Goal: Transaction & Acquisition: Purchase product/service

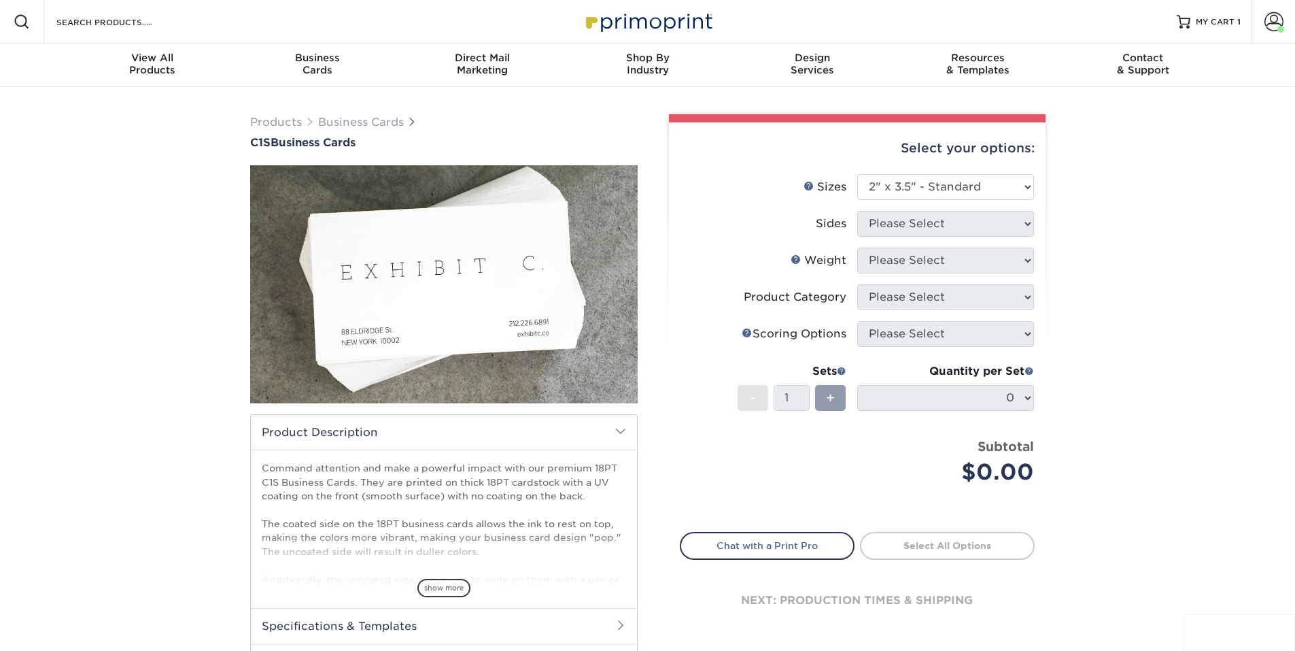
select select "2.00x3.50"
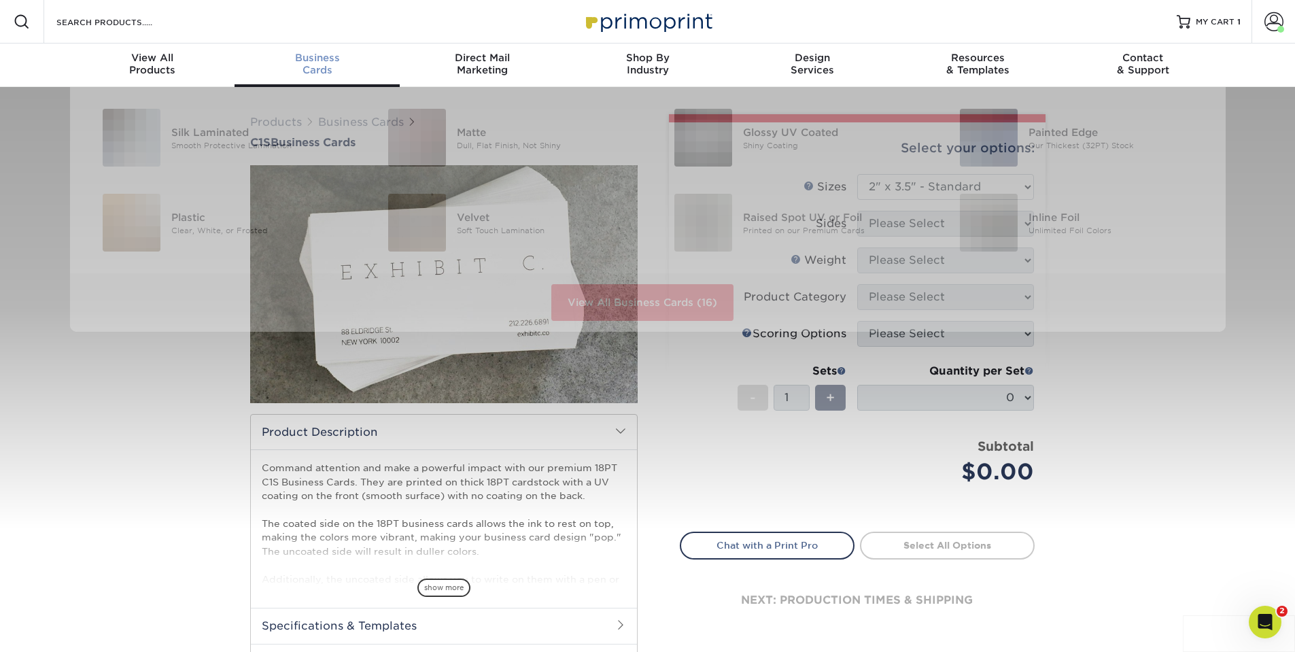
click at [329, 56] on span "Business" at bounding box center [317, 58] width 165 height 12
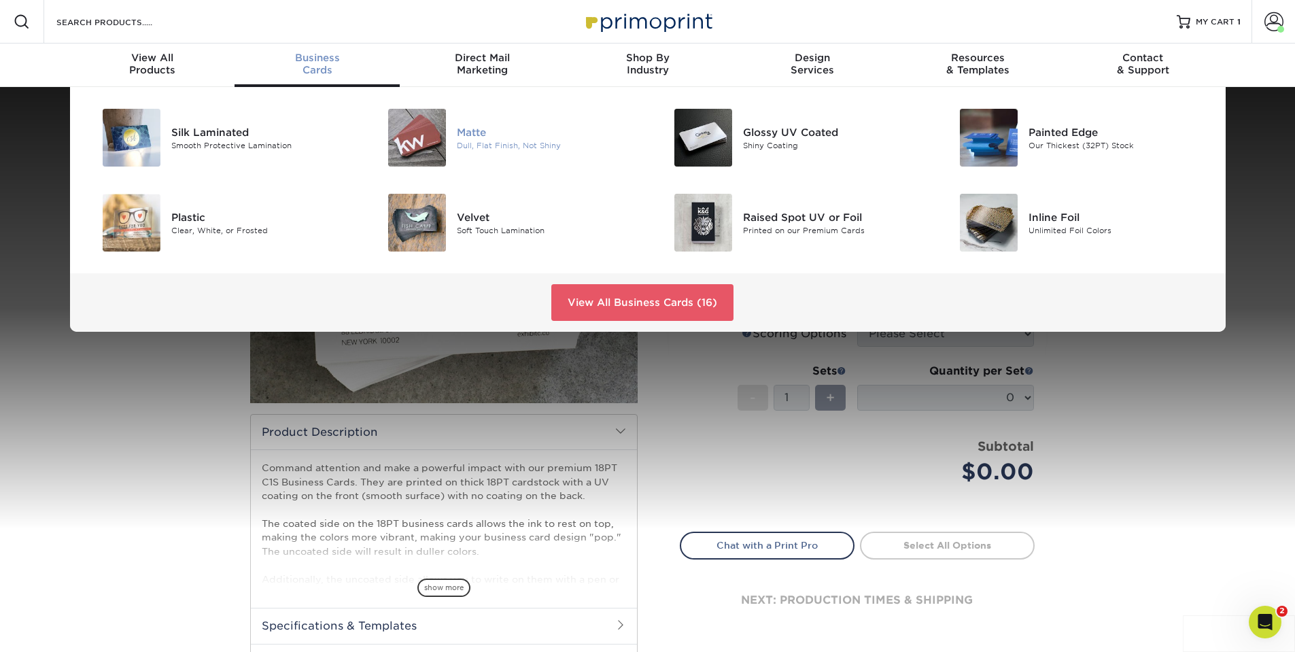
click at [428, 136] on img at bounding box center [417, 138] width 58 height 58
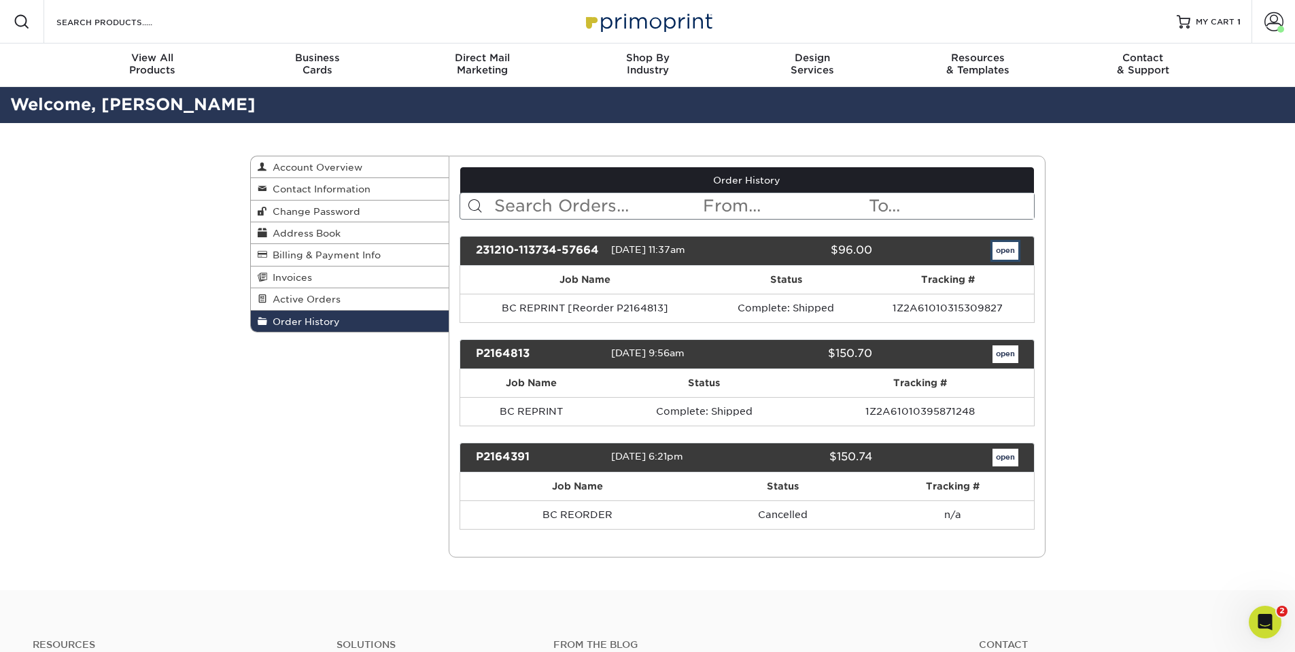
click at [1014, 253] on link "open" at bounding box center [1006, 251] width 26 height 18
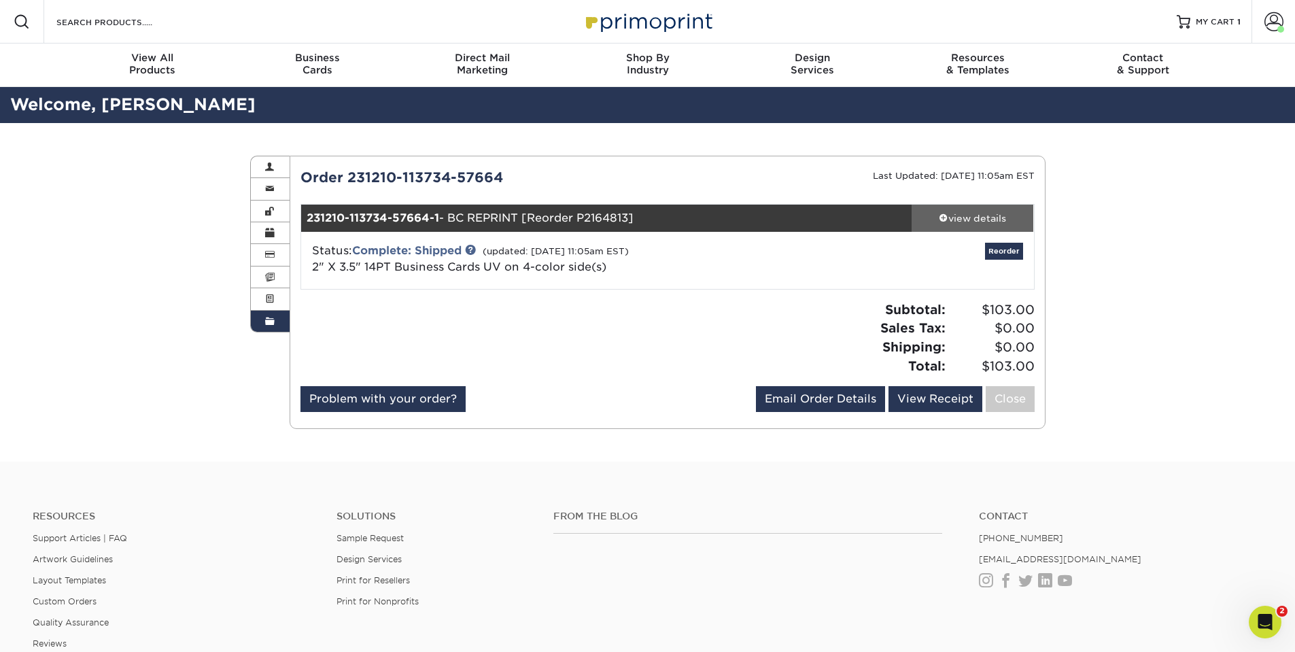
click at [979, 212] on div "view details" at bounding box center [973, 218] width 122 height 14
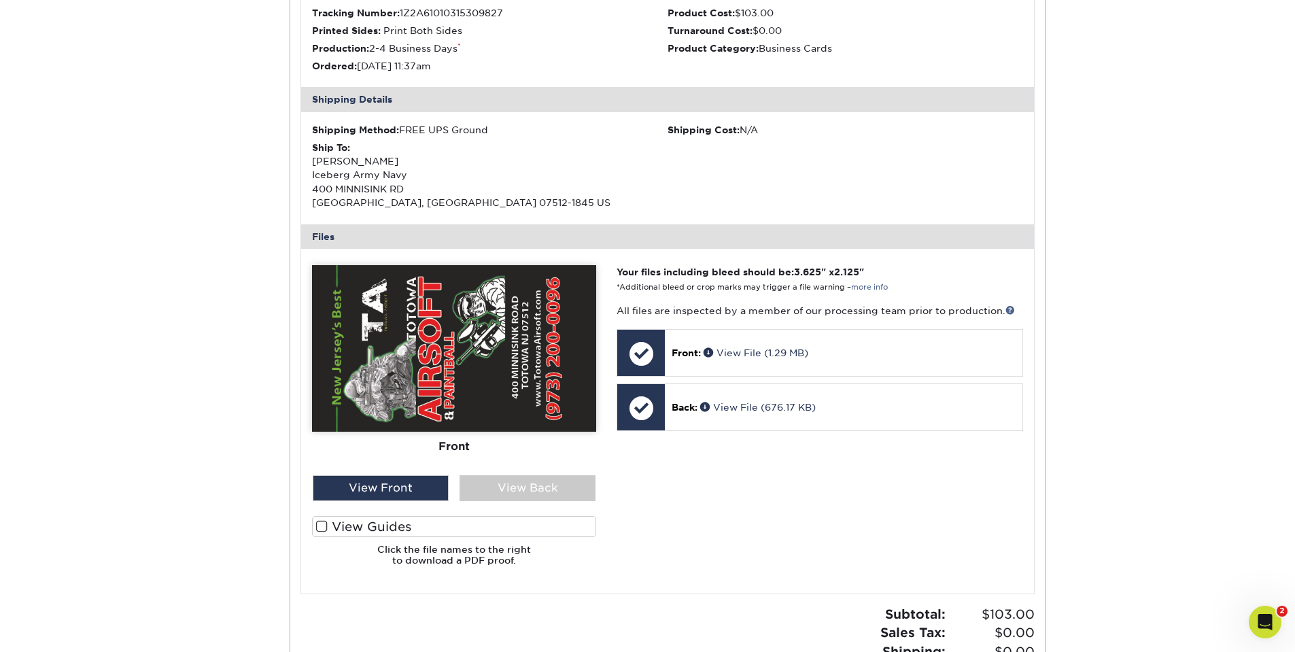
scroll to position [340, 0]
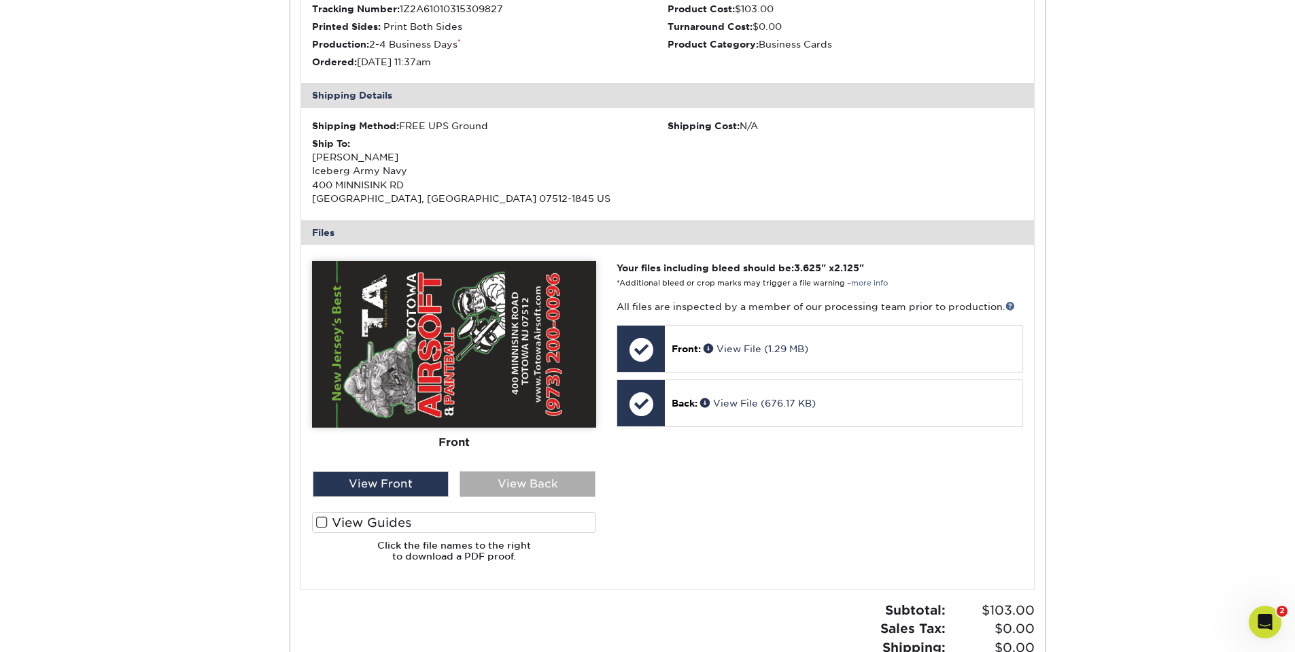
click at [499, 483] on div "View Back" at bounding box center [528, 484] width 136 height 26
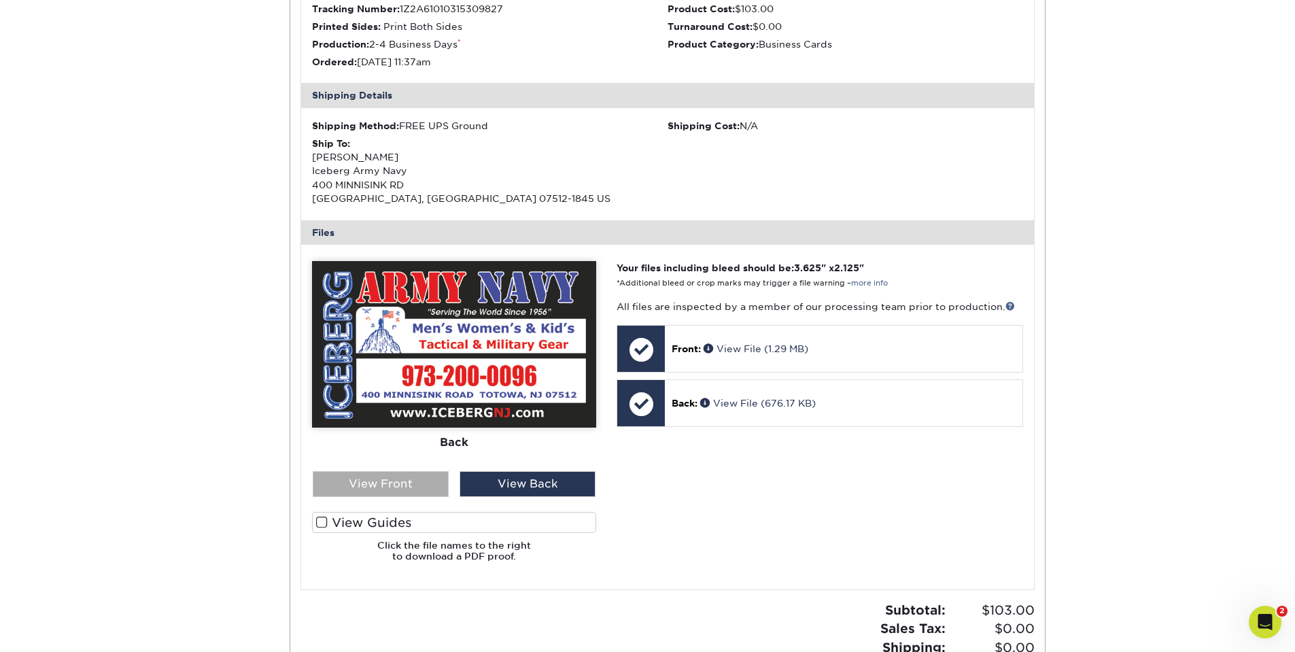
click at [399, 485] on div "View Front" at bounding box center [381, 484] width 136 height 26
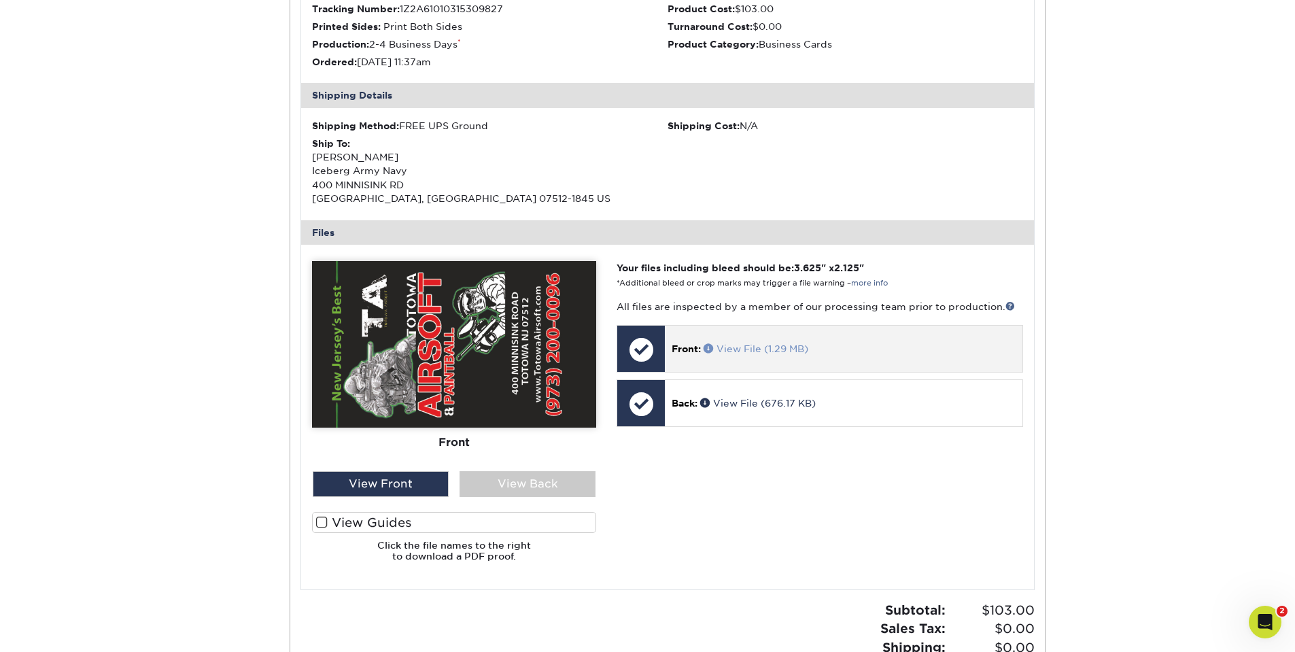
click at [730, 348] on link "View File (1.29 MB)" at bounding box center [756, 348] width 105 height 11
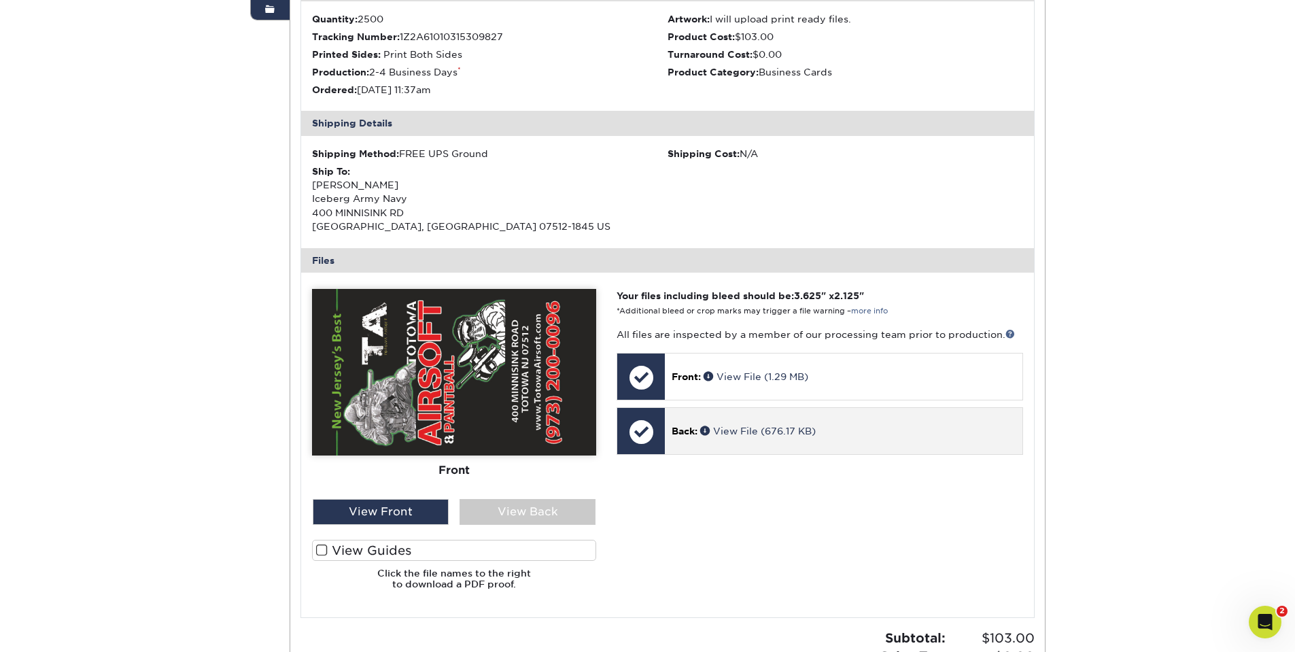
scroll to position [272, 0]
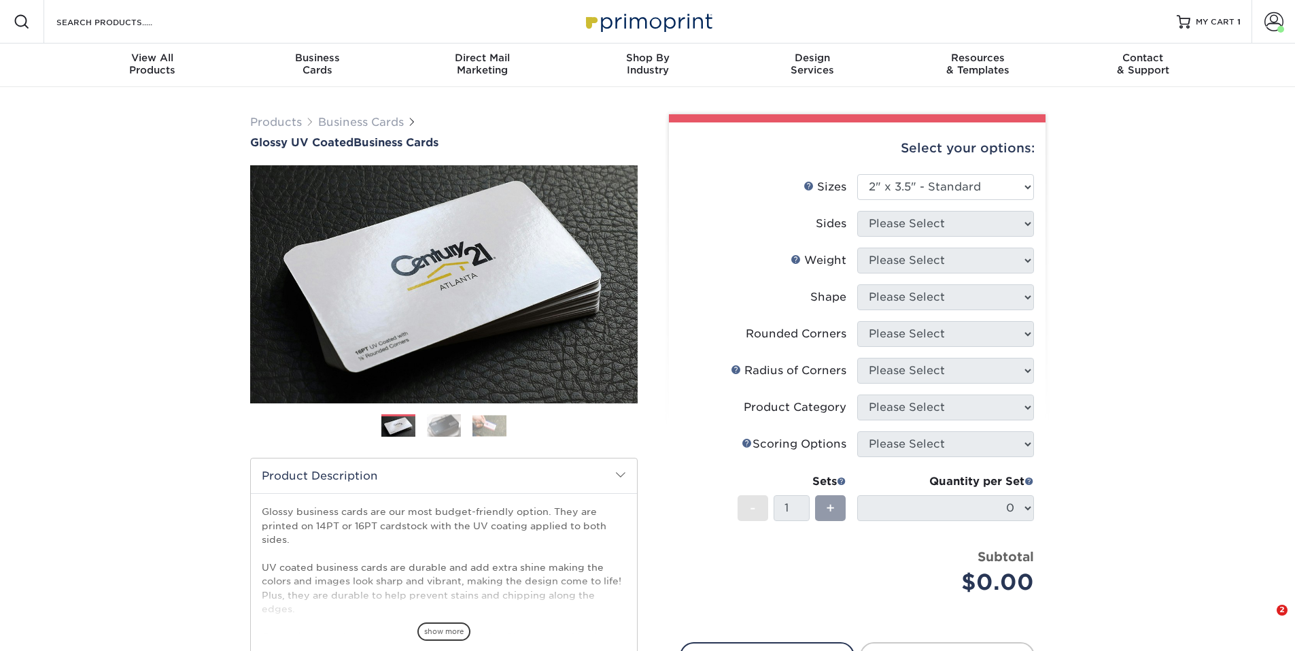
select select "2.00x3.50"
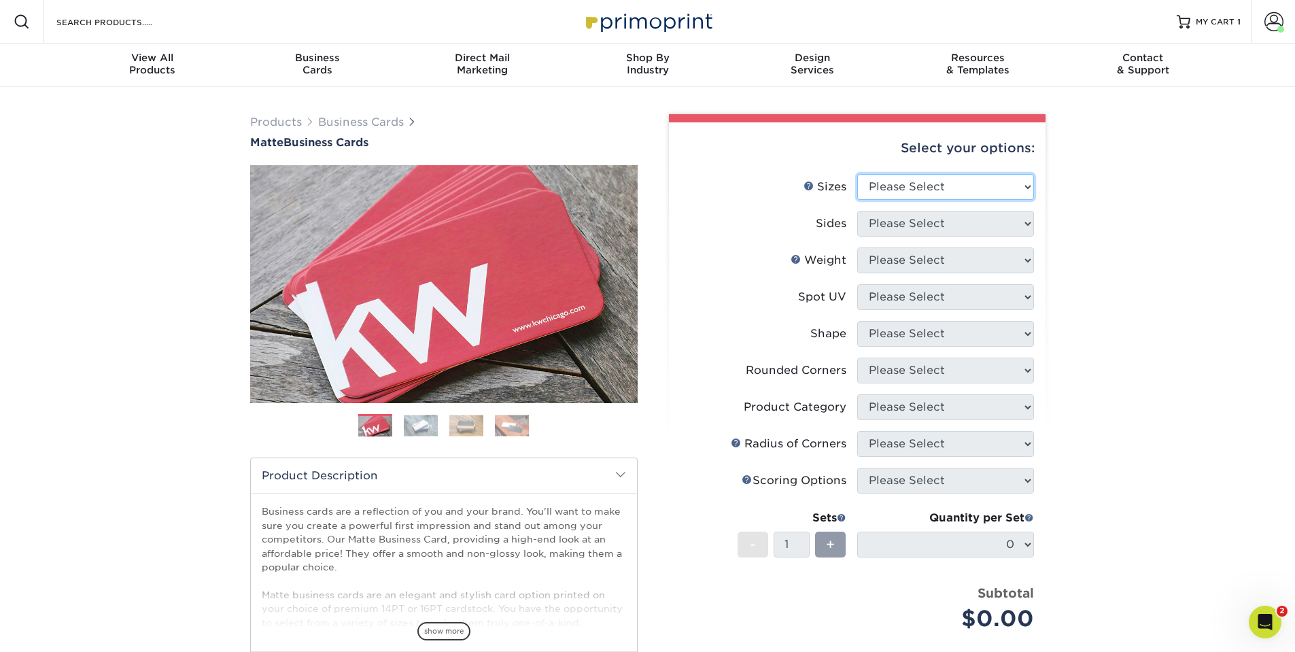
click at [963, 190] on select "Please Select 1.5" x 3.5" - Mini 1.75" x 3.5" - Mini 2" x 2" - Square 2" x 3" -…" at bounding box center [945, 187] width 177 height 26
select select "2.00x3.50"
click at [857, 174] on select "Please Select 1.5" x 3.5" - Mini 1.75" x 3.5" - Mini 2" x 2" - Square 2" x 3" -…" at bounding box center [945, 187] width 177 height 26
click at [951, 227] on select "Please Select Print Both Sides Print Front Only" at bounding box center [945, 224] width 177 height 26
select select "13abbda7-1d64-4f25-8bb2-c179b224825d"
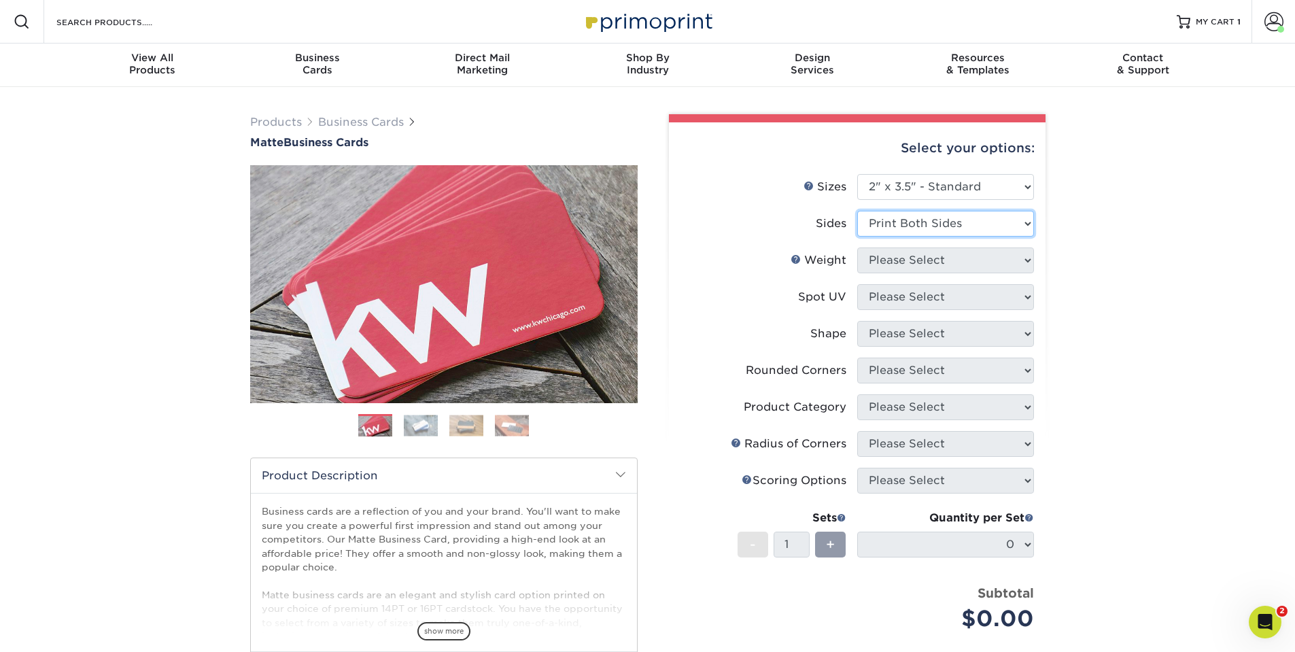
click at [857, 211] on select "Please Select Print Both Sides Print Front Only" at bounding box center [945, 224] width 177 height 26
click at [958, 267] on select "Please Select 16PT 14PT" at bounding box center [945, 260] width 177 height 26
select select "14PT"
click at [857, 247] on select "Please Select 16PT 14PT" at bounding box center [945, 260] width 177 height 26
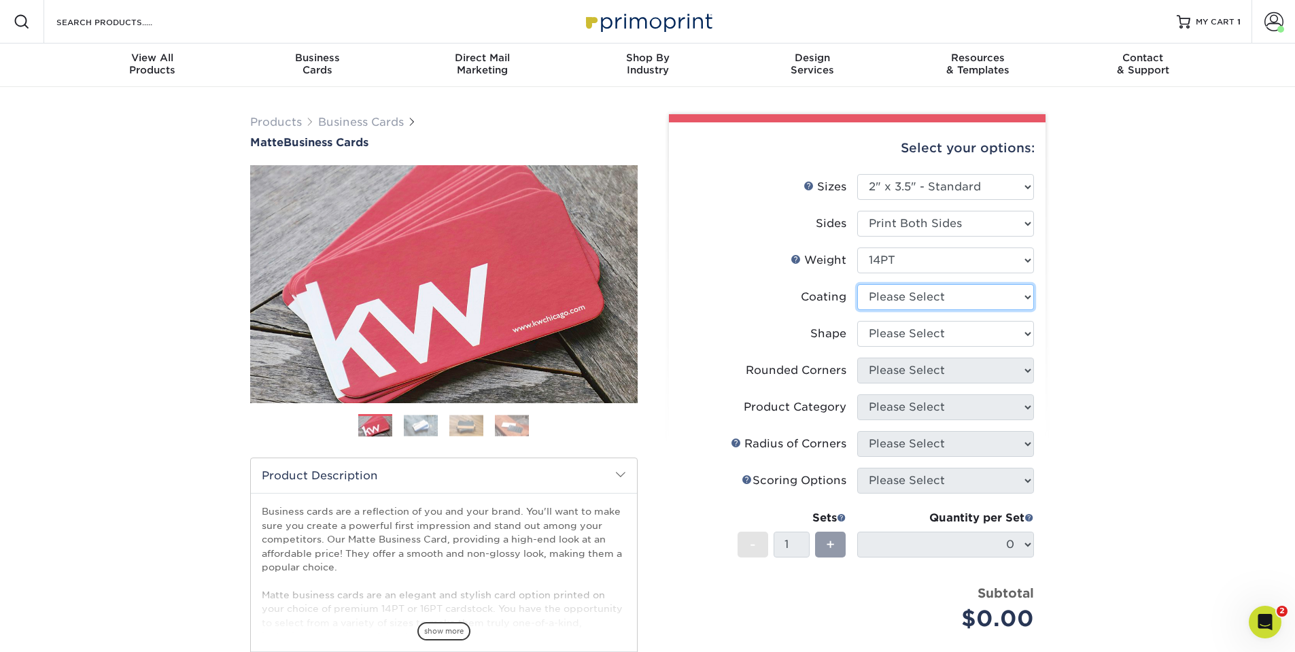
click at [948, 298] on select at bounding box center [945, 297] width 177 height 26
select select "121bb7b5-3b4d-429f-bd8d-bbf80e953313"
click at [857, 284] on select at bounding box center [945, 297] width 177 height 26
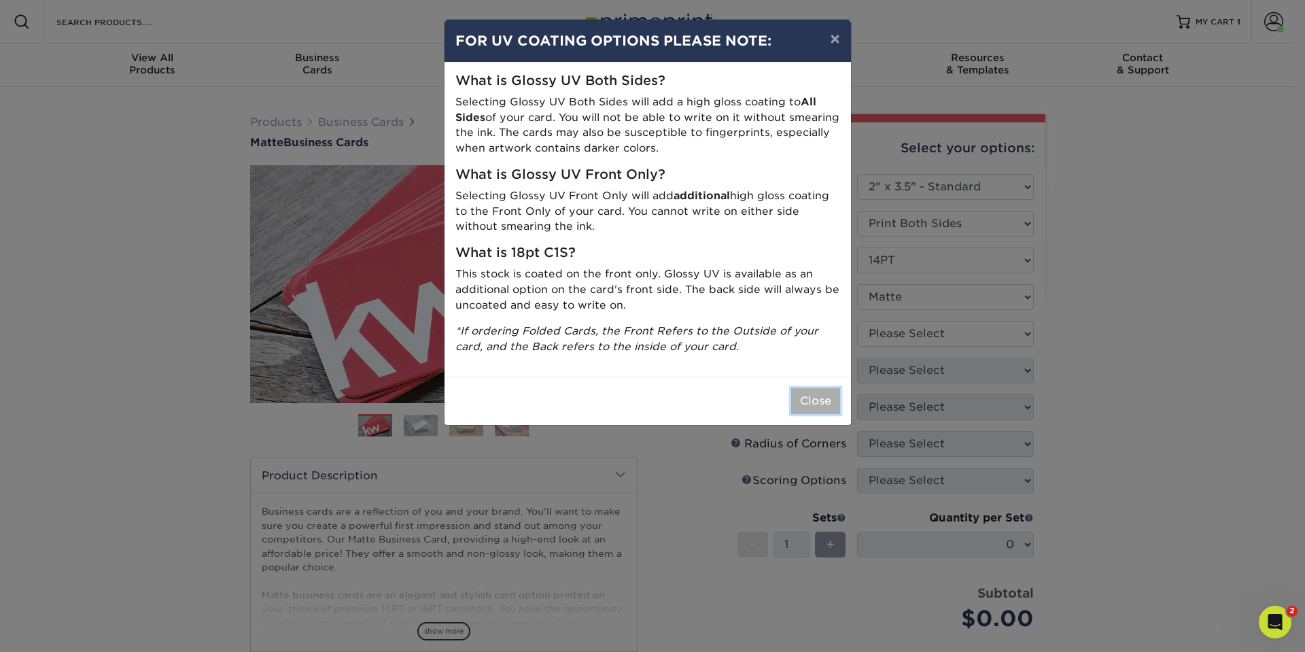
click at [815, 398] on button "Close" at bounding box center [815, 401] width 49 height 26
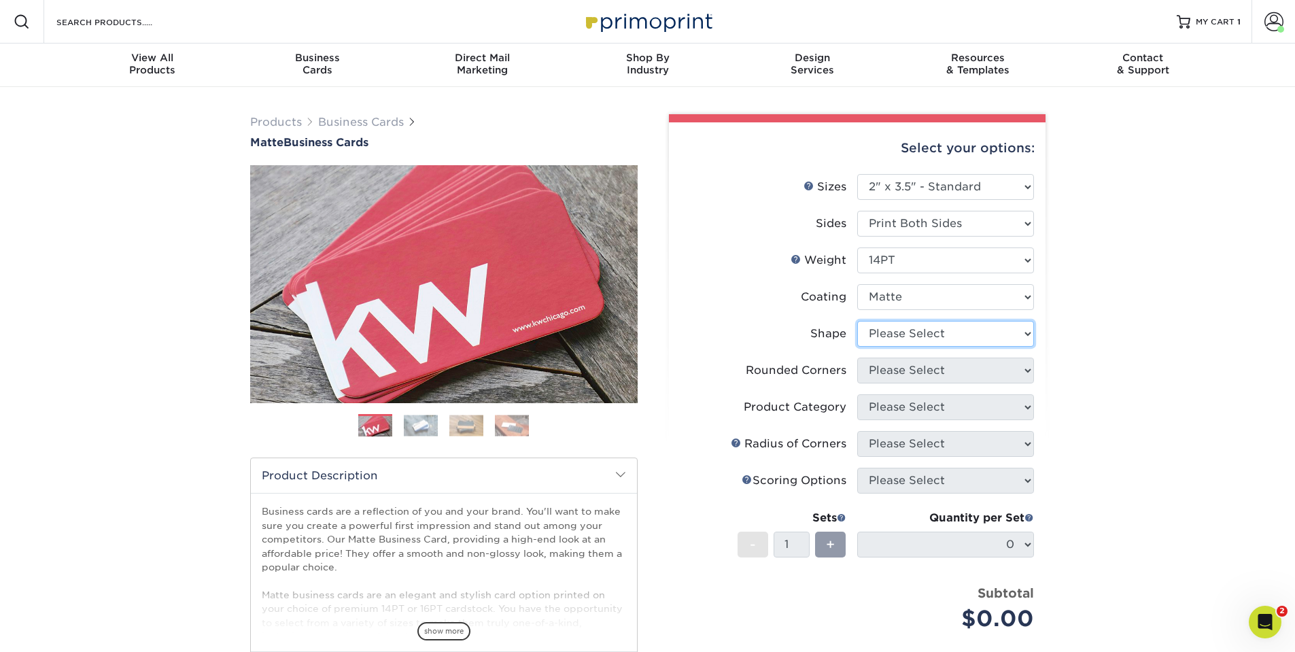
click at [914, 332] on select "Please Select Standard" at bounding box center [945, 334] width 177 height 26
select select "standard"
click at [857, 321] on select "Please Select Standard" at bounding box center [945, 334] width 177 height 26
click at [923, 373] on select "Please Select Yes - Round 2 Corners Yes - Round 4 Corners No" at bounding box center [945, 371] width 177 height 26
select select "7672df9e-0e0a-464d-8e1f-920c575e4da3"
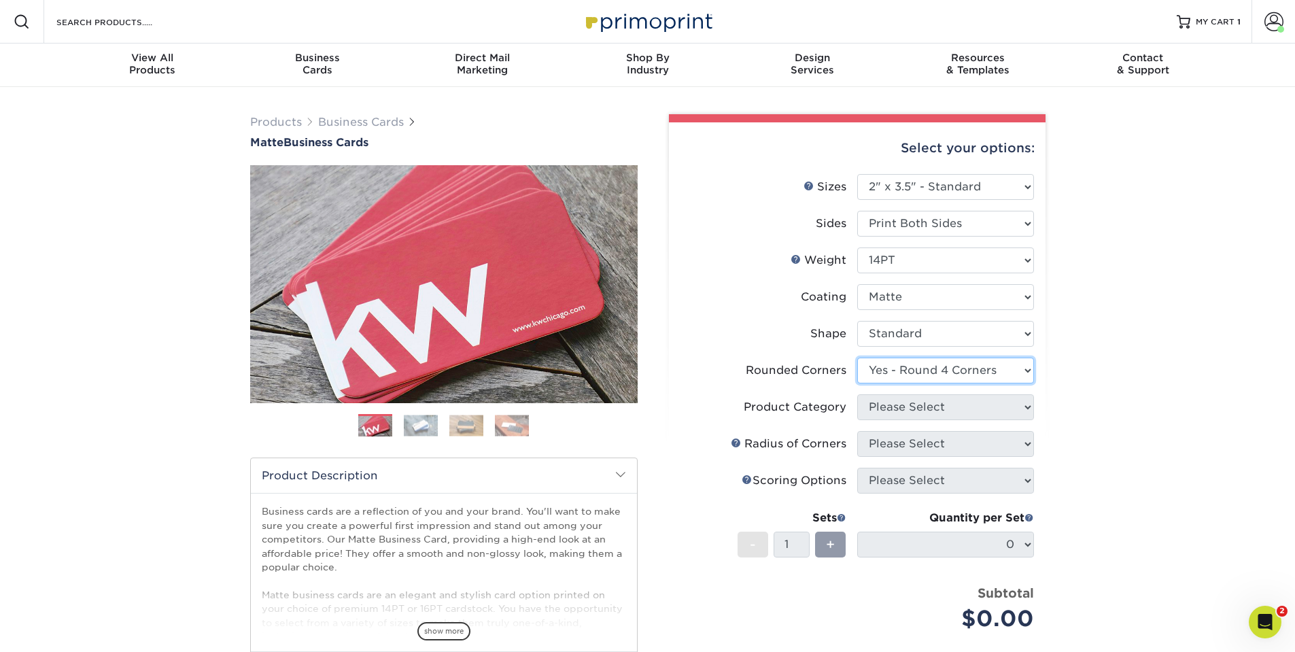
click at [857, 358] on select "Please Select Yes - Round 2 Corners Yes - Round 4 Corners No" at bounding box center [945, 371] width 177 height 26
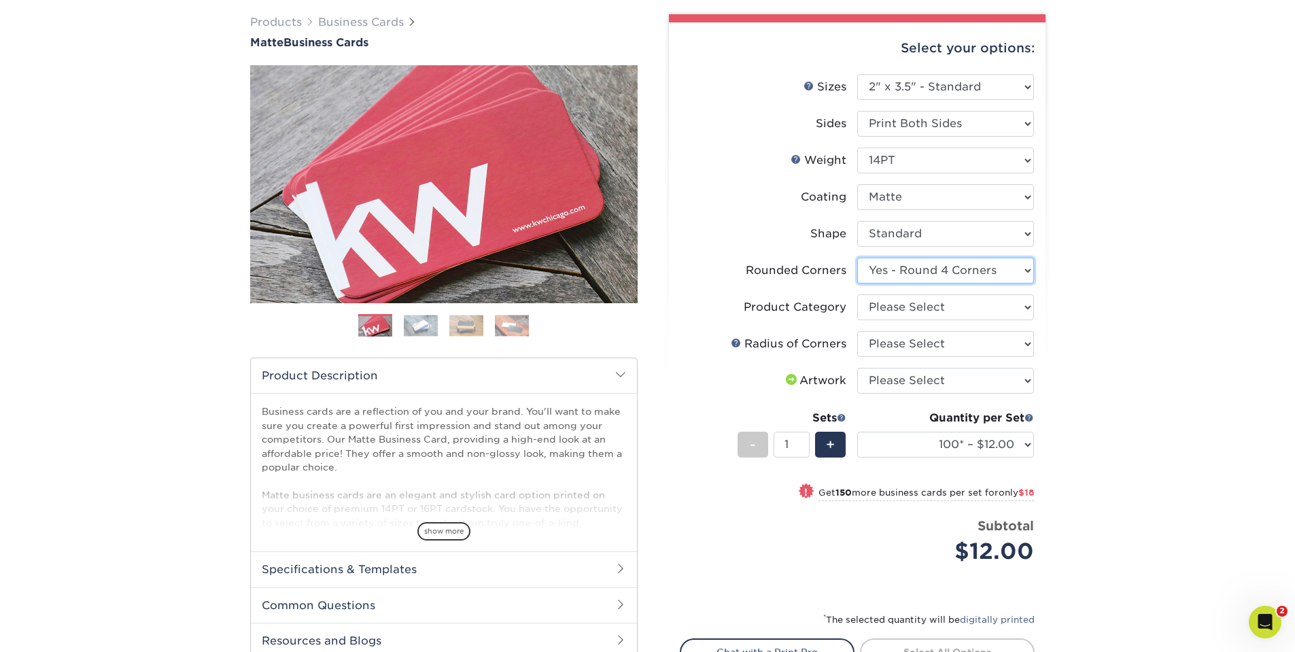
scroll to position [136, 0]
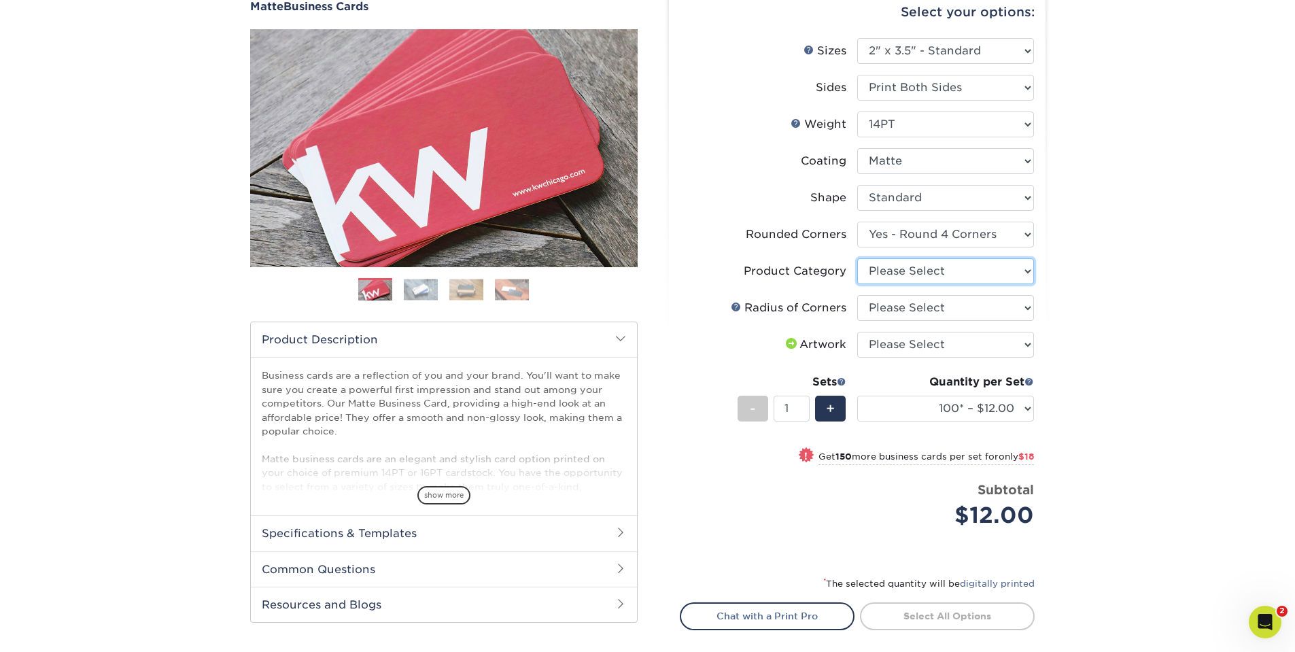
click at [967, 269] on select "Please Select Business Cards" at bounding box center [945, 271] width 177 height 26
select select "3b5148f1-0588-4f88-a218-97bcfdce65c1"
click at [857, 258] on select "Please Select Business Cards" at bounding box center [945, 271] width 177 height 26
click at [961, 307] on select "Please Select Rounded 1/8" Rounded 1/4"" at bounding box center [945, 308] width 177 height 26
click at [857, 295] on select "Please Select Rounded 1/8" Rounded 1/4"" at bounding box center [945, 308] width 177 height 26
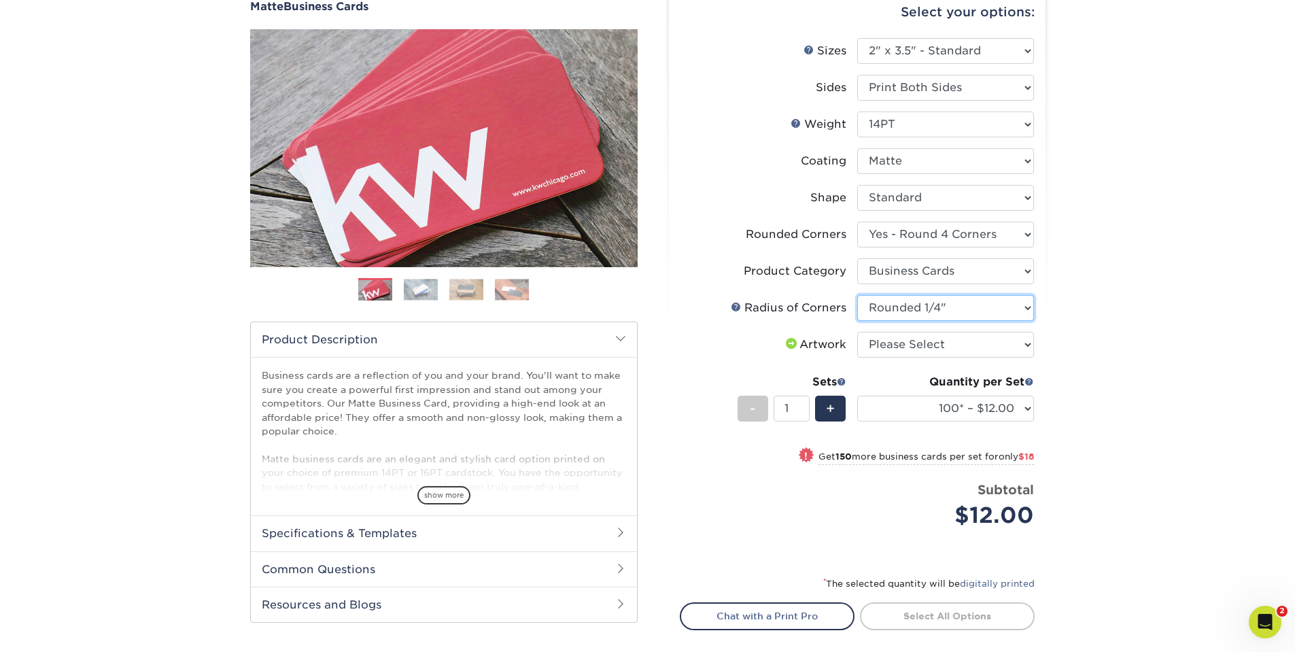
click at [961, 308] on select "Please Select Rounded 1/8" Rounded 1/4"" at bounding box center [945, 308] width 177 height 26
select select "589680c7-ee9a-431b-9d12-d7aeb1386a97"
click at [857, 295] on select "Please Select Rounded 1/8" Rounded 1/4"" at bounding box center [945, 308] width 177 height 26
click at [956, 345] on select "Please Select I will upload files I need a design - $100" at bounding box center [945, 345] width 177 height 26
select select "upload"
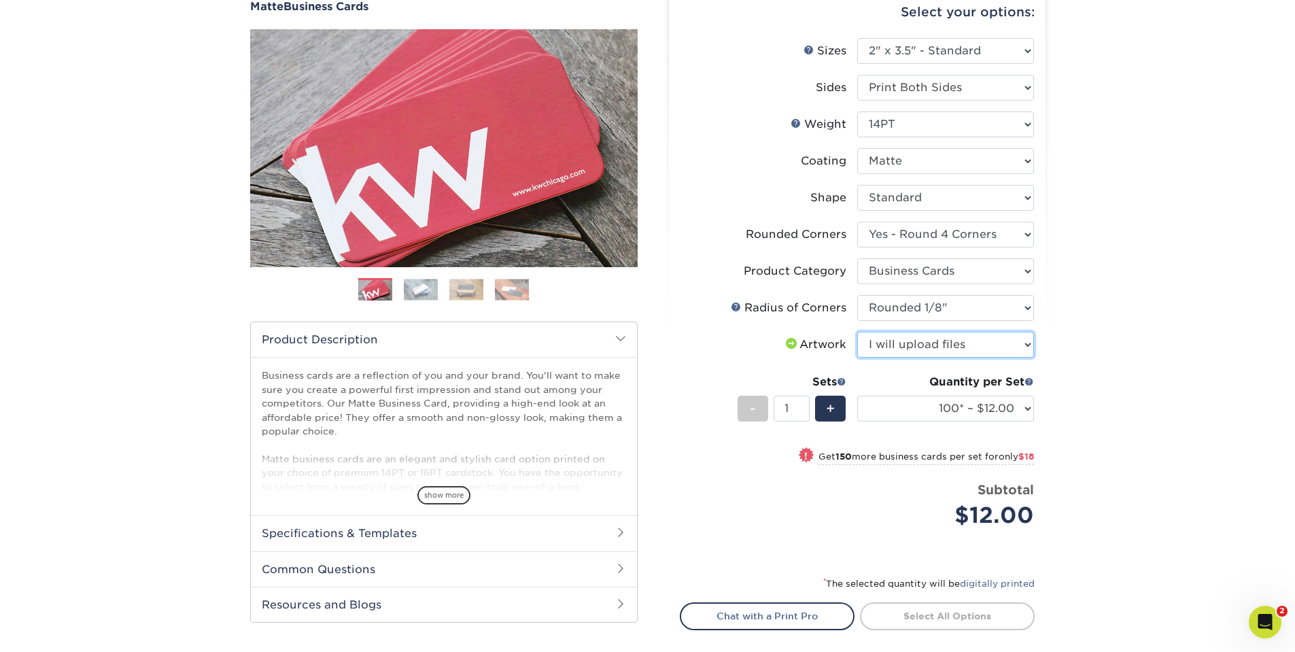
click at [857, 332] on select "Please Select I will upload files I need a design - $100" at bounding box center [945, 345] width 177 height 26
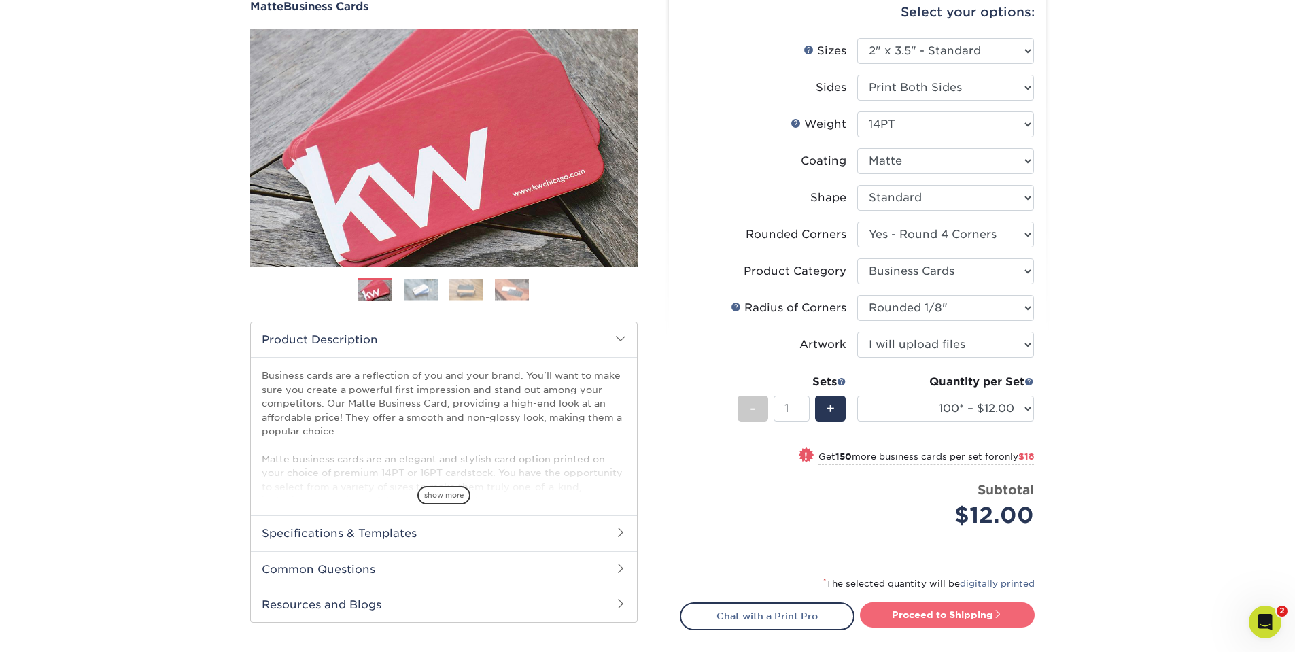
click at [955, 606] on link "Proceed to Shipping" at bounding box center [947, 614] width 175 height 24
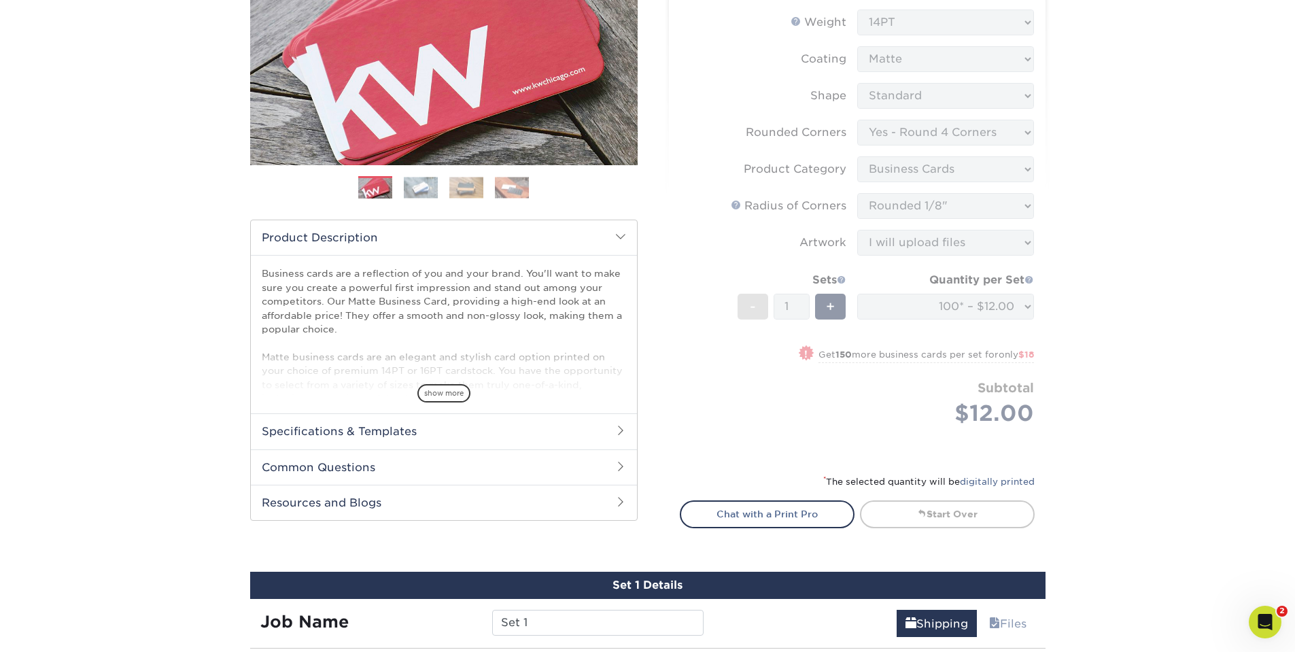
scroll to position [232, 0]
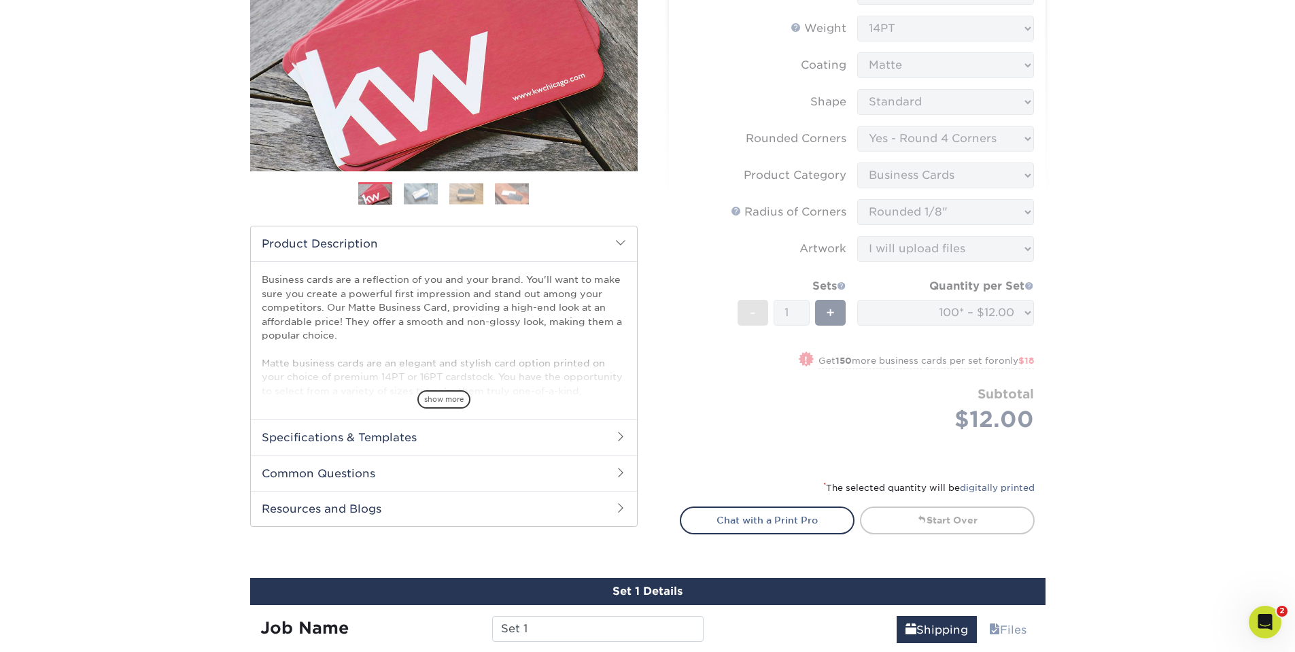
click at [955, 318] on form "Sizes Help Sizes Please Select 1.5" x 3.5" - Mini 1.75" x 3.5" - Mini 2" x 2" -…" at bounding box center [857, 202] width 355 height 521
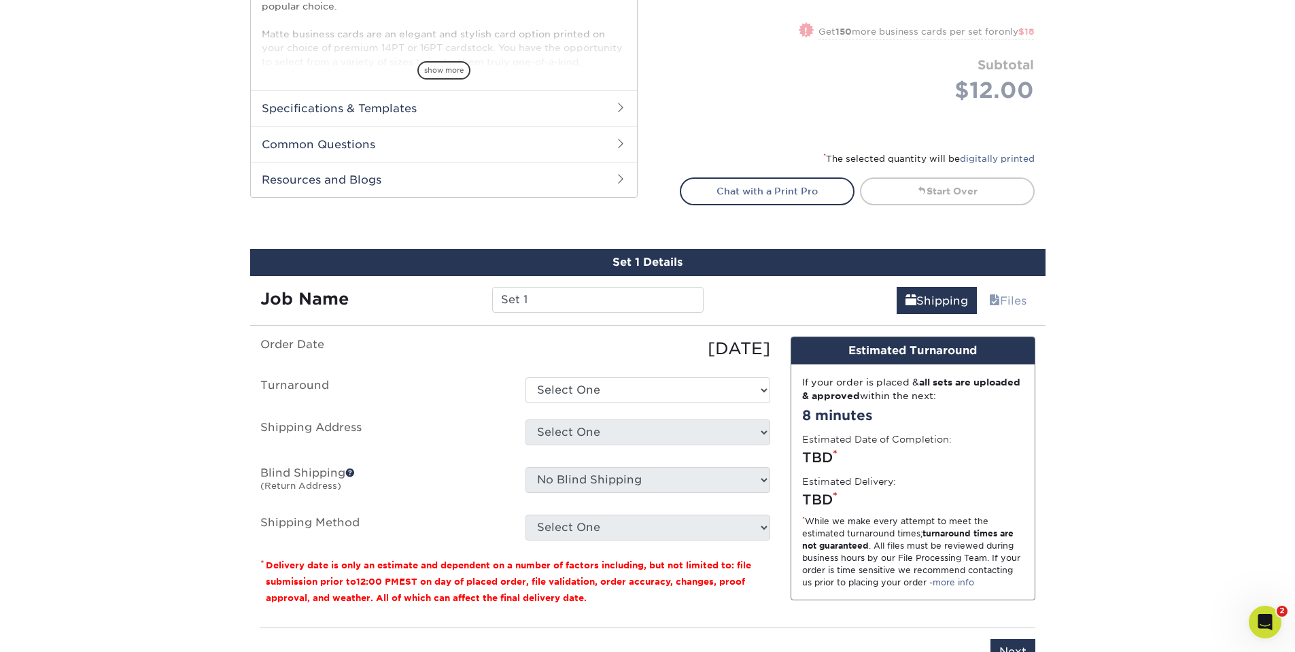
scroll to position [368, 0]
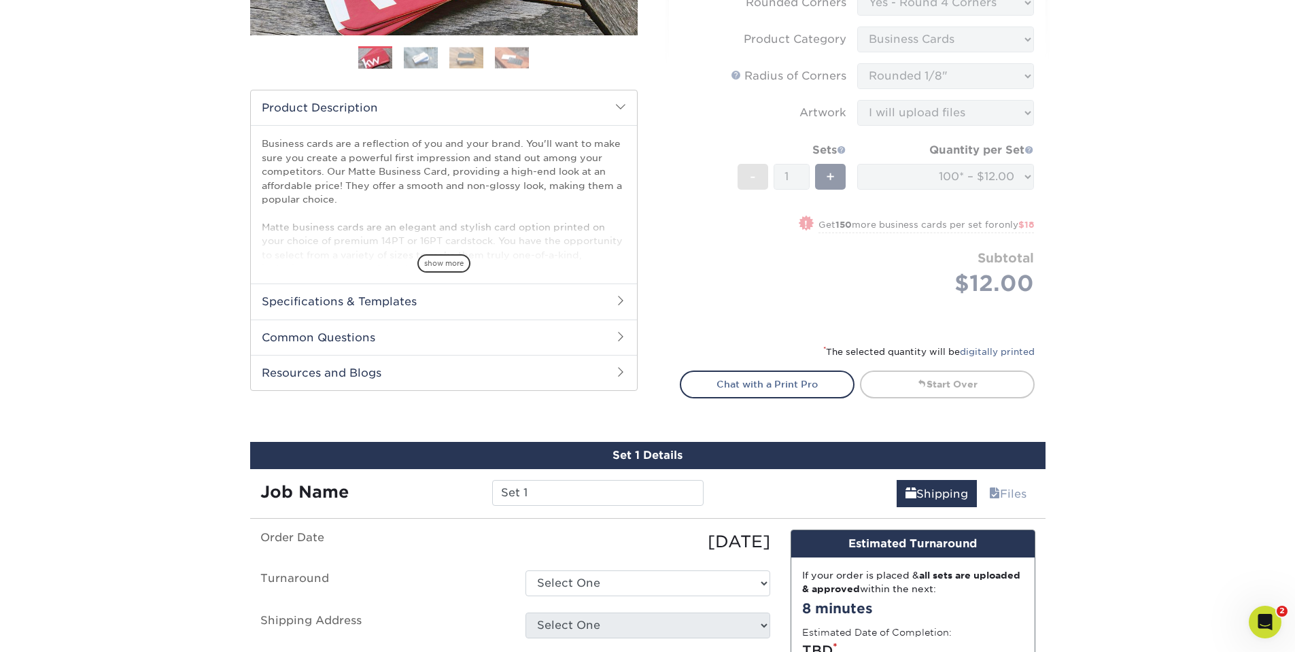
click at [919, 186] on form "Sizes Help Sizes Please Select 1.5" x 3.5" - Mini 1.75" x 3.5" - Mini 2" x 2" -…" at bounding box center [857, 66] width 355 height 521
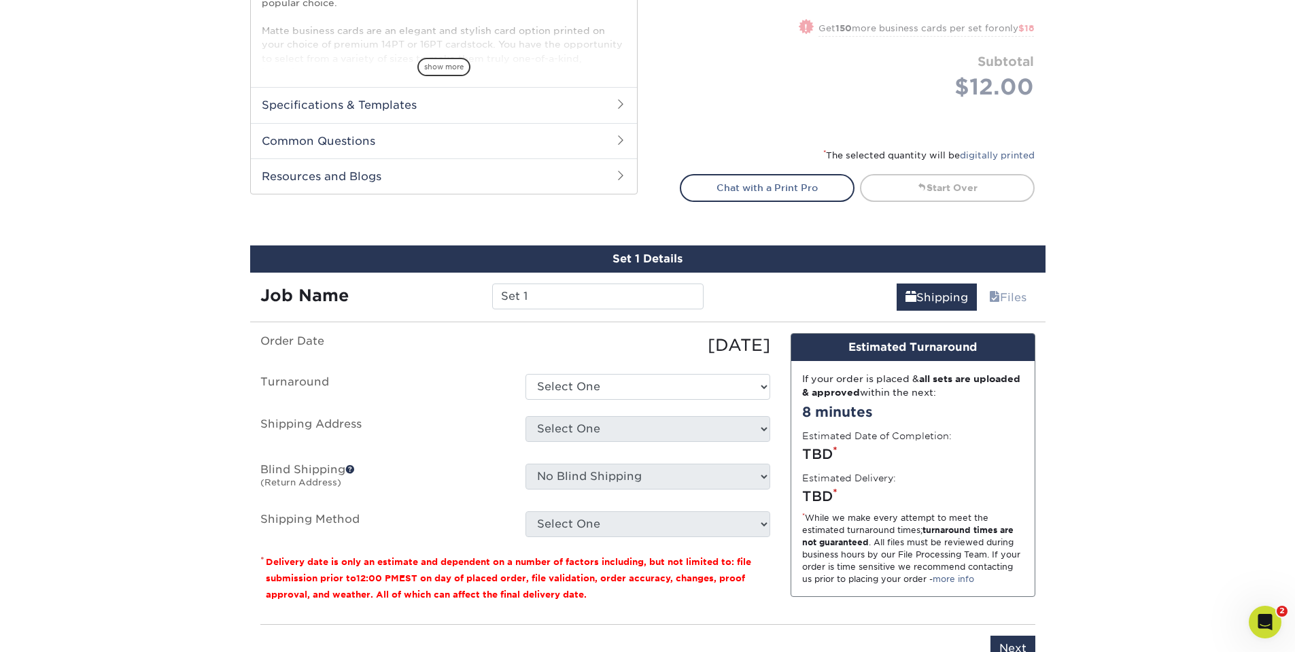
scroll to position [572, 0]
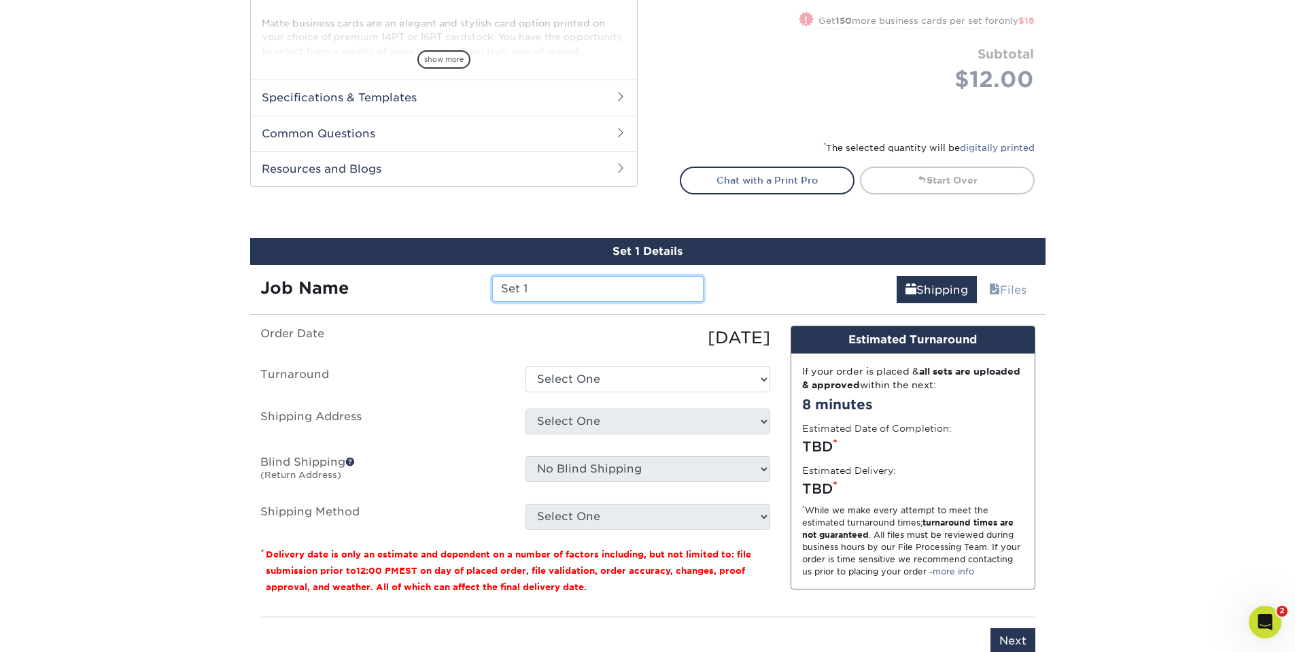
click at [598, 296] on input "Set 1" at bounding box center [597, 289] width 211 height 26
drag, startPoint x: 598, startPoint y: 296, endPoint x: 461, endPoint y: 288, distance: 136.9
click at [461, 288] on div "Job Name Set 1" at bounding box center [482, 289] width 464 height 26
type input "2025-Iceberg/TA Card"
click at [666, 375] on select "Select One 2-4 Business Days 2 Day Next Business Day" at bounding box center [648, 379] width 245 height 26
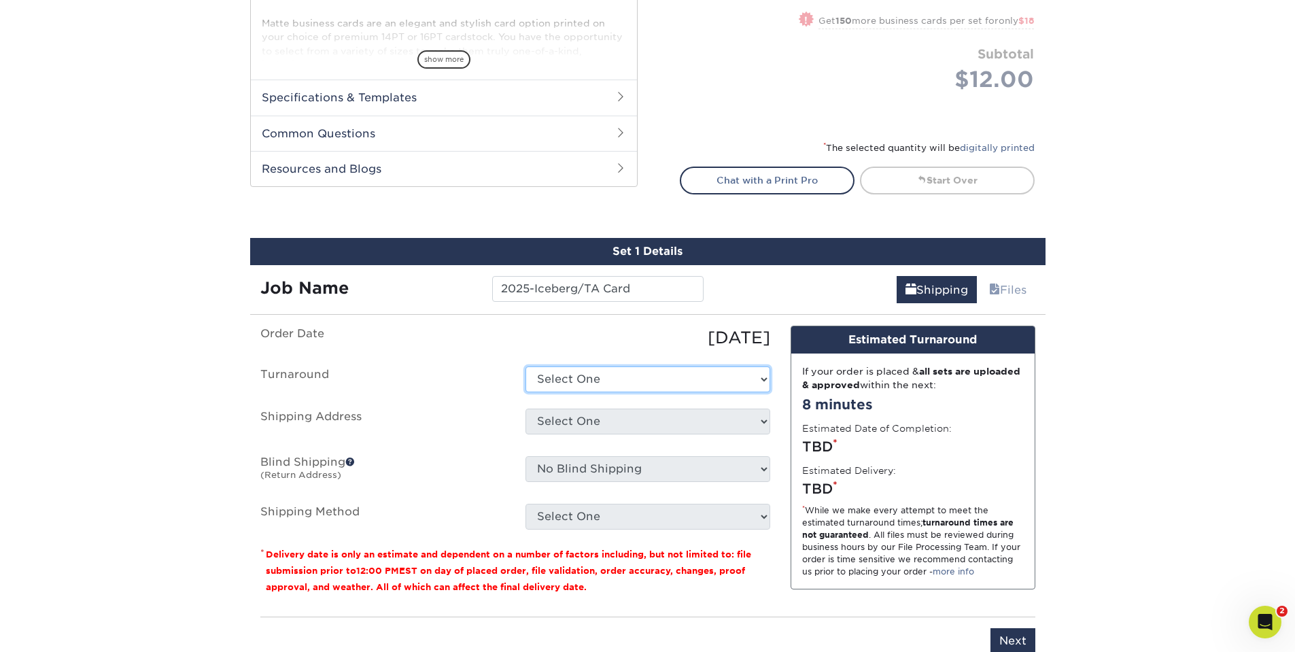
select select "406834cd-07b5-4385-9457-9ffdc992e487"
click at [526, 366] on select "Select One 2-4 Business Days 2 Day Next Business Day" at bounding box center [648, 379] width 245 height 26
click at [647, 420] on select "Select One Store + Add New Address" at bounding box center [648, 422] width 245 height 26
select select "136884"
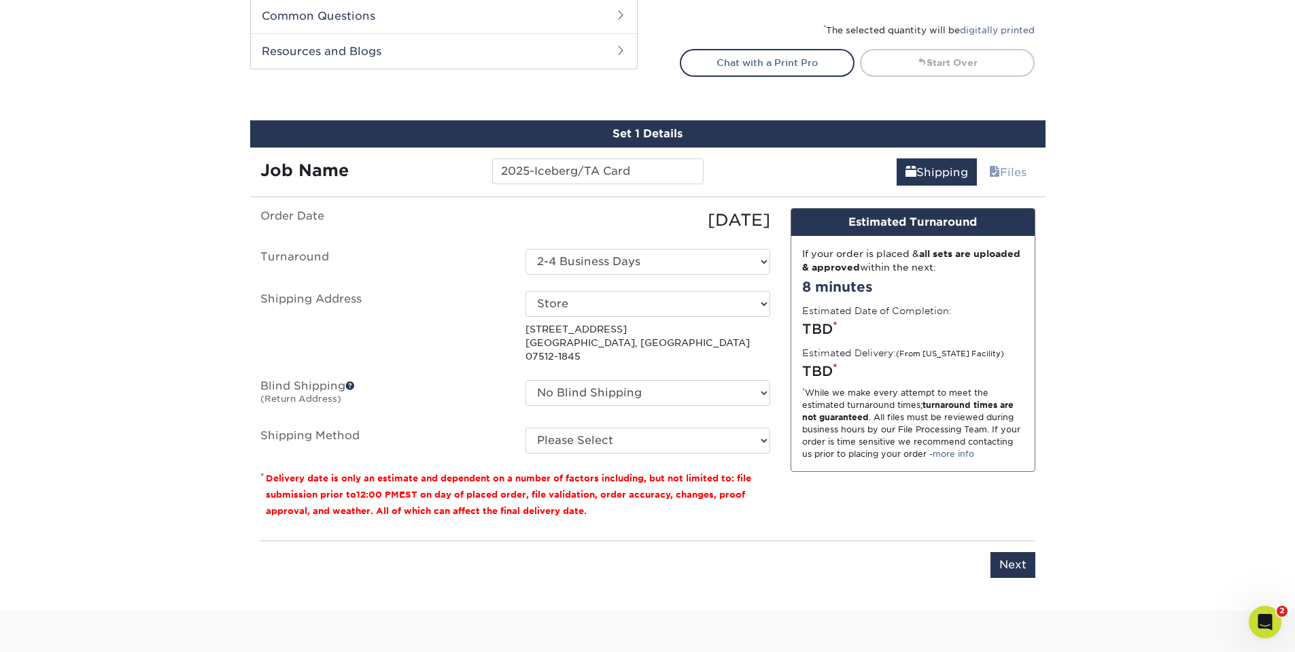
scroll to position [708, 0]
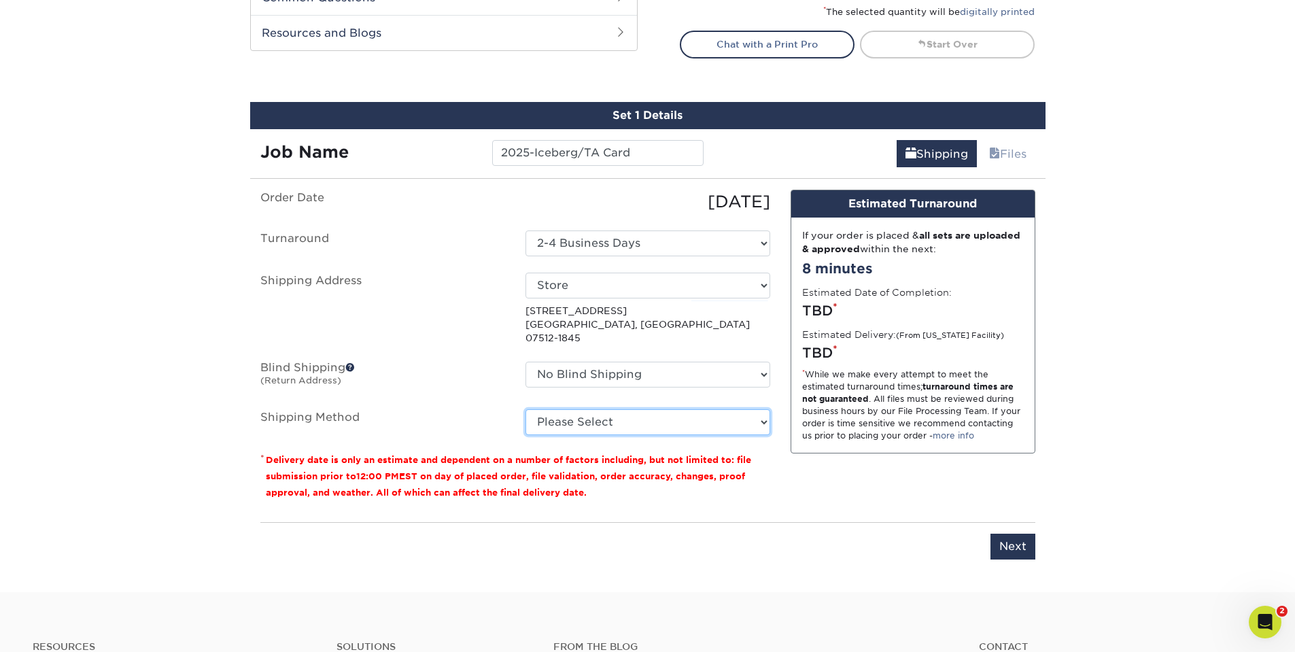
click at [658, 413] on select "Please Select Ground Shipping (+$7.84) 3 Day Shipping Service (+$15.33) 2 Day A…" at bounding box center [648, 422] width 245 height 26
select select "03"
click at [526, 409] on select "Please Select Ground Shipping (+$7.84) 3 Day Shipping Service (+$15.33) 2 Day A…" at bounding box center [648, 422] width 245 height 26
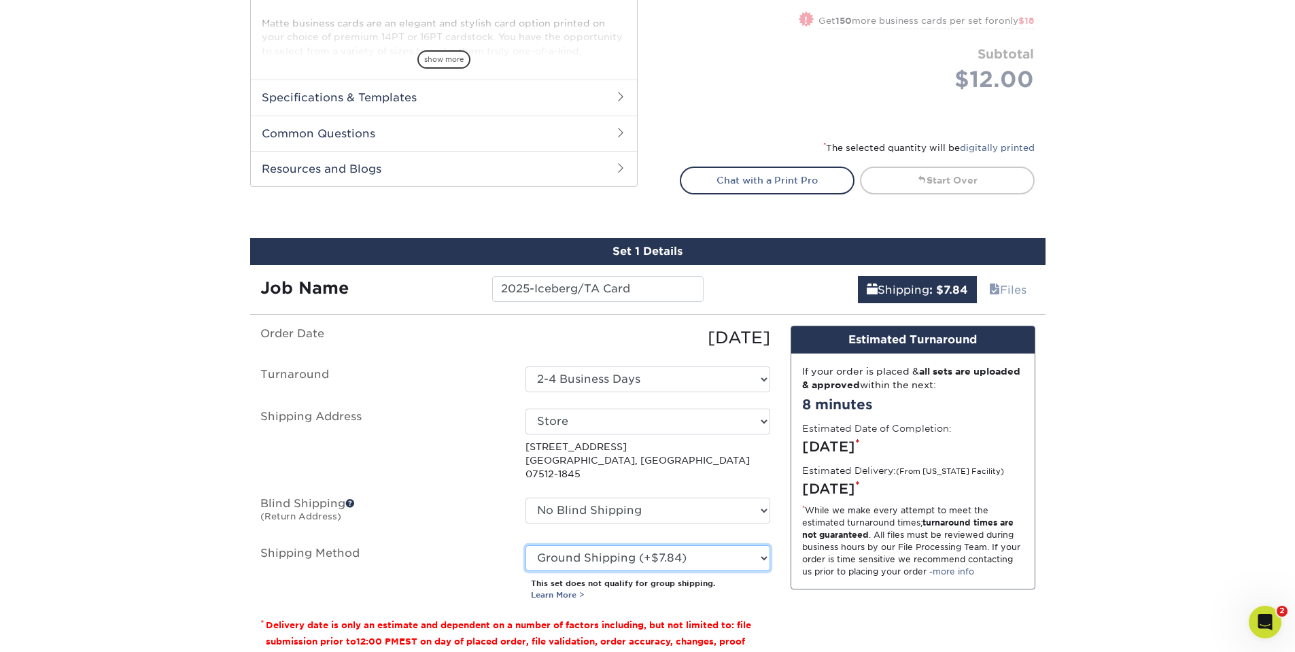
scroll to position [776, 0]
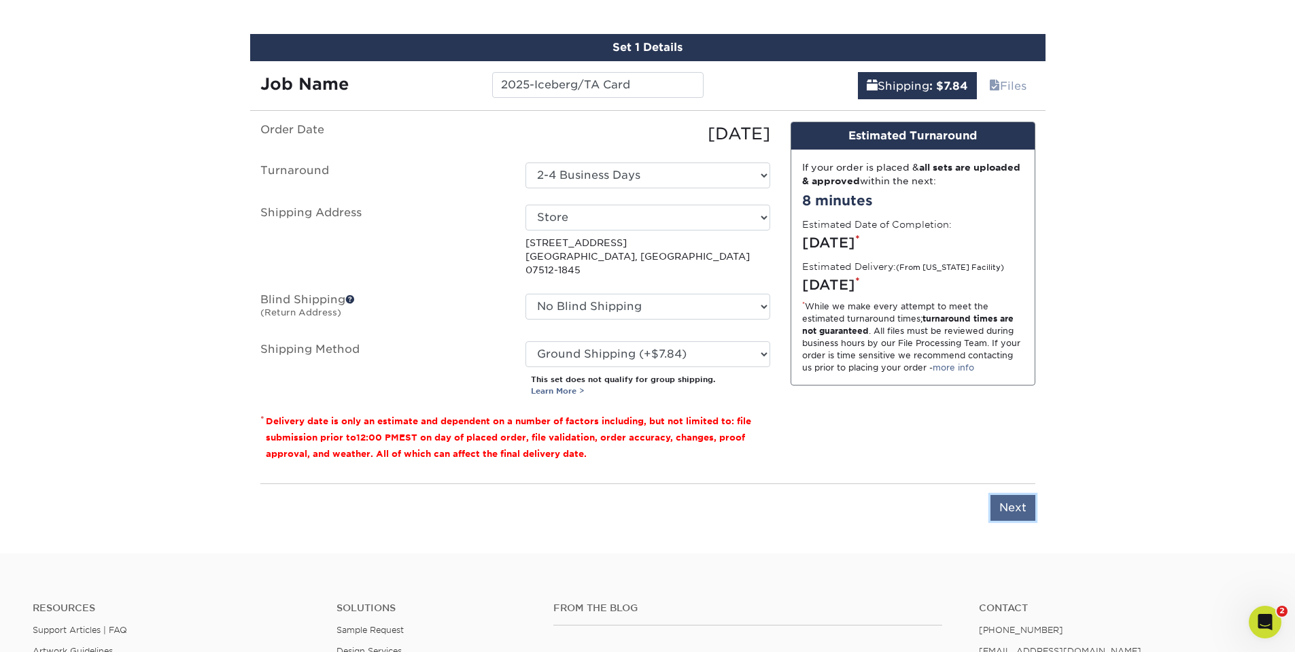
click at [1014, 495] on input "Next" at bounding box center [1013, 508] width 45 height 26
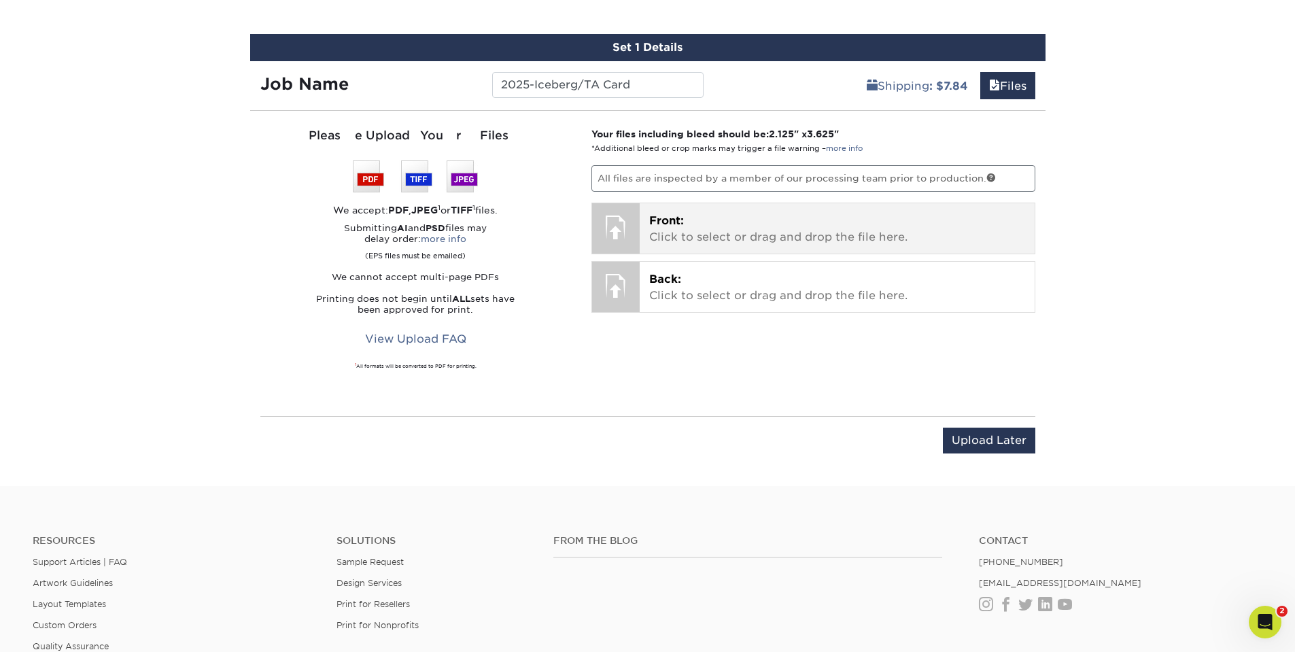
click at [713, 220] on p "Front: Click to select or drag and drop the file here." at bounding box center [837, 229] width 376 height 33
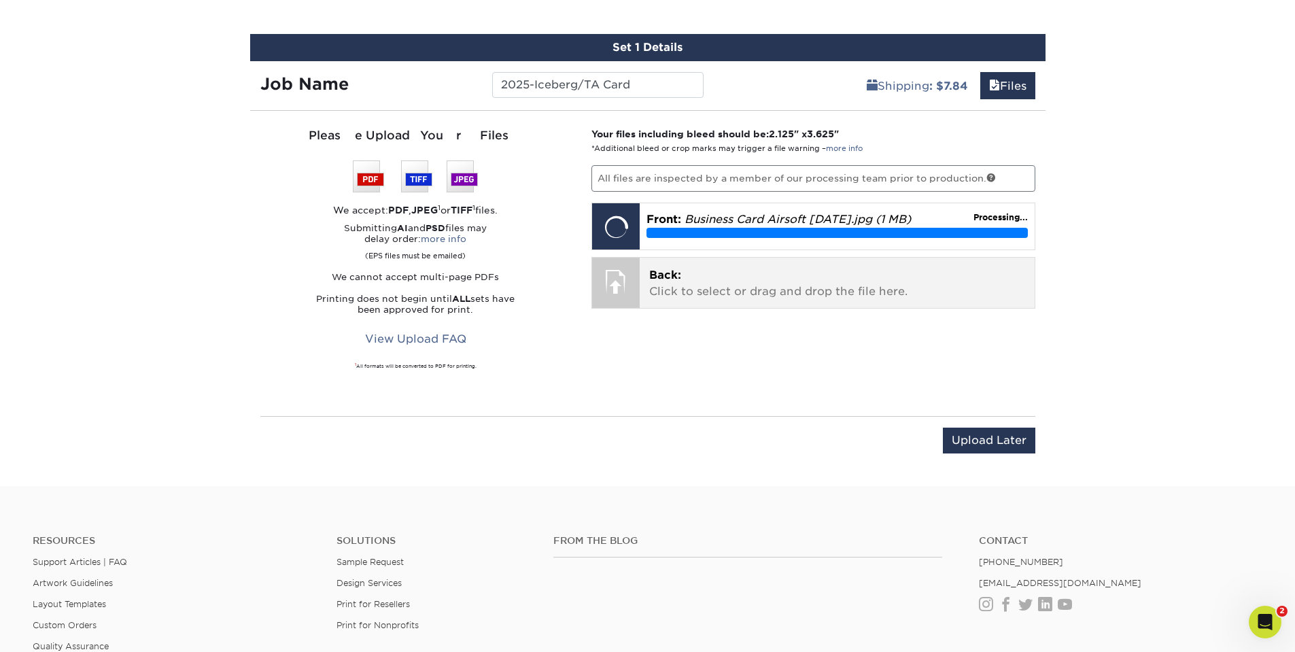
click at [751, 276] on p "Back: Click to select or drag and drop the file here." at bounding box center [837, 283] width 376 height 33
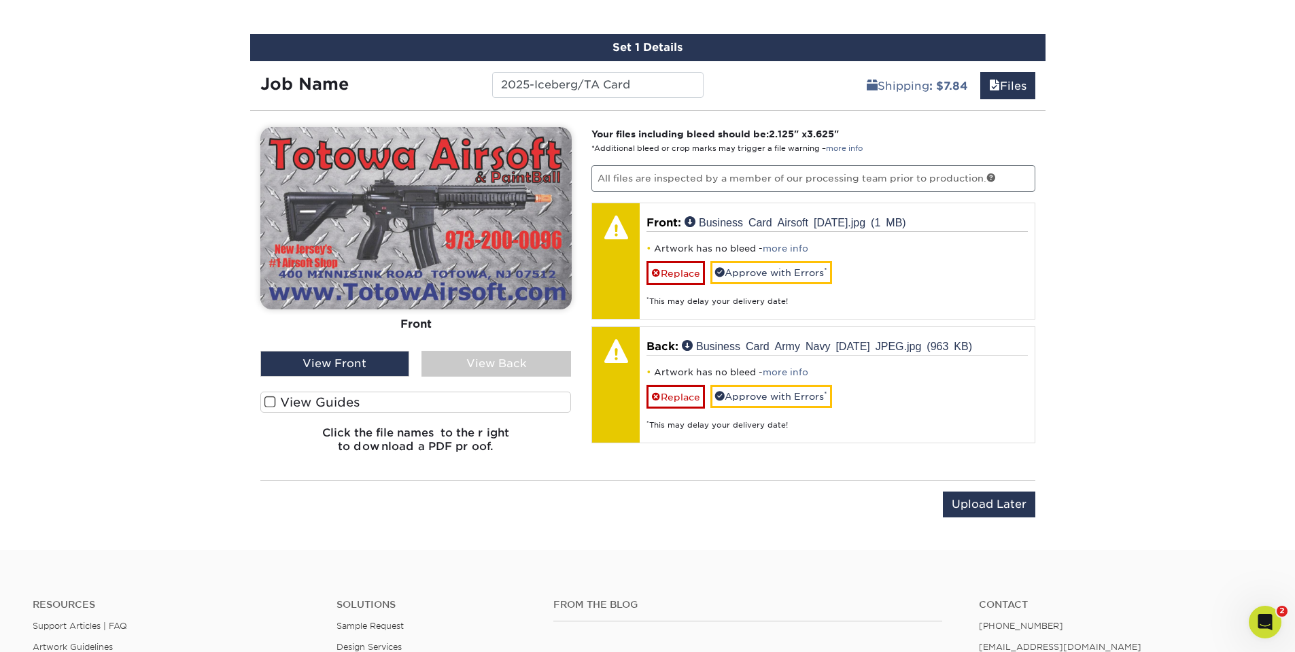
click at [484, 362] on div "View Back" at bounding box center [497, 364] width 150 height 26
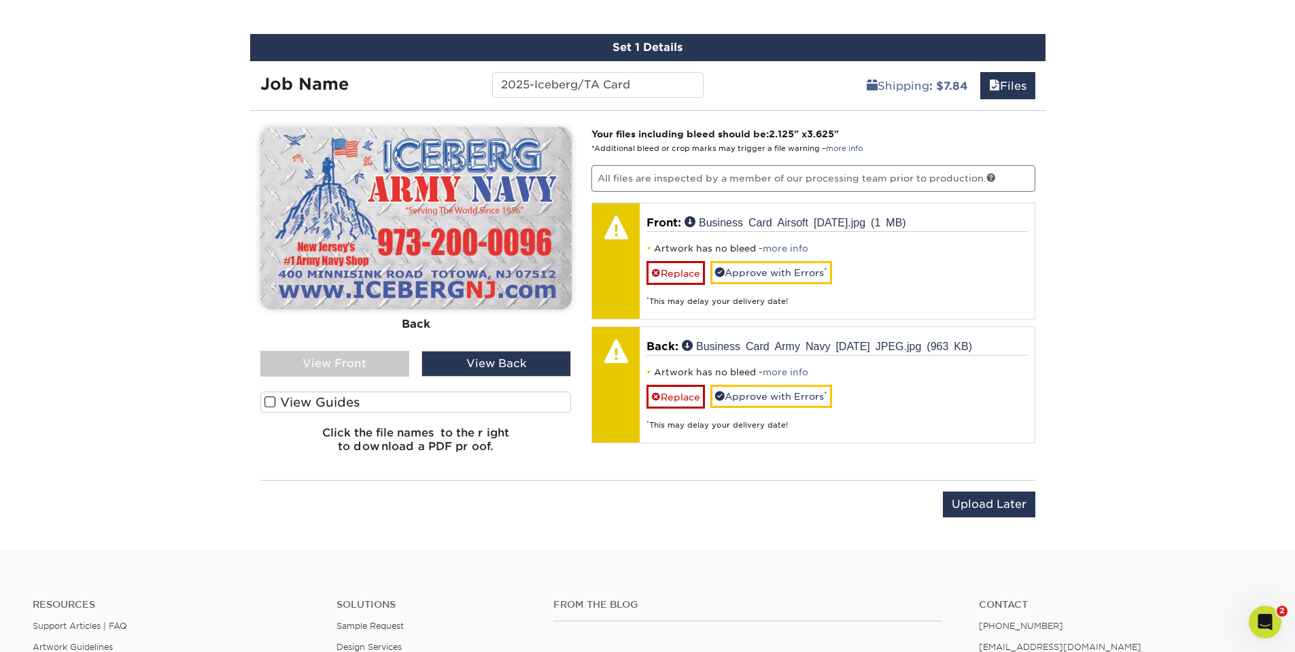
click at [345, 359] on div "View Front" at bounding box center [335, 364] width 150 height 26
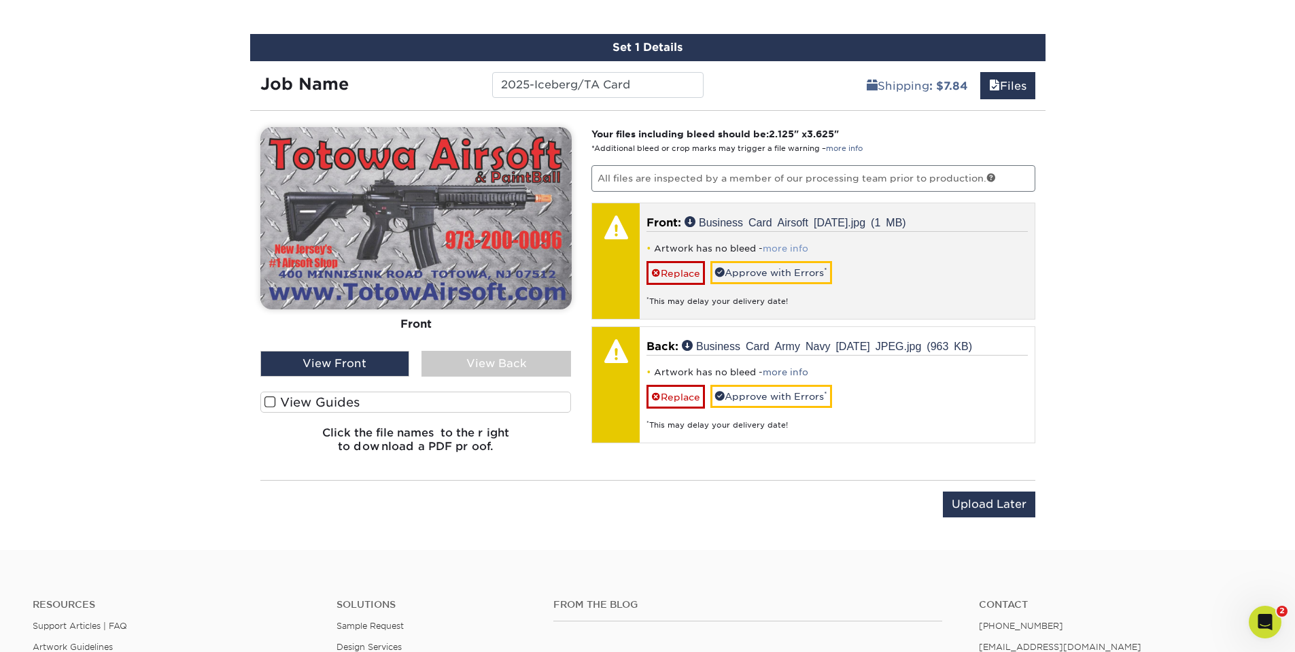
click at [793, 249] on link "more info" at bounding box center [786, 248] width 46 height 10
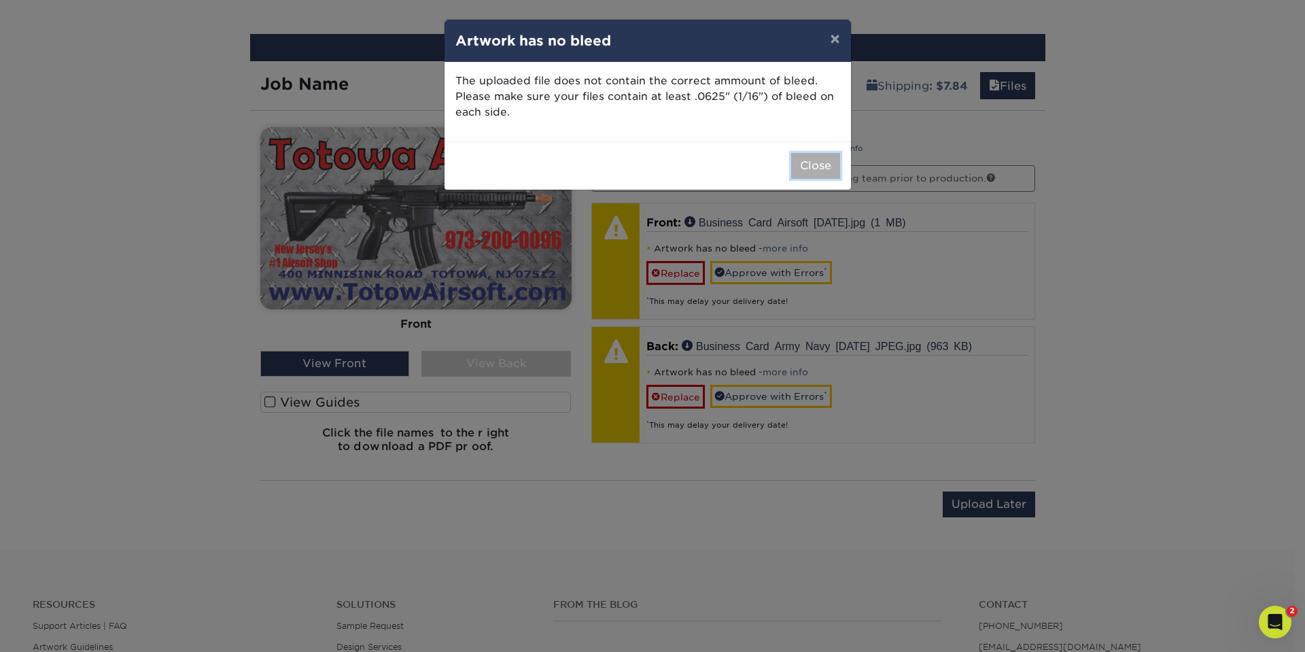
click at [812, 162] on button "Close" at bounding box center [815, 166] width 49 height 26
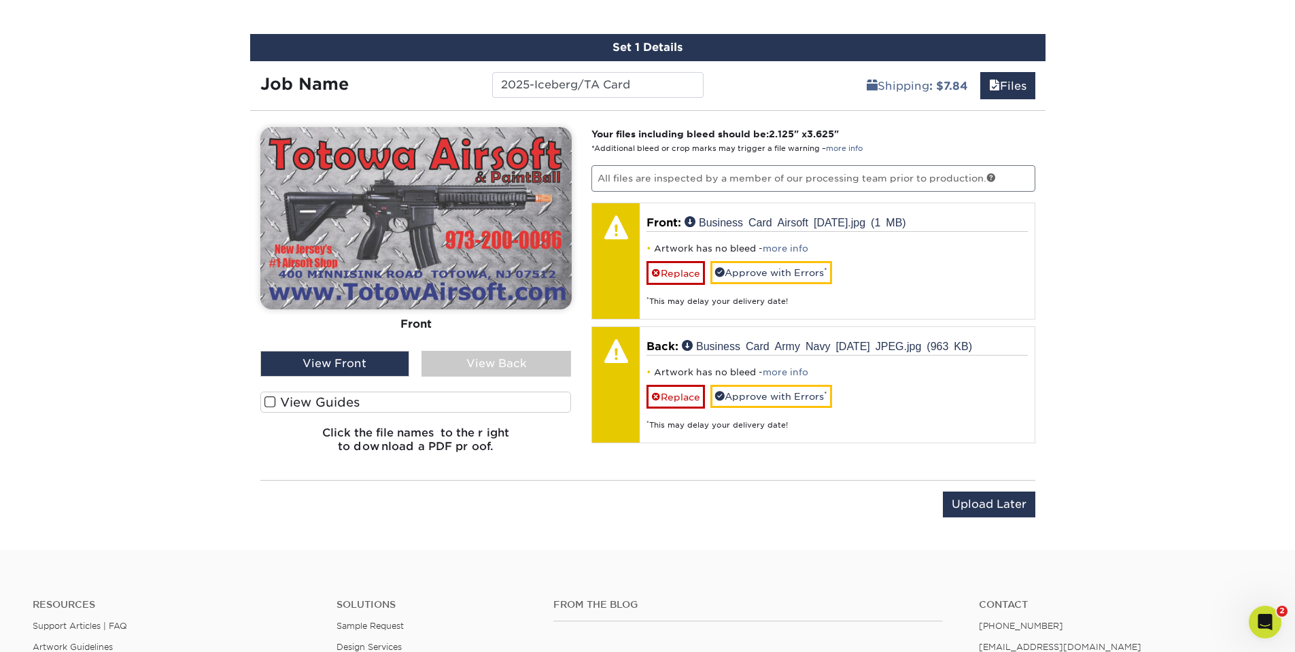
click at [472, 358] on div "View Back" at bounding box center [497, 364] width 150 height 26
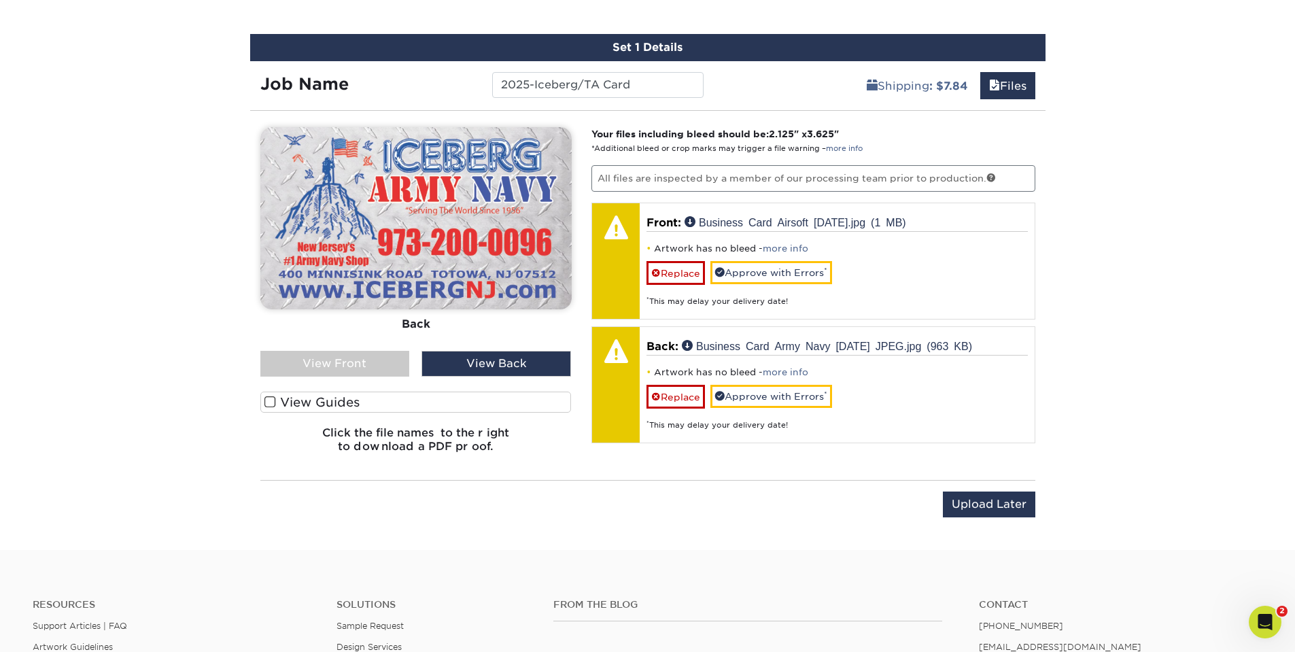
click at [345, 362] on div "View Front" at bounding box center [335, 364] width 150 height 26
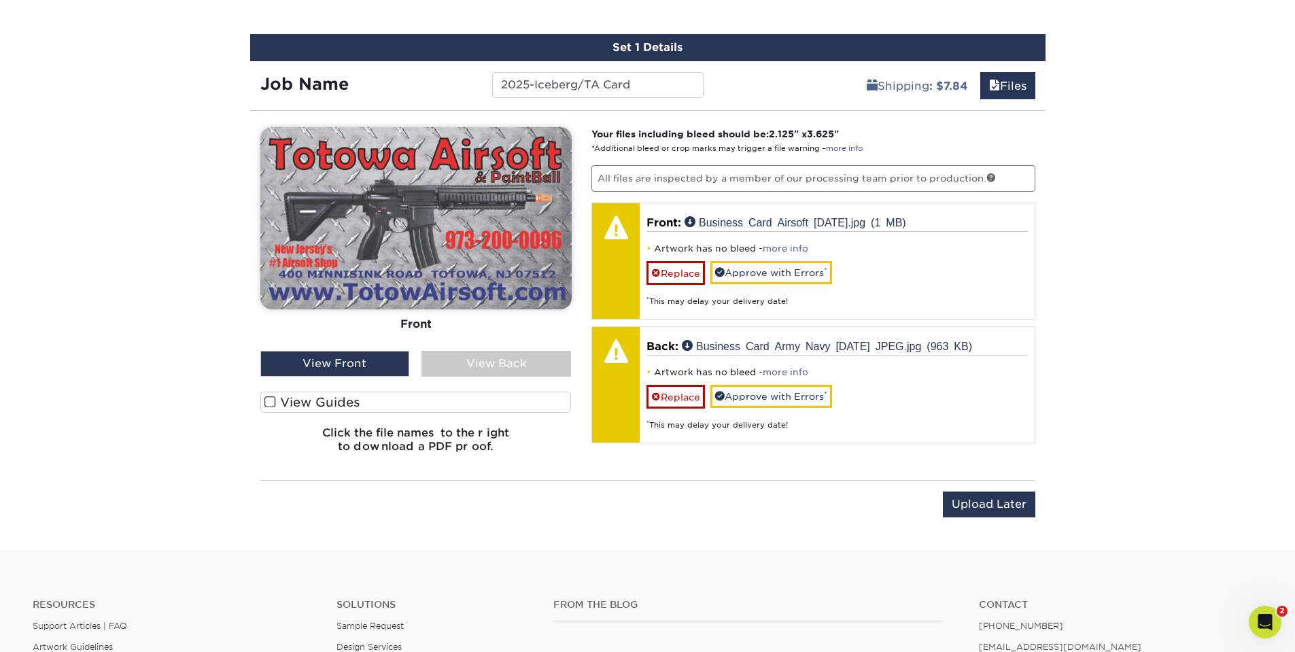
click at [470, 367] on div "View Back" at bounding box center [497, 364] width 150 height 26
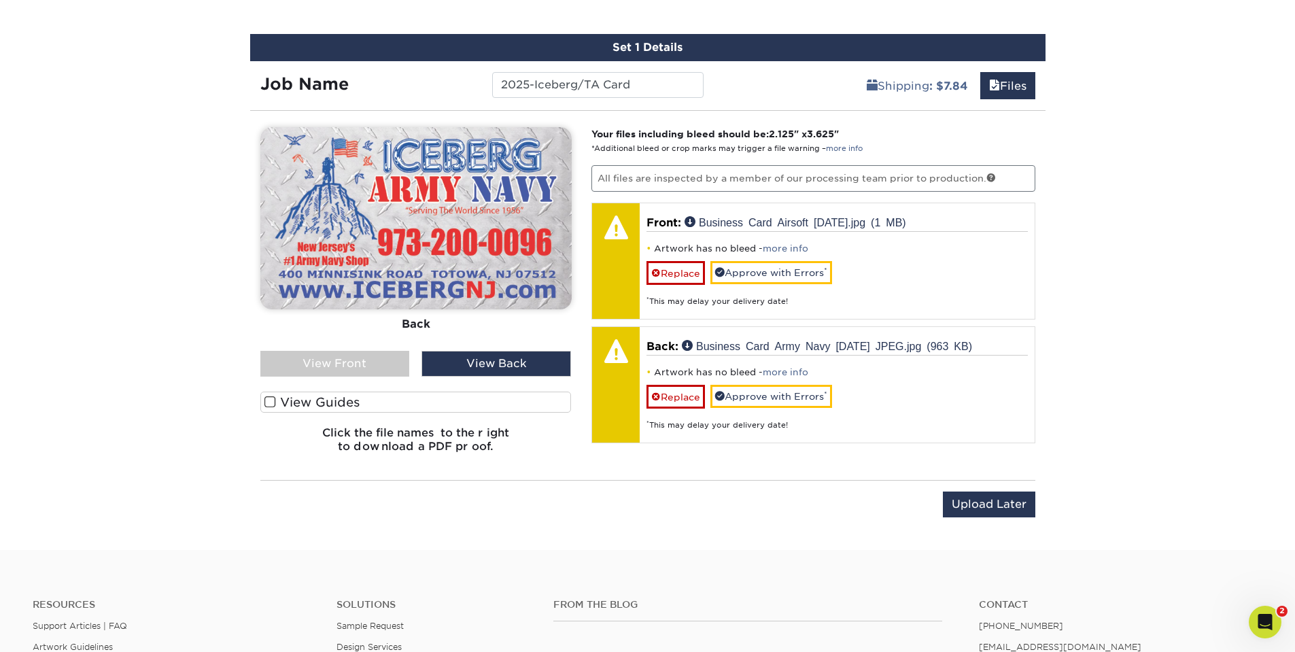
click at [347, 361] on div "View Front" at bounding box center [335, 364] width 150 height 26
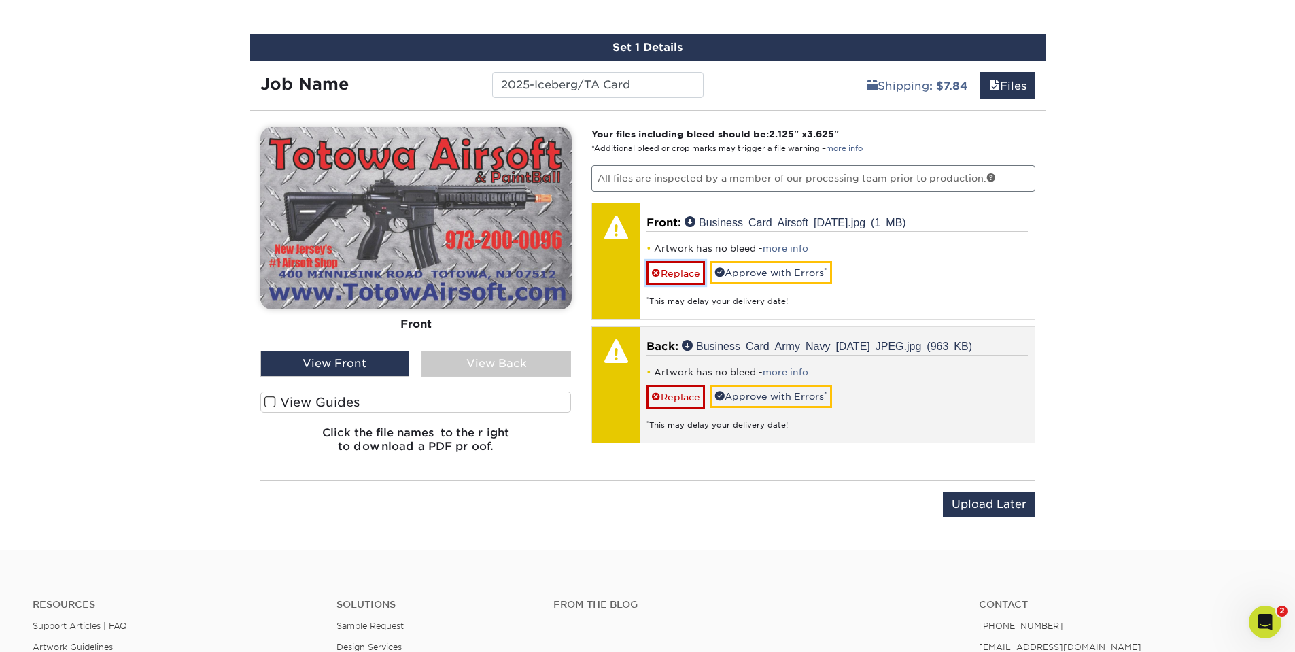
click at [672, 270] on link "Replace" at bounding box center [676, 273] width 58 height 24
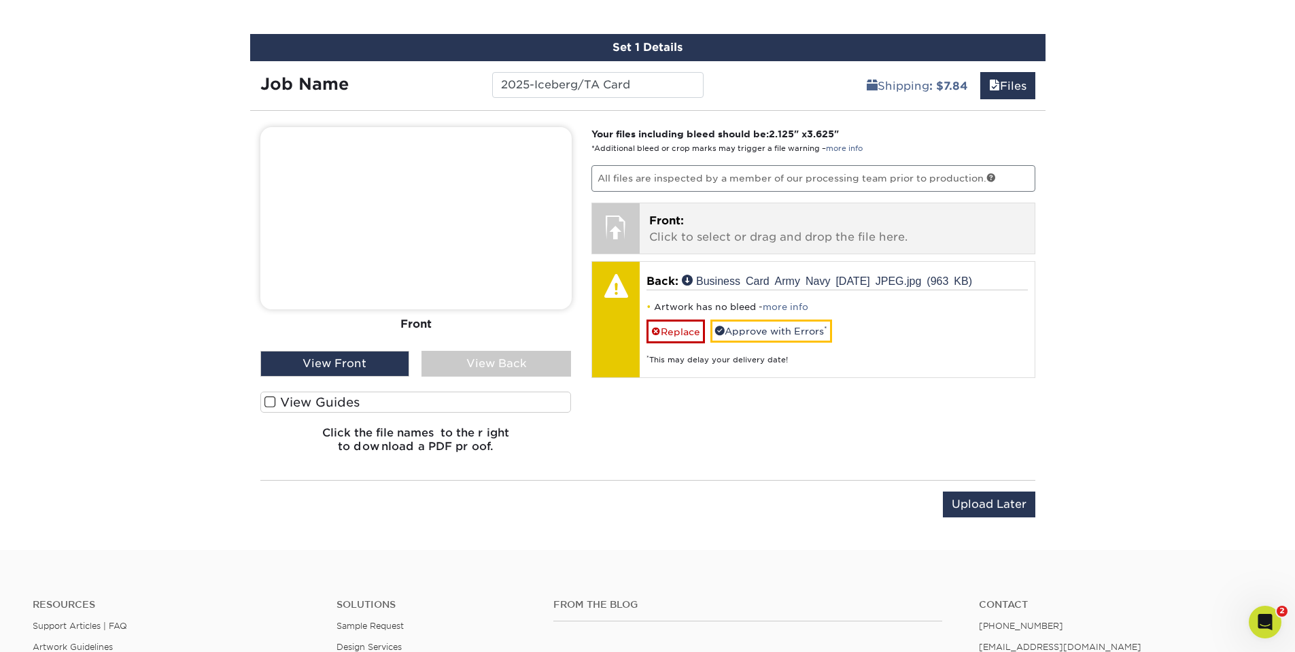
click at [781, 224] on p "Front: Click to select or drag and drop the file here." at bounding box center [837, 229] width 376 height 33
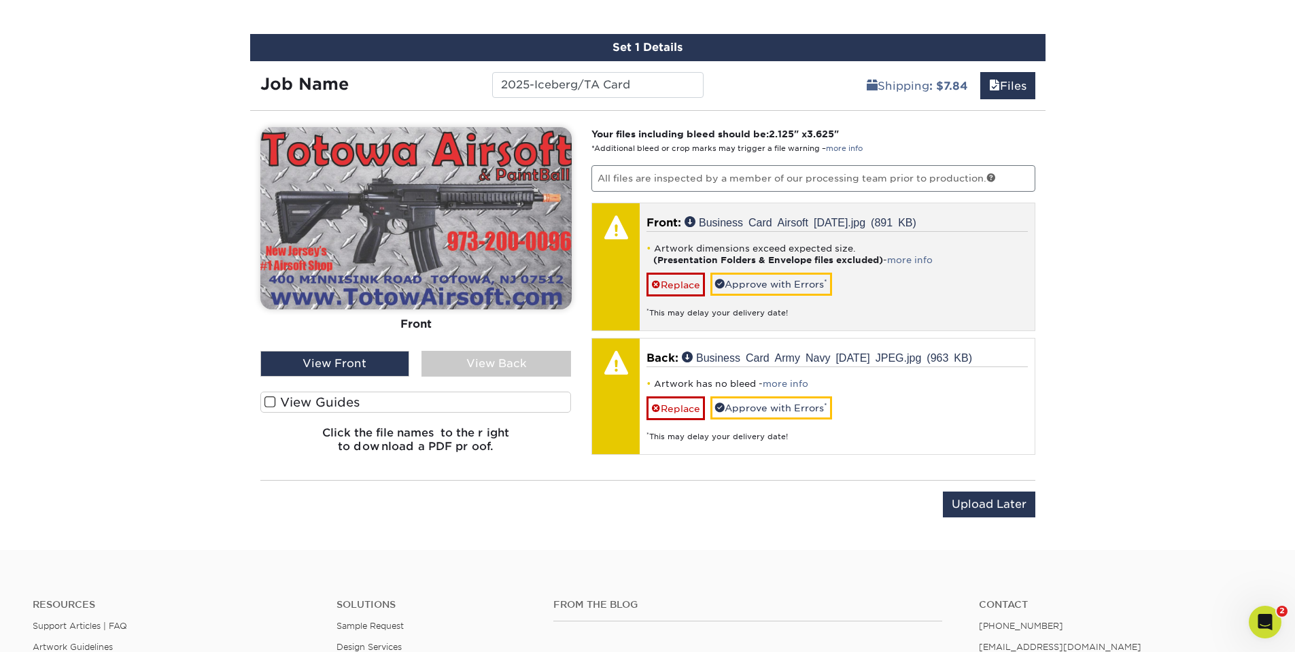
click at [860, 228] on p "Front: Business Card Airsoft 2025-08-18.jpg (891 KB)" at bounding box center [837, 223] width 381 height 16
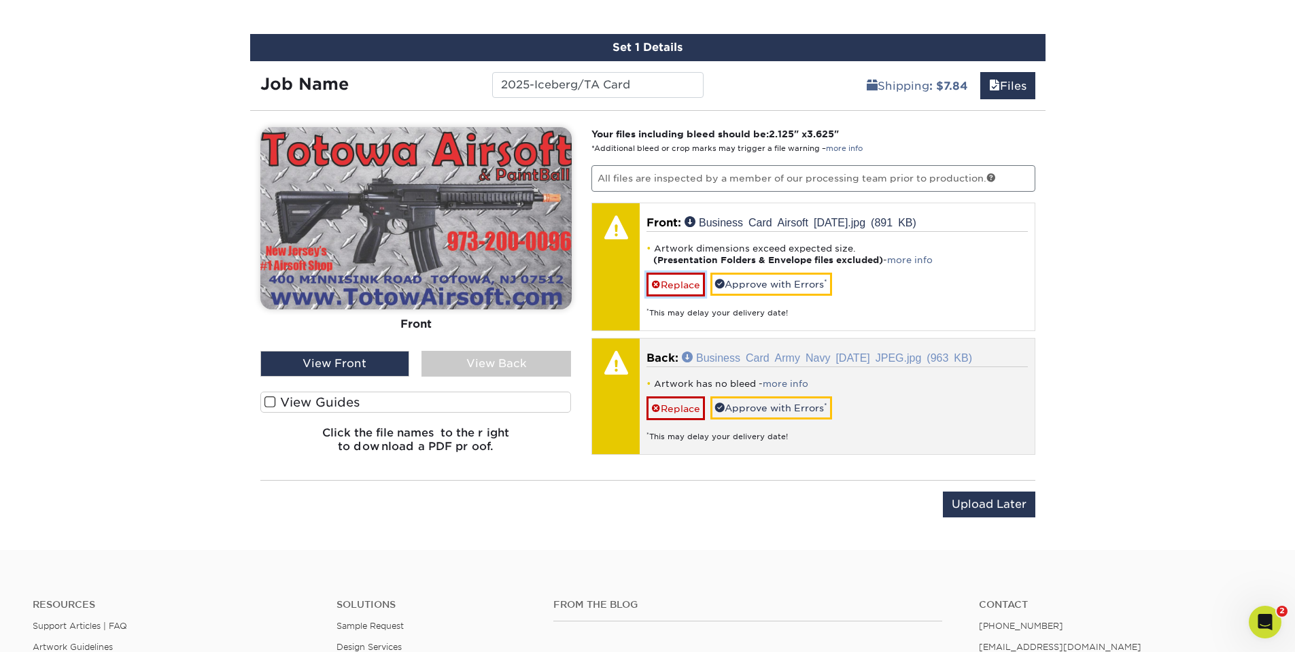
click at [684, 281] on link "Replace" at bounding box center [676, 285] width 58 height 24
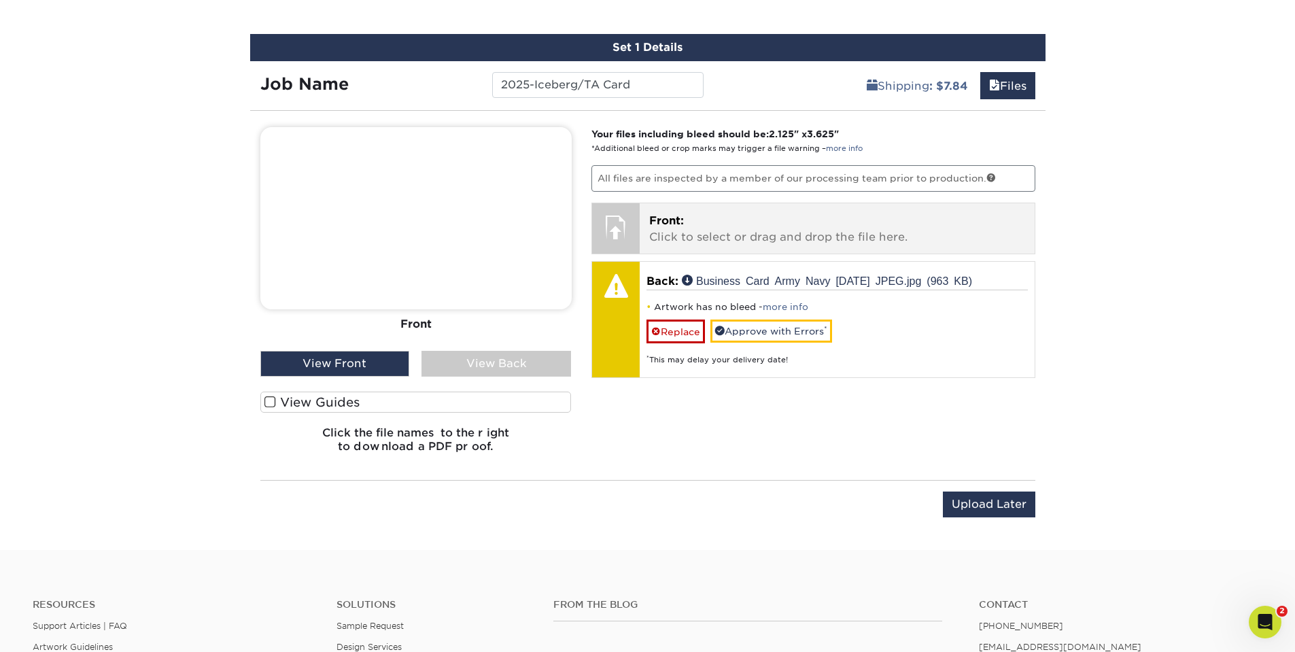
click at [704, 226] on p "Front: Click to select or drag and drop the file here." at bounding box center [837, 229] width 376 height 33
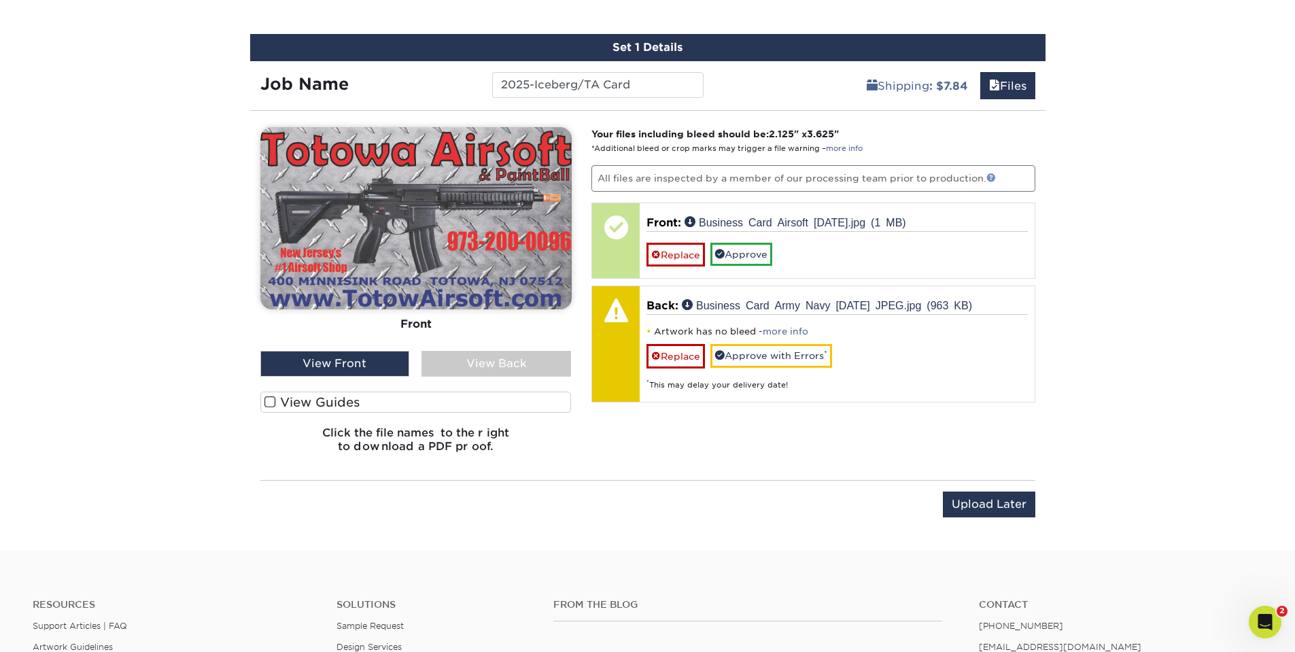
click at [988, 175] on link at bounding box center [992, 178] width 10 height 10
click at [492, 358] on div "View Back" at bounding box center [497, 364] width 150 height 26
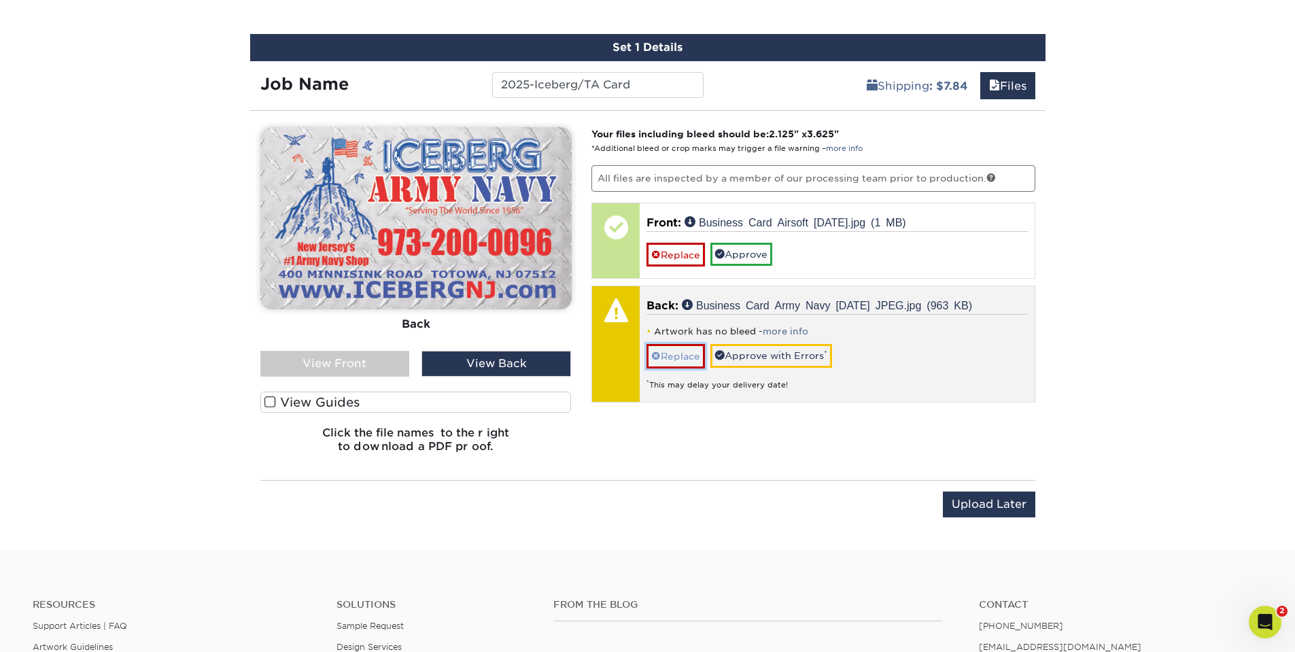
click at [686, 354] on link "Replace" at bounding box center [676, 356] width 58 height 24
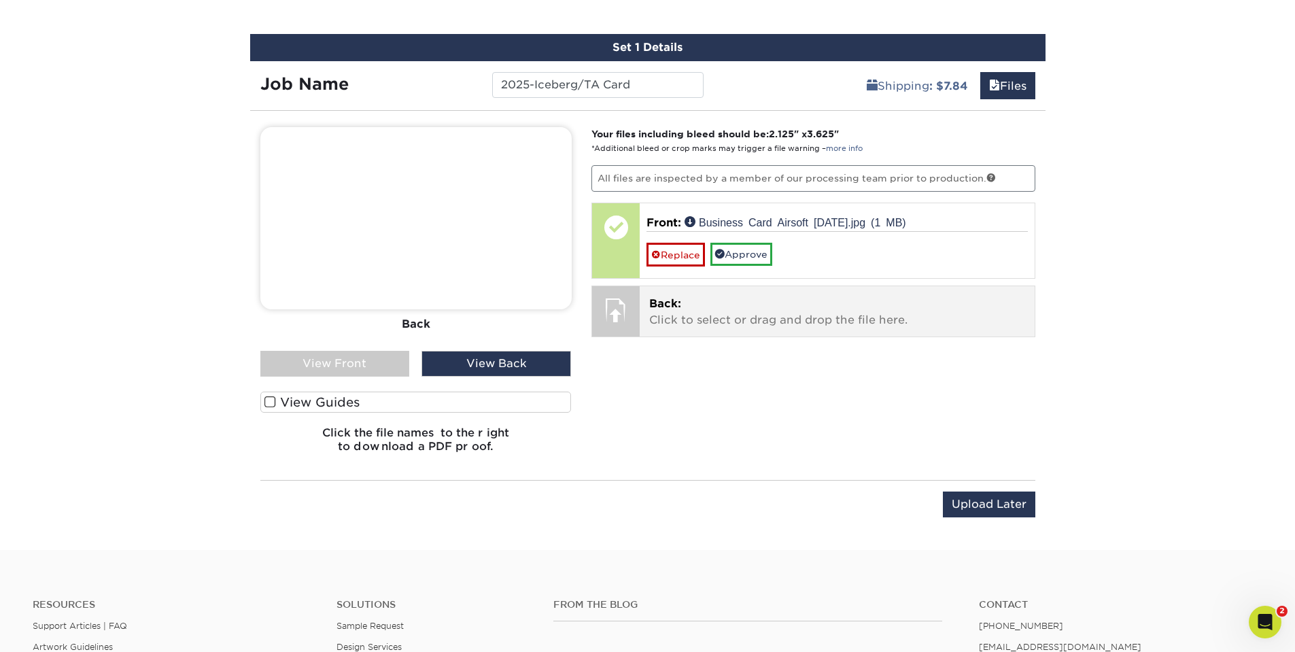
click at [728, 312] on p "Back: Click to select or drag and drop the file here." at bounding box center [837, 312] width 376 height 33
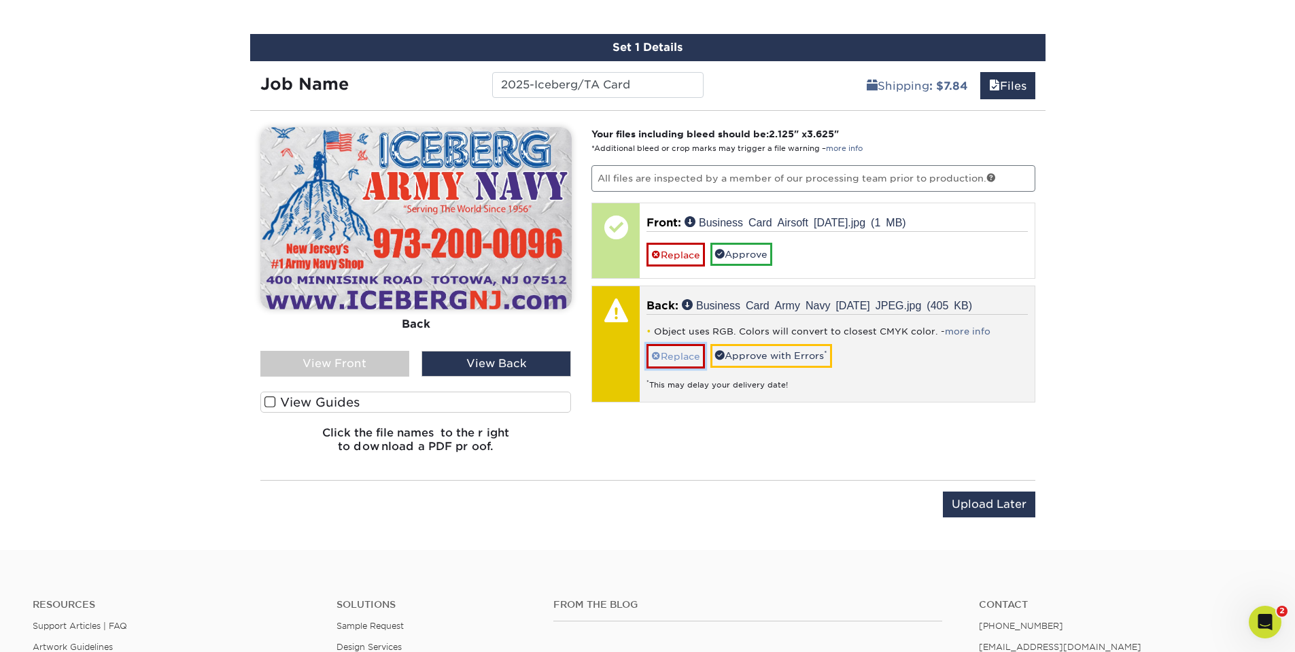
click at [686, 348] on link "Replace" at bounding box center [676, 356] width 58 height 24
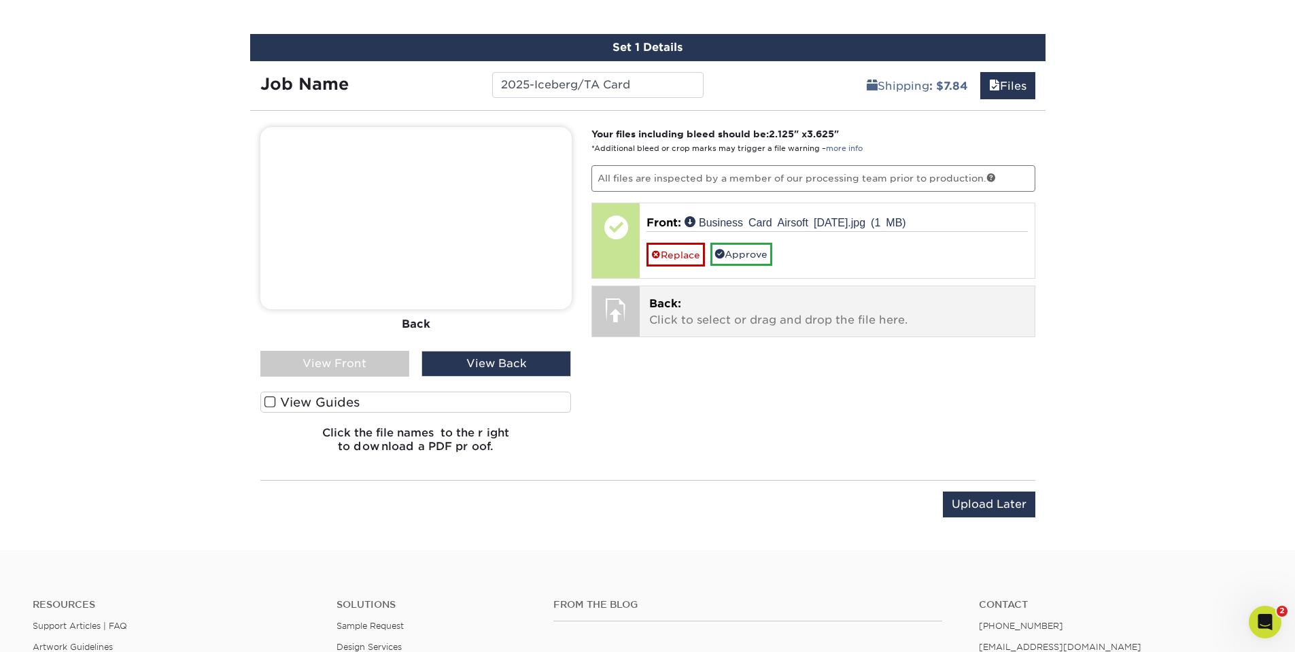
click at [768, 313] on p "Back: Click to select or drag and drop the file here." at bounding box center [837, 312] width 376 height 33
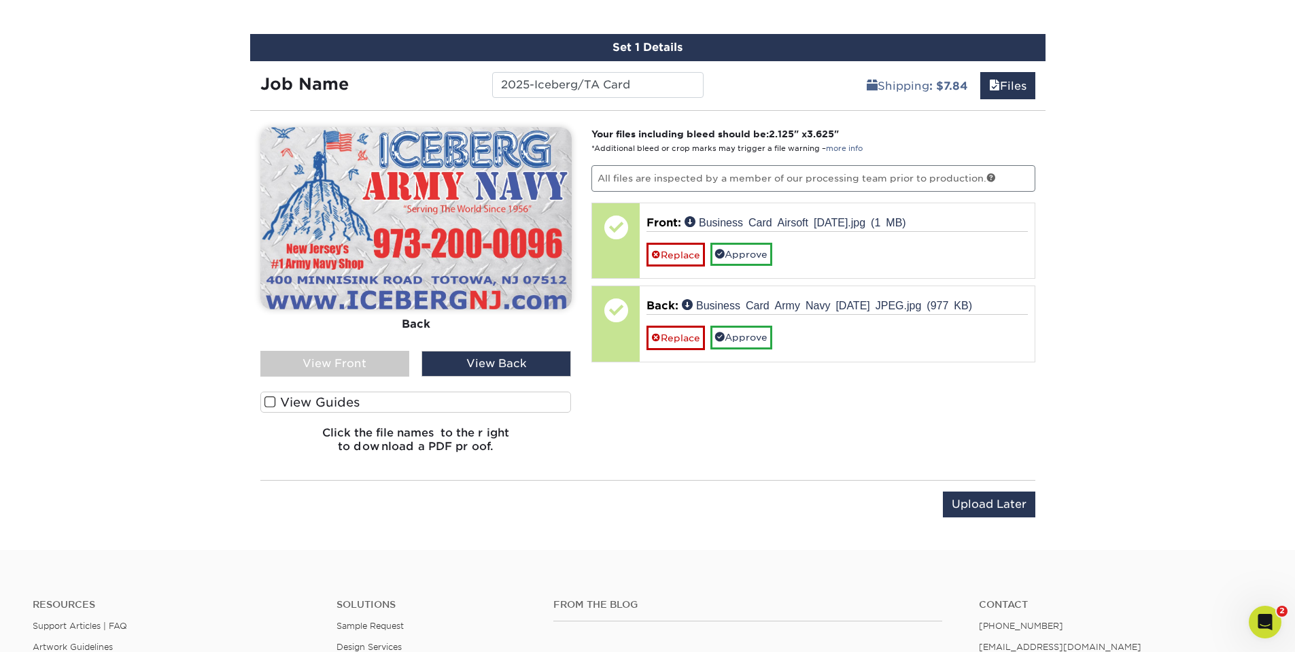
click at [343, 356] on div "View Front" at bounding box center [335, 364] width 150 height 26
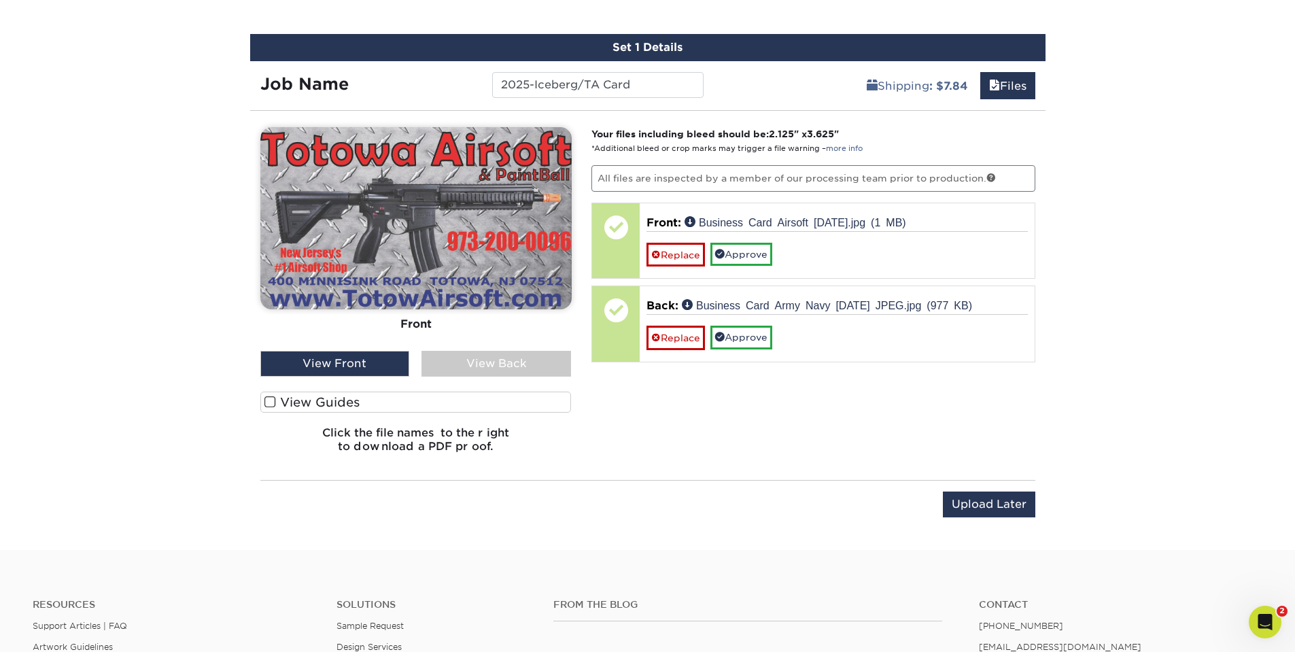
click at [490, 358] on div "View Back" at bounding box center [497, 364] width 150 height 26
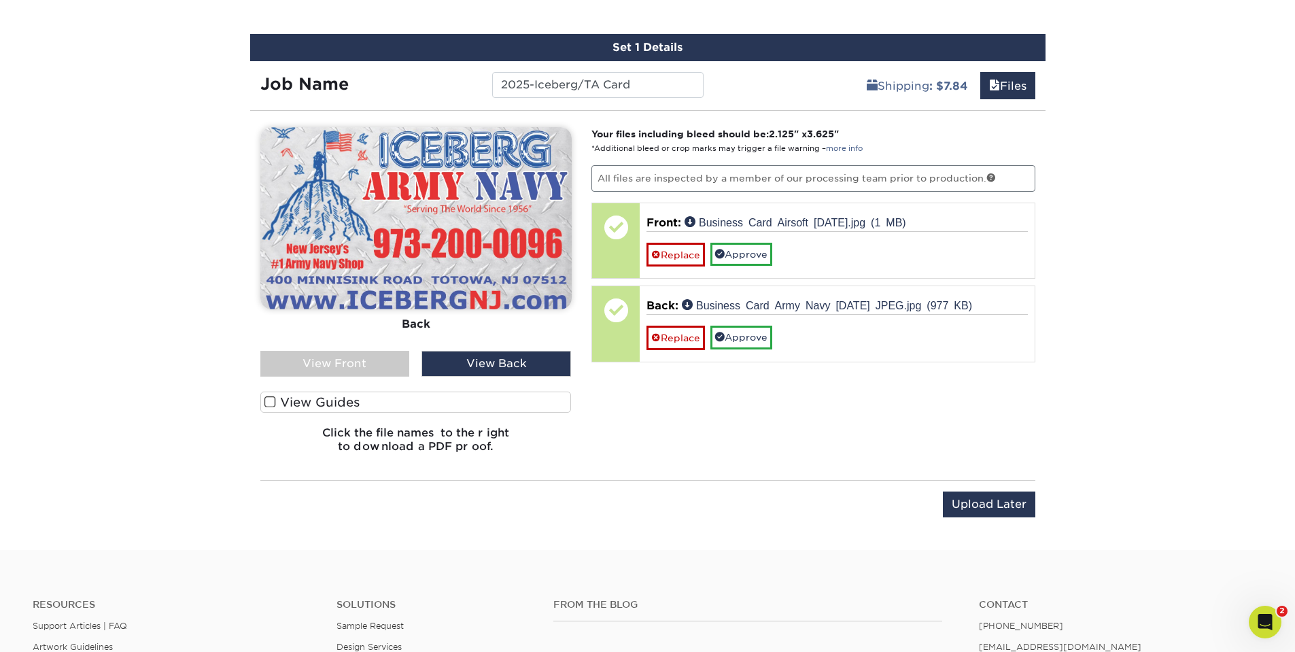
click at [363, 362] on div "View Front" at bounding box center [335, 364] width 150 height 26
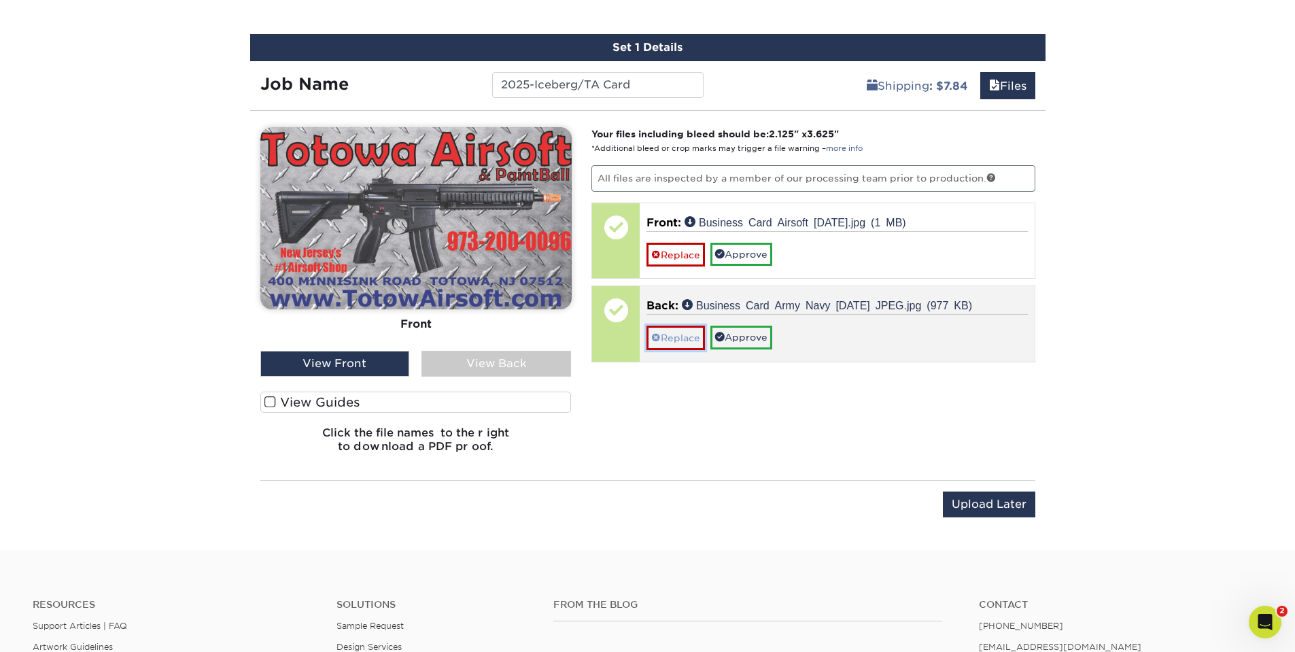
click at [688, 334] on link "Replace" at bounding box center [676, 338] width 58 height 24
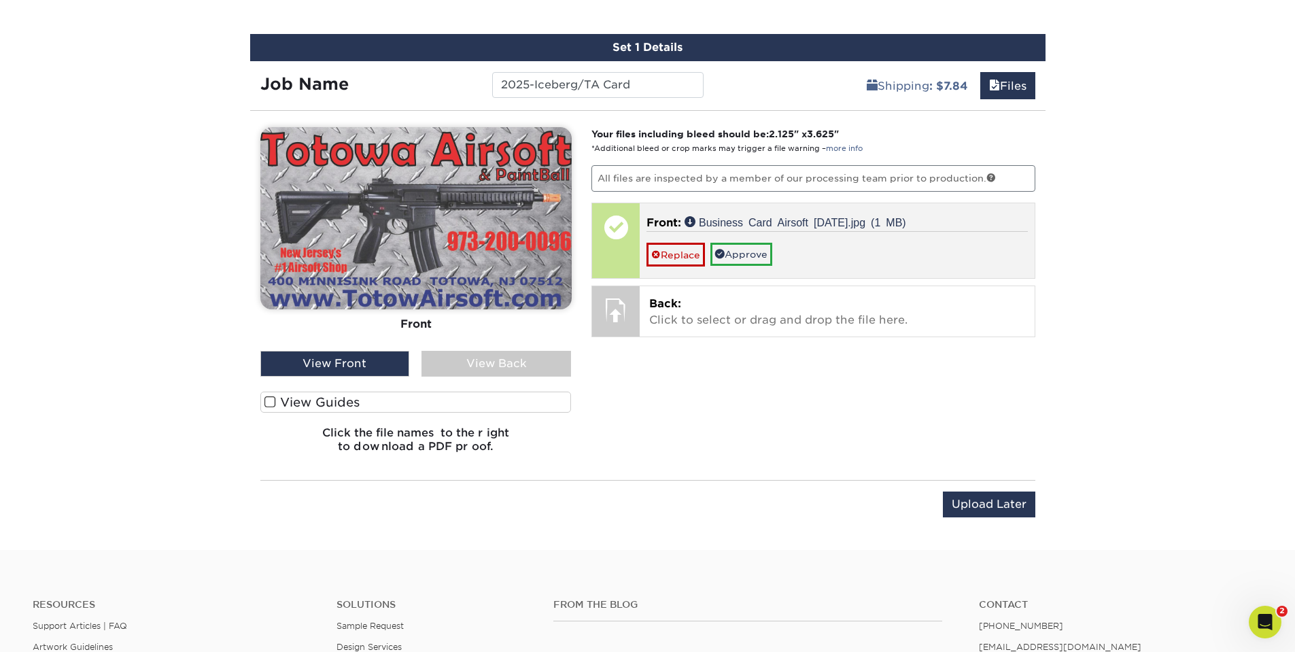
click at [826, 255] on div "Replace Approve" at bounding box center [837, 248] width 381 height 35
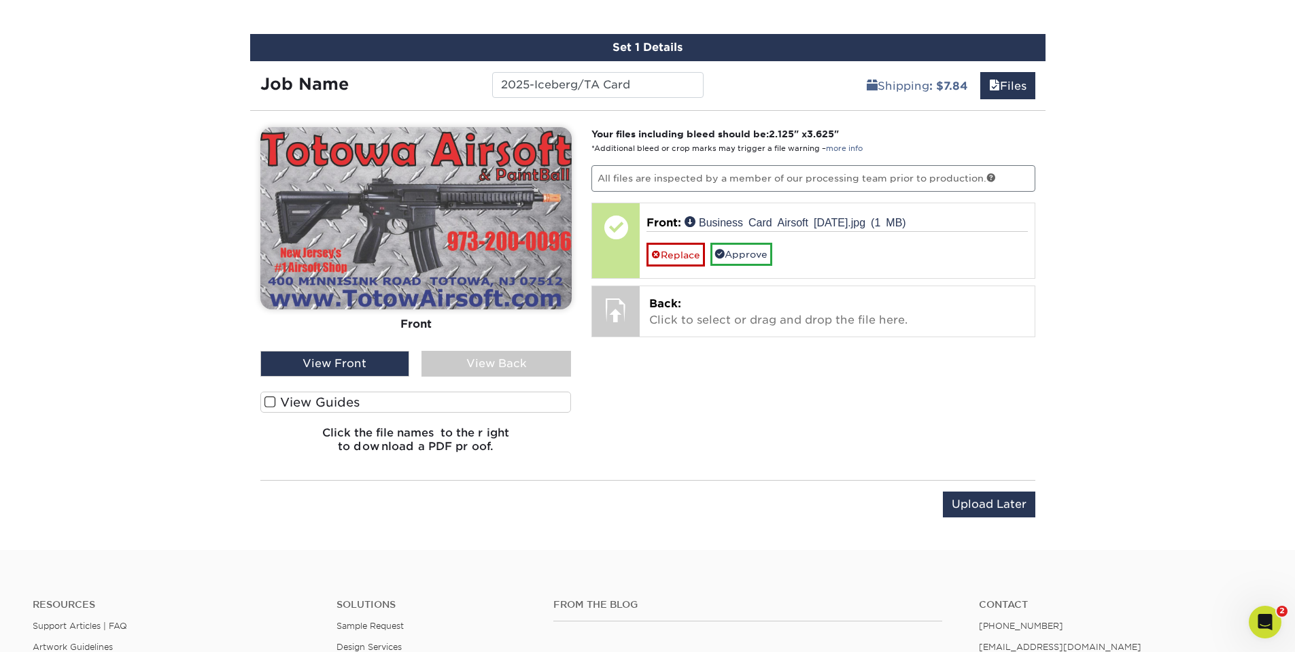
click at [511, 362] on div "View Back" at bounding box center [497, 364] width 150 height 26
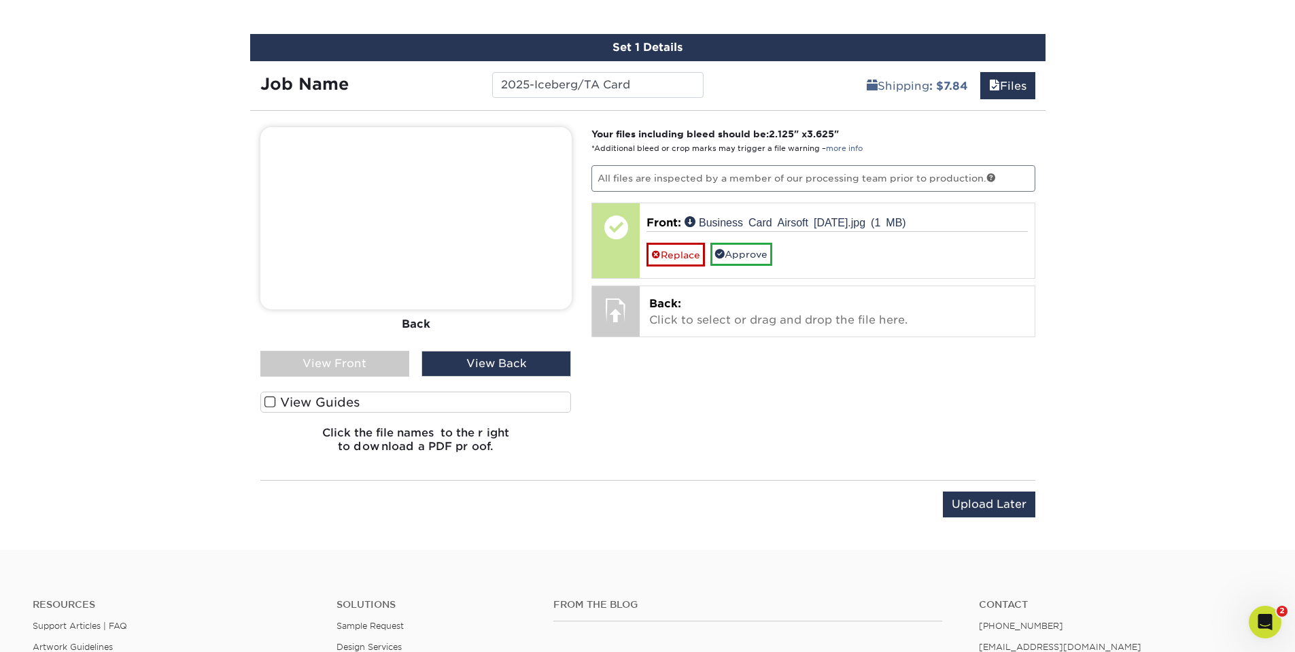
click at [339, 358] on div "View Front" at bounding box center [335, 364] width 150 height 26
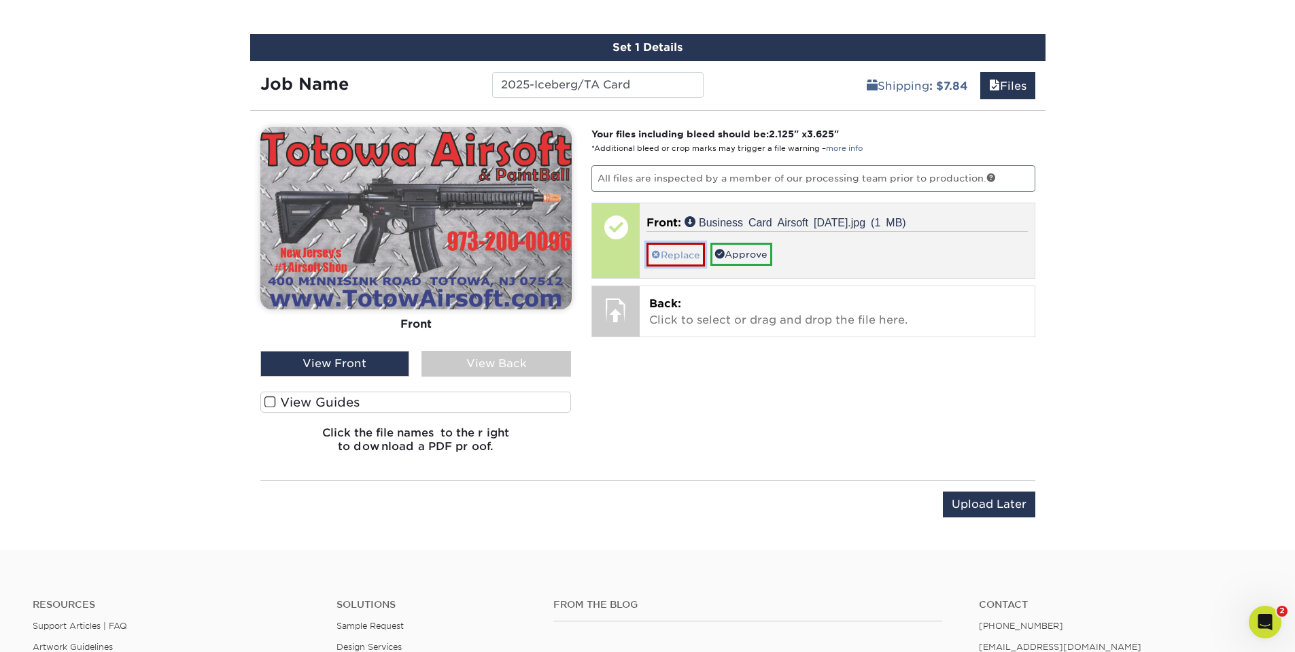
click at [679, 252] on link "Replace" at bounding box center [676, 255] width 58 height 24
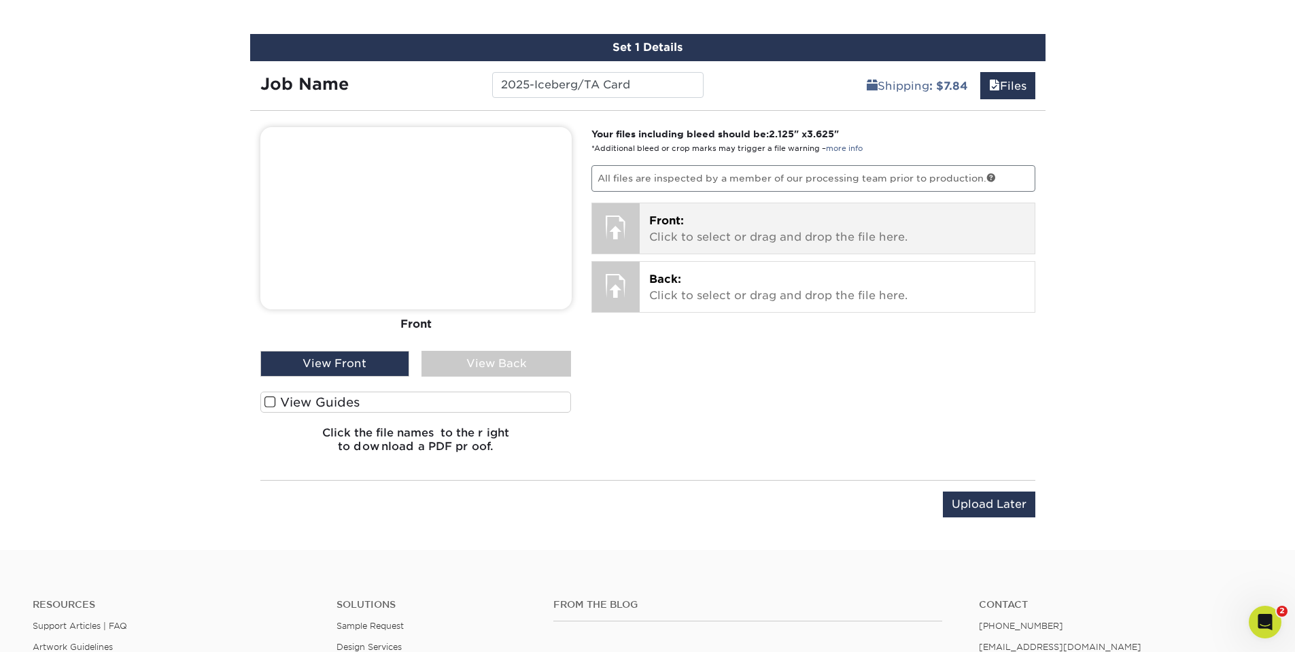
click at [708, 224] on p "Front: Click to select or drag and drop the file here." at bounding box center [837, 229] width 376 height 33
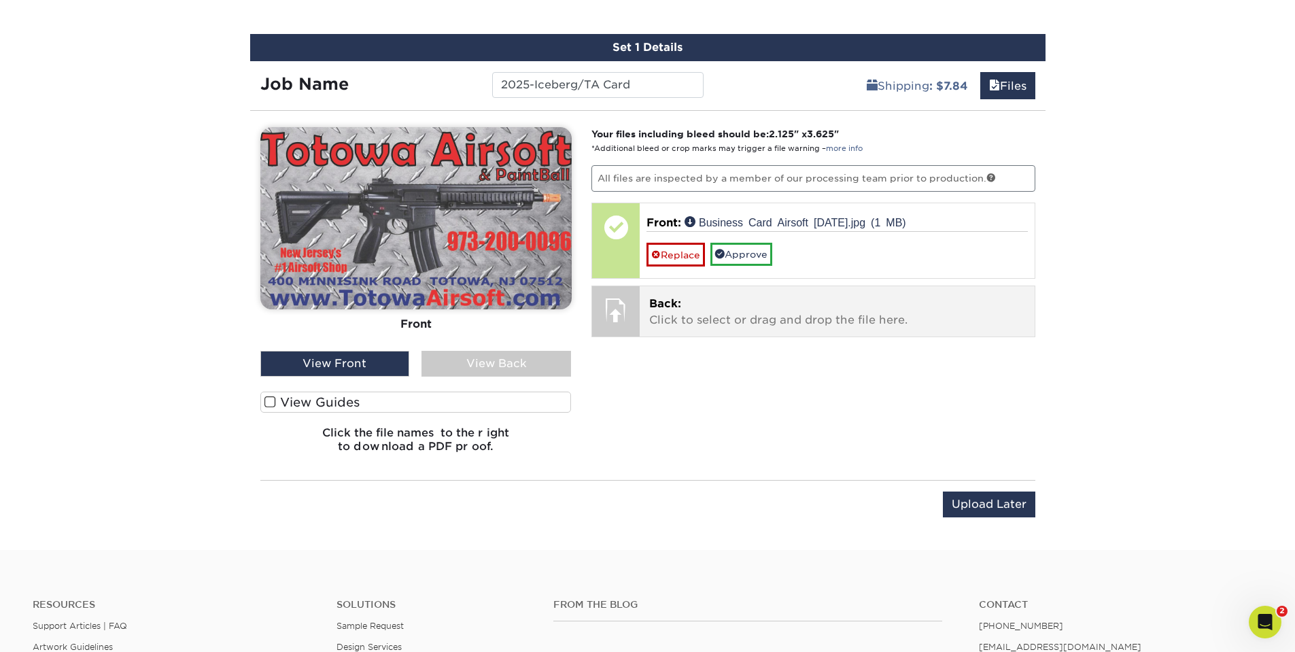
click at [781, 310] on p "Back: Click to select or drag and drop the file here." at bounding box center [837, 312] width 376 height 33
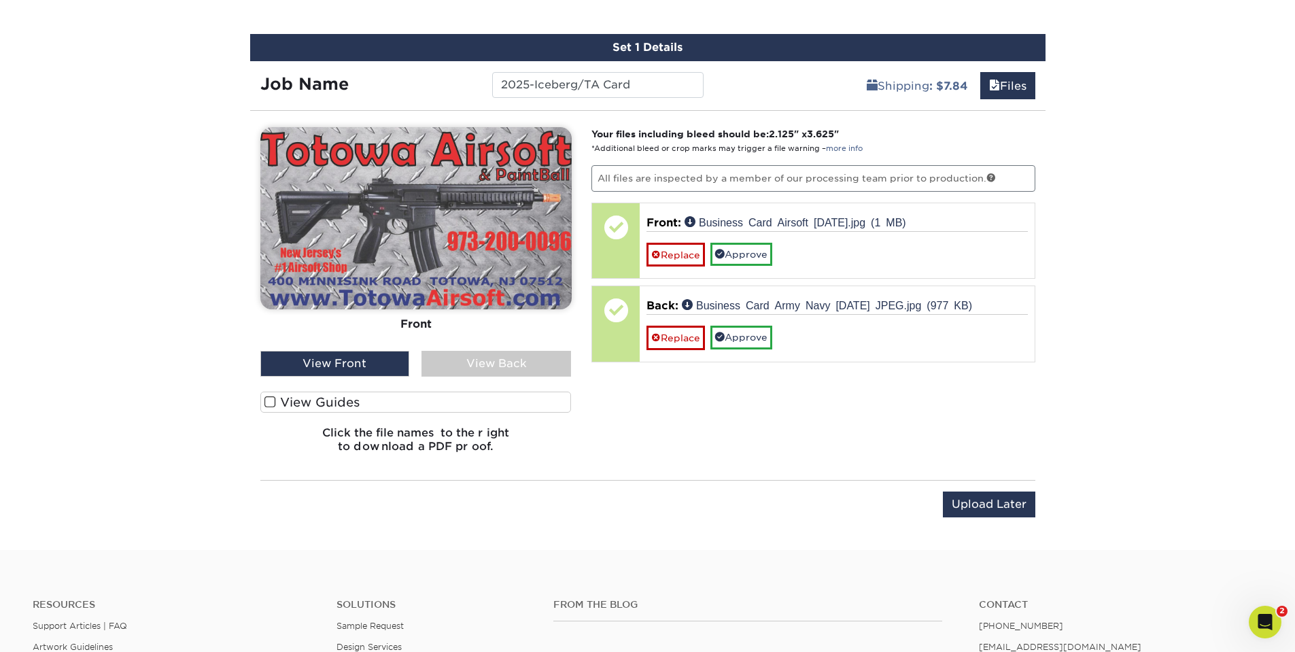
click at [500, 363] on div "View Back" at bounding box center [497, 364] width 150 height 26
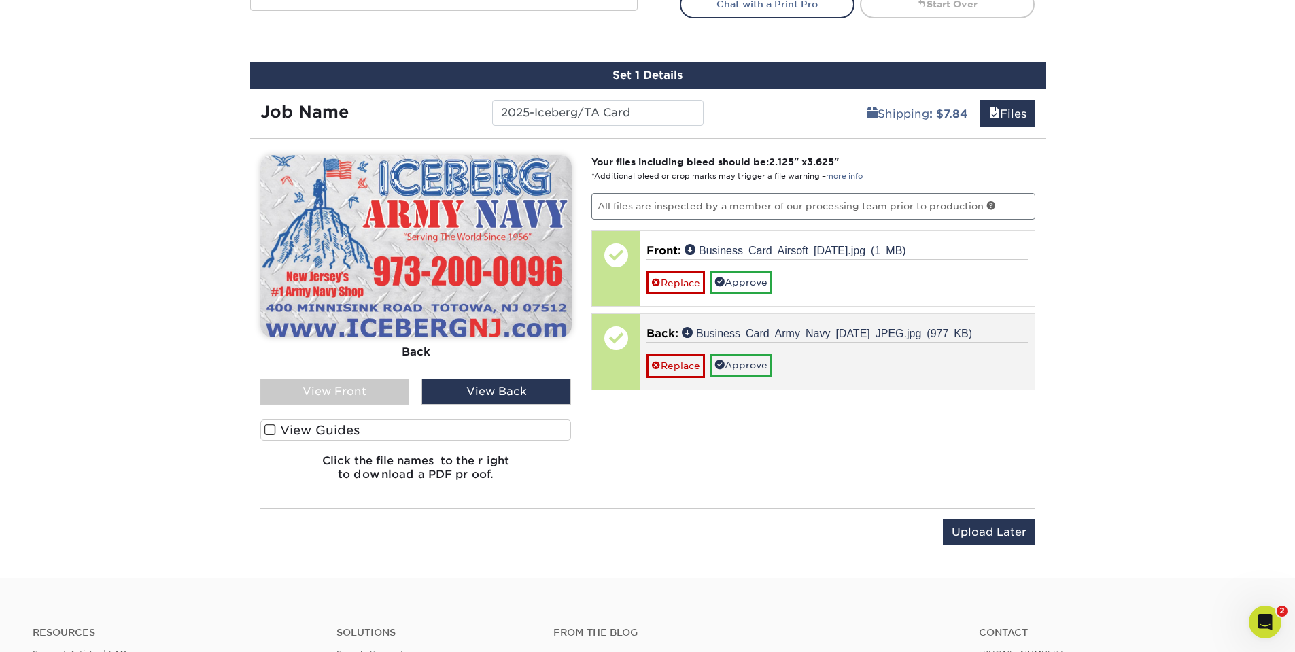
scroll to position [1020, 0]
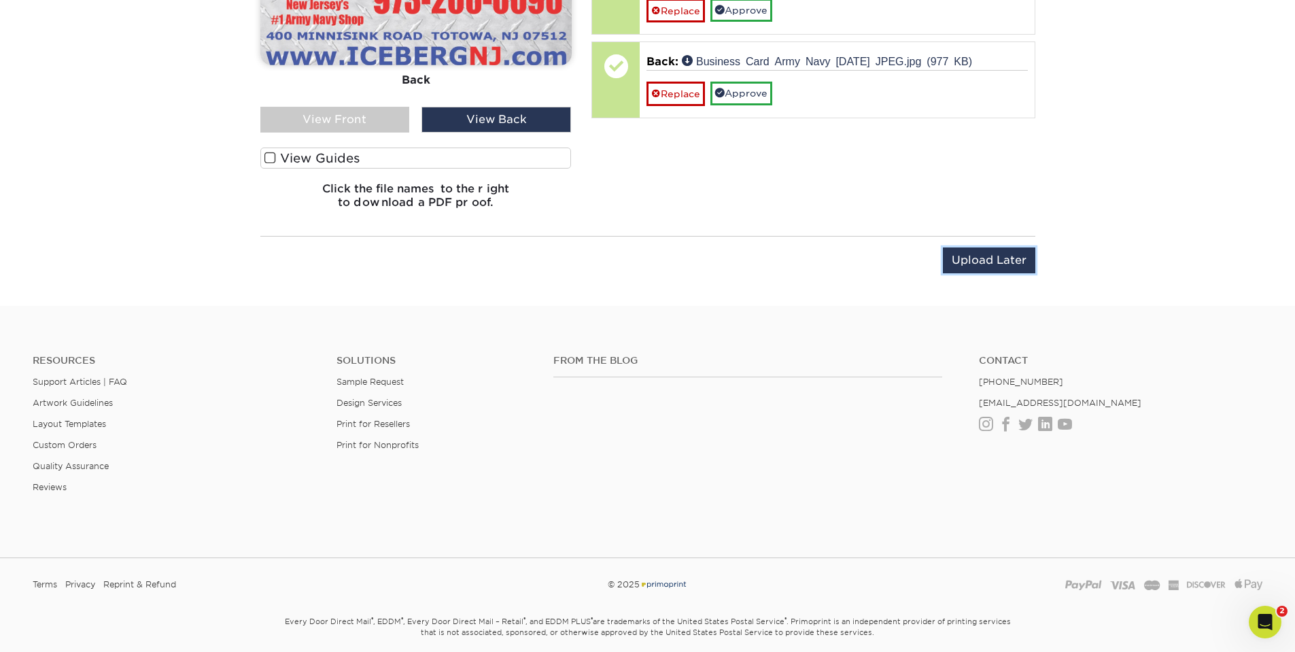
drag, startPoint x: 993, startPoint y: 256, endPoint x: 1002, endPoint y: 256, distance: 9.5
click at [993, 256] on input "Upload Later" at bounding box center [989, 260] width 92 height 26
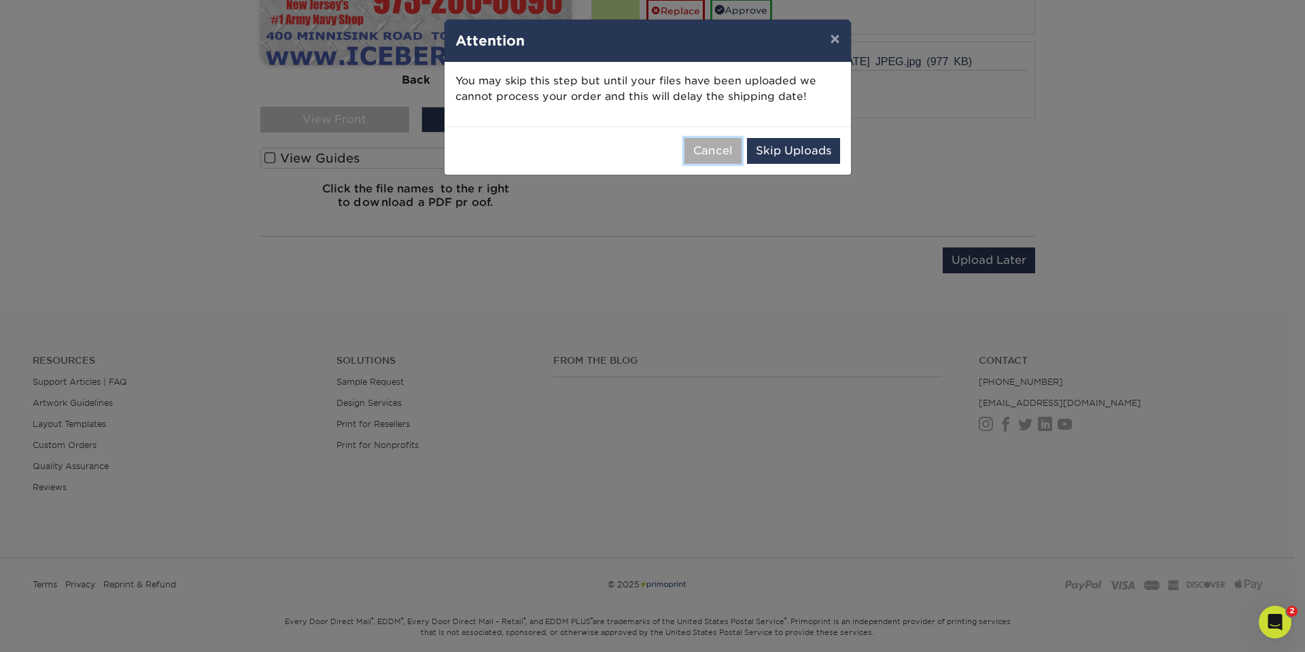
click at [719, 156] on button "Cancel" at bounding box center [713, 151] width 57 height 26
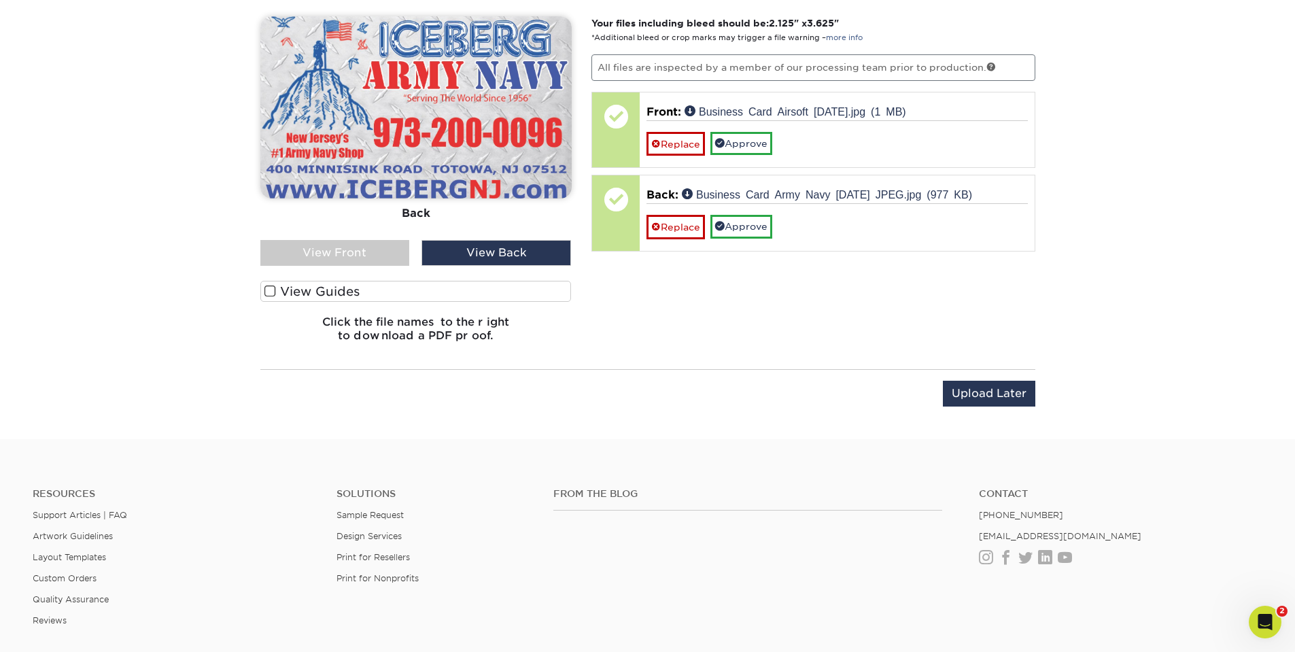
scroll to position [884, 0]
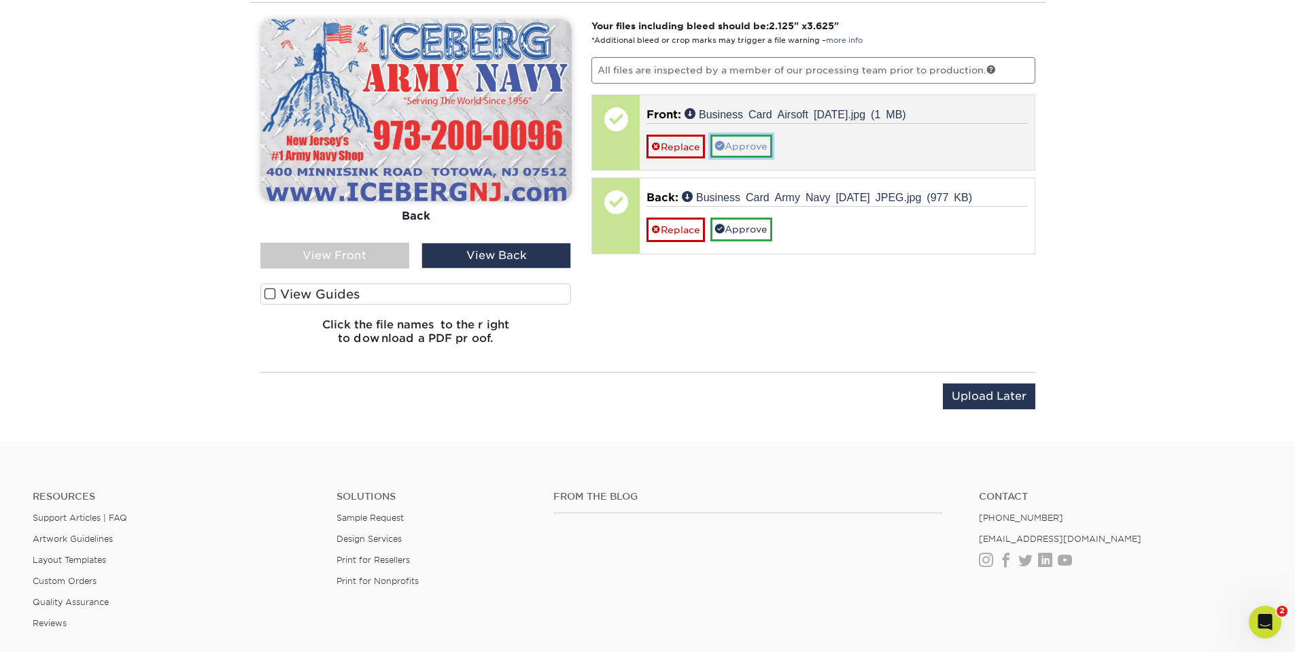
click at [759, 146] on link "Approve" at bounding box center [741, 146] width 62 height 23
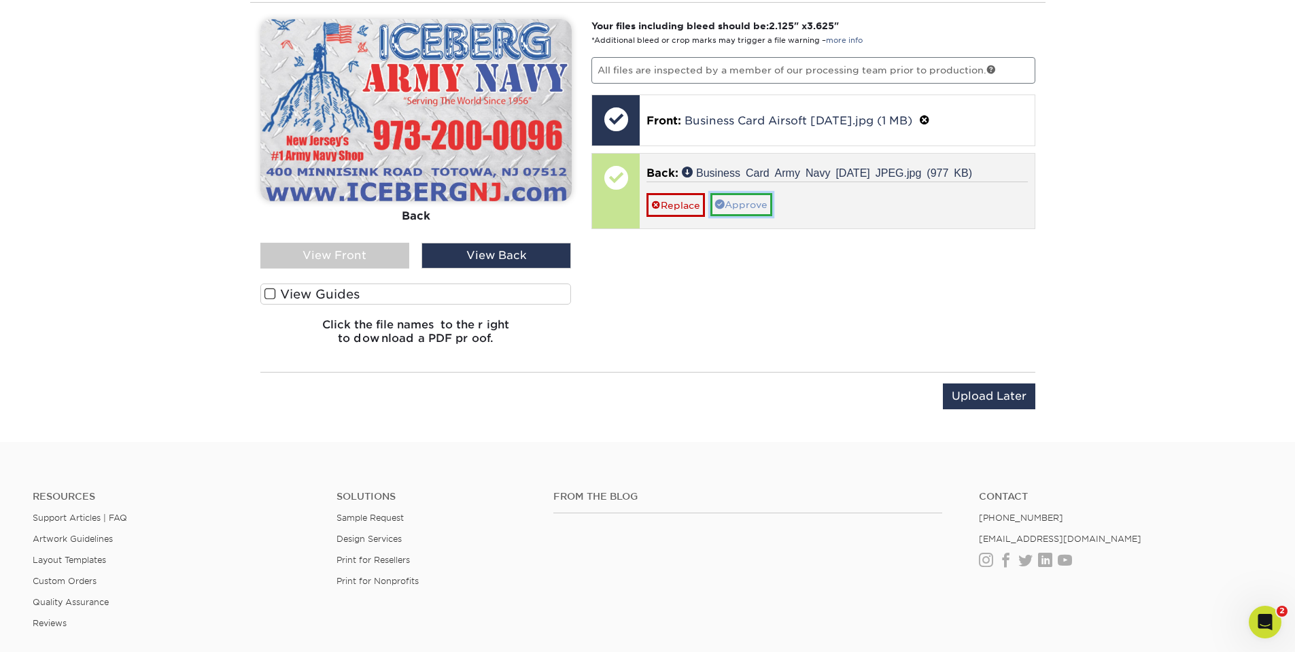
click at [755, 197] on link "Approve" at bounding box center [741, 204] width 62 height 23
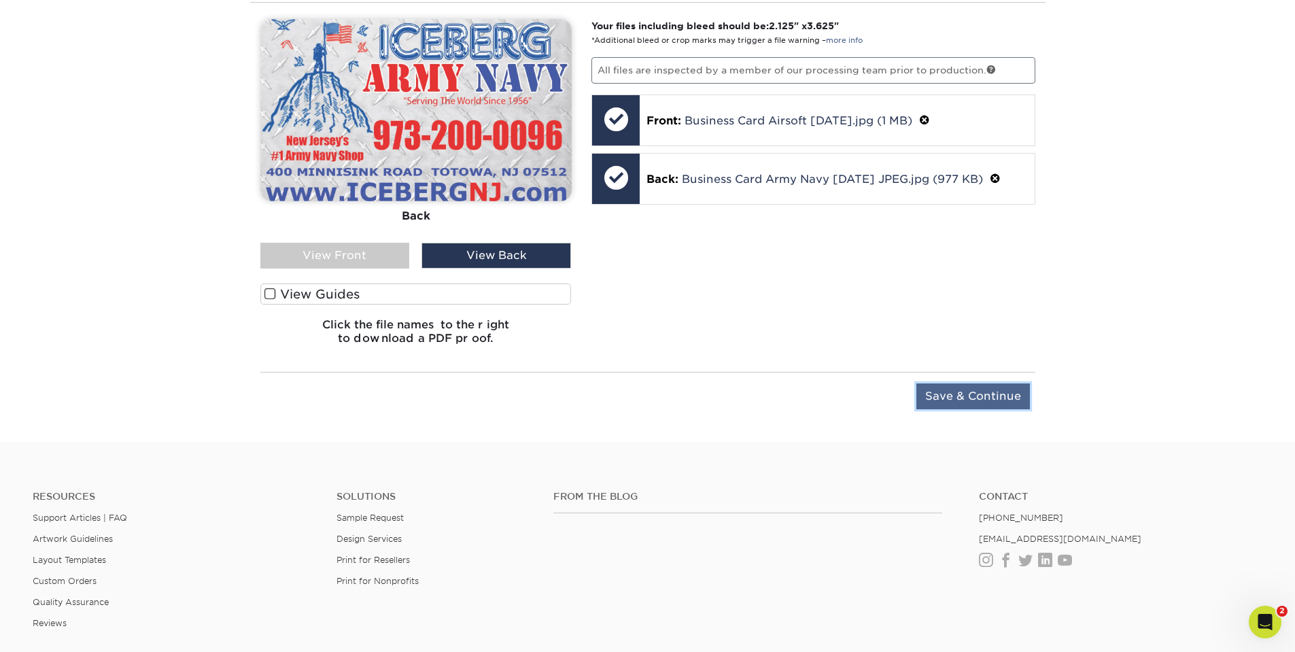
click at [984, 400] on input "Save & Continue" at bounding box center [974, 396] width 114 height 26
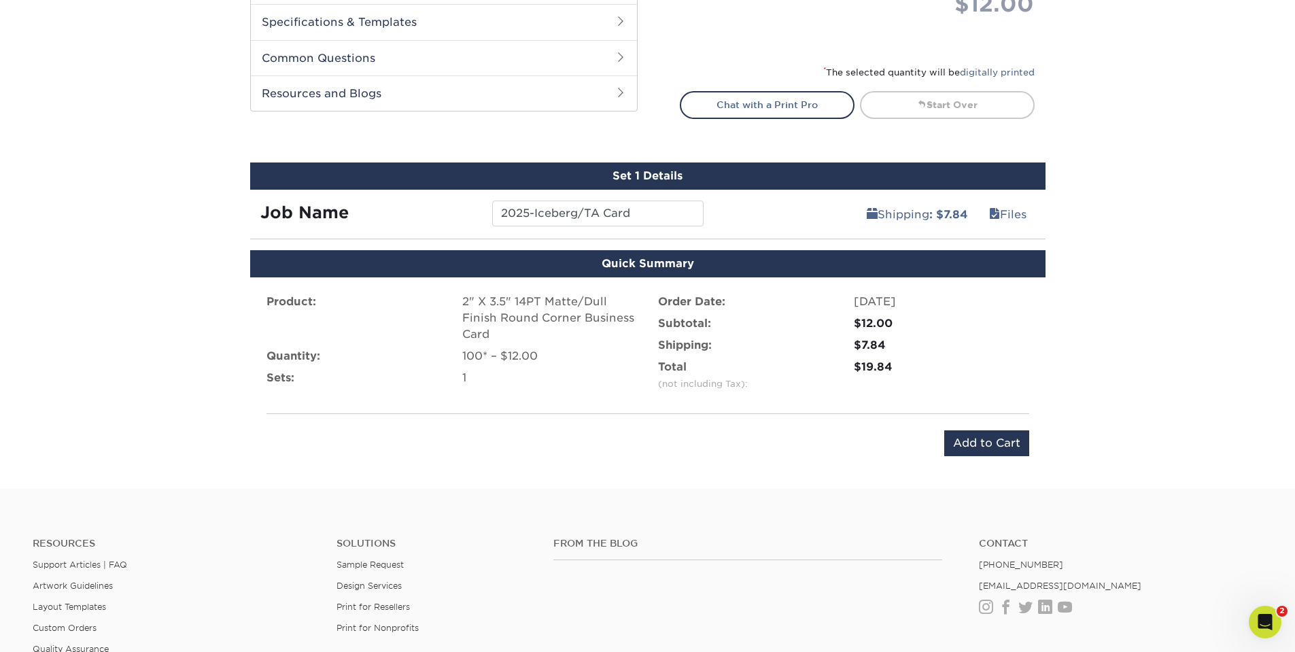
scroll to position [610, 0]
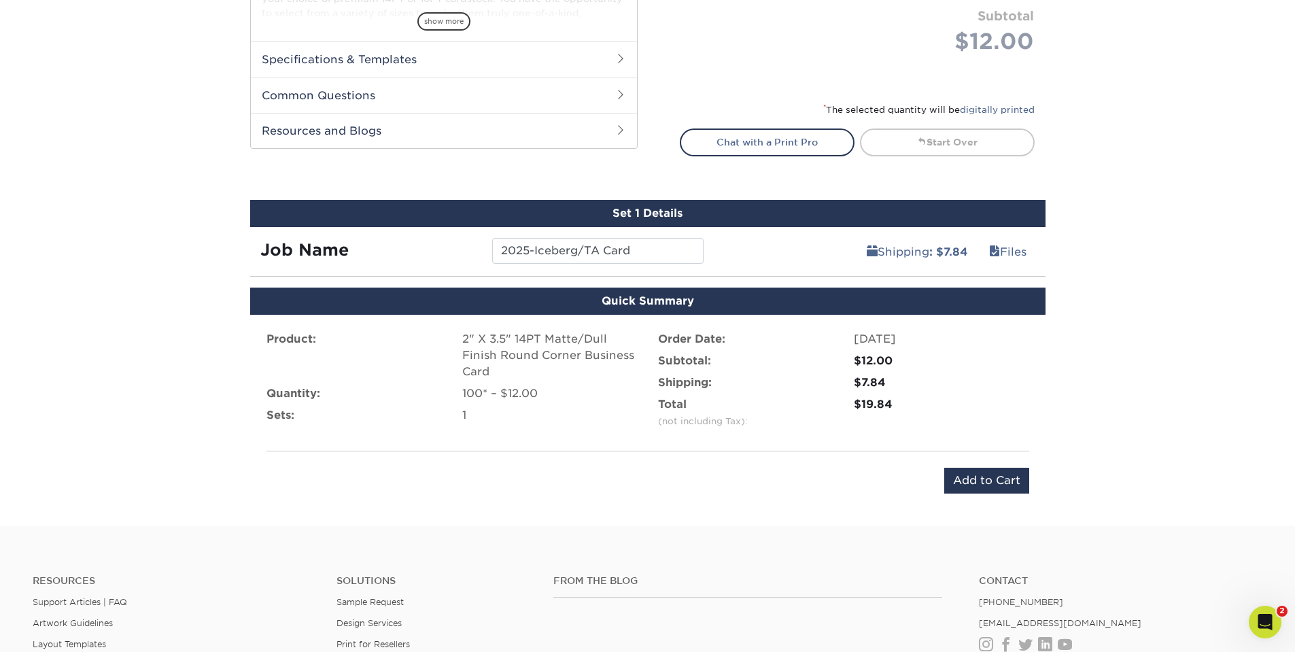
click at [490, 392] on div "100* – $12.00" at bounding box center [549, 394] width 175 height 16
click at [520, 396] on div "100* – $12.00" at bounding box center [549, 394] width 175 height 16
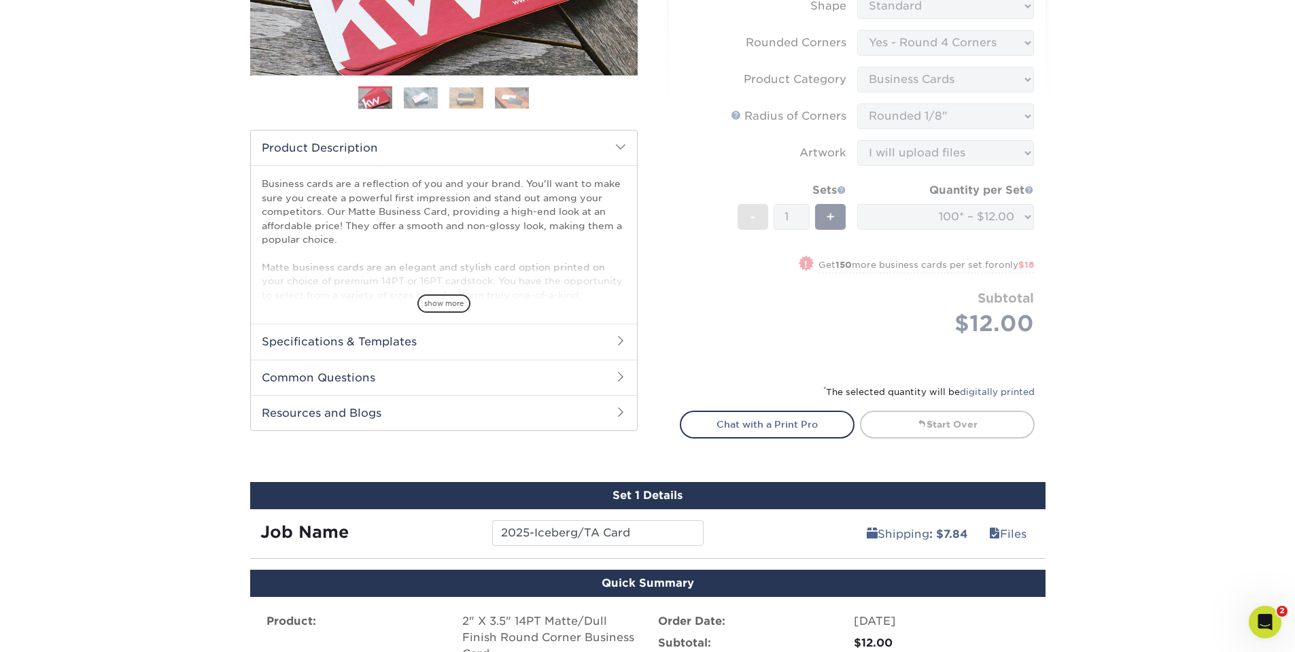
scroll to position [338, 0]
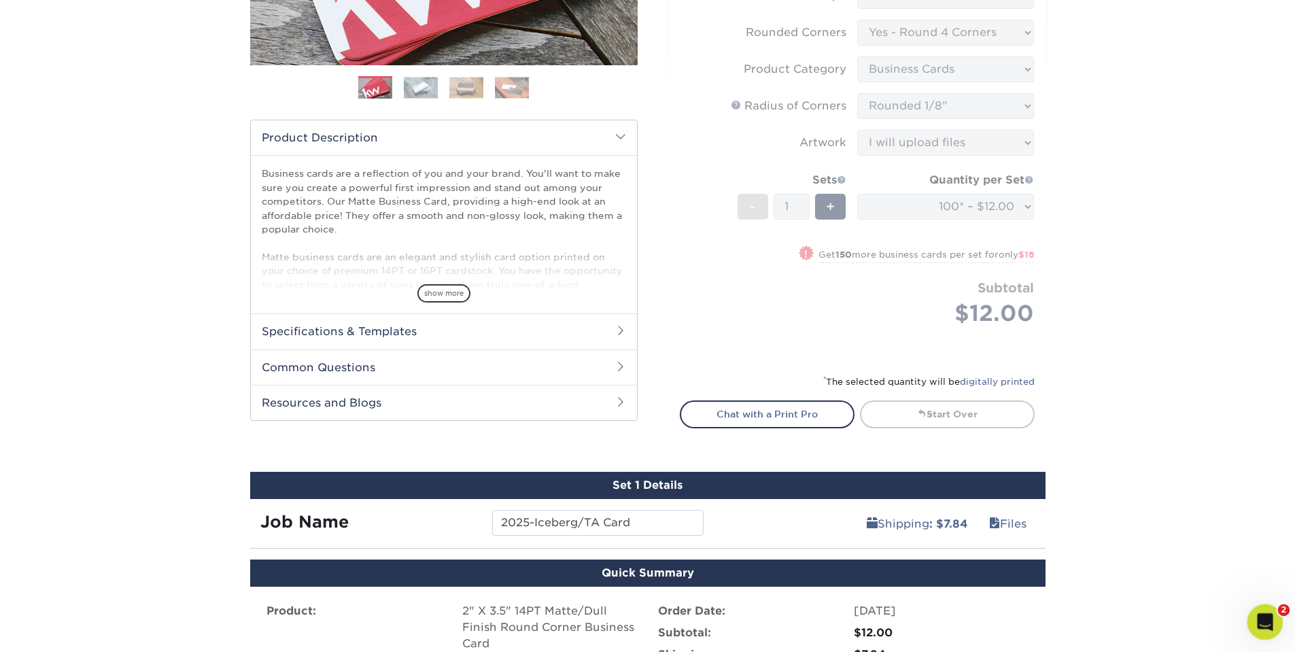
click at [1258, 617] on icon "Open Intercom Messenger" at bounding box center [1263, 620] width 22 height 22
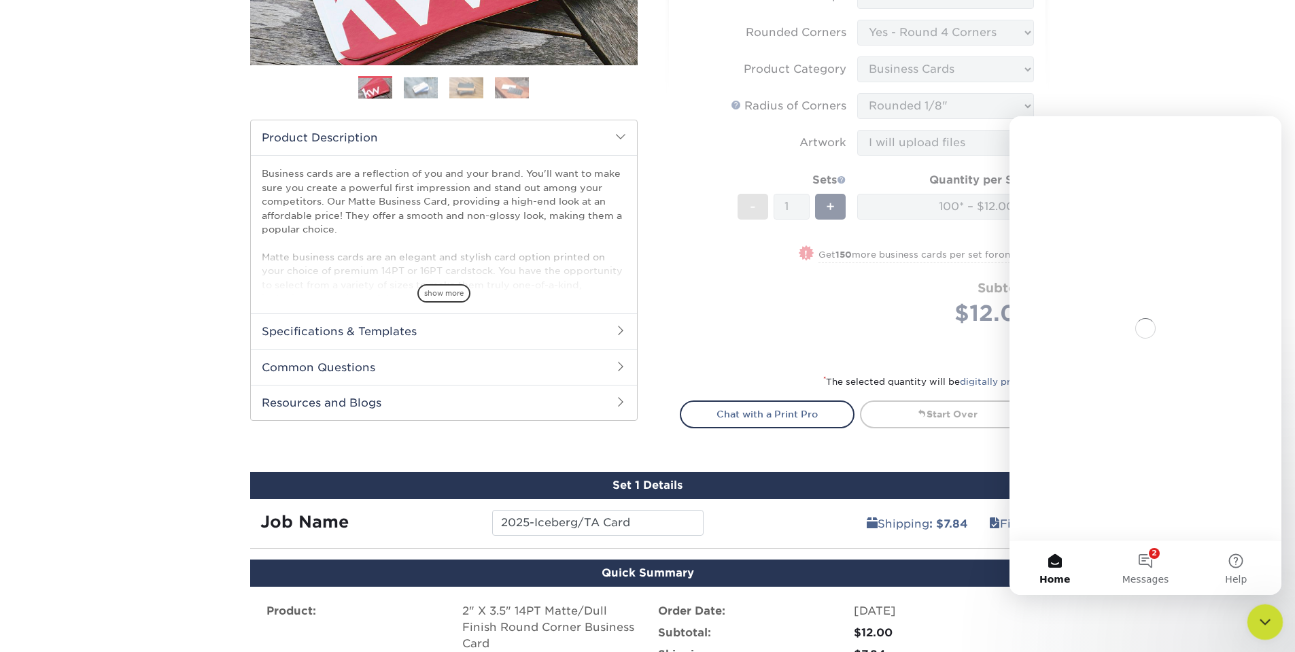
scroll to position [0, 0]
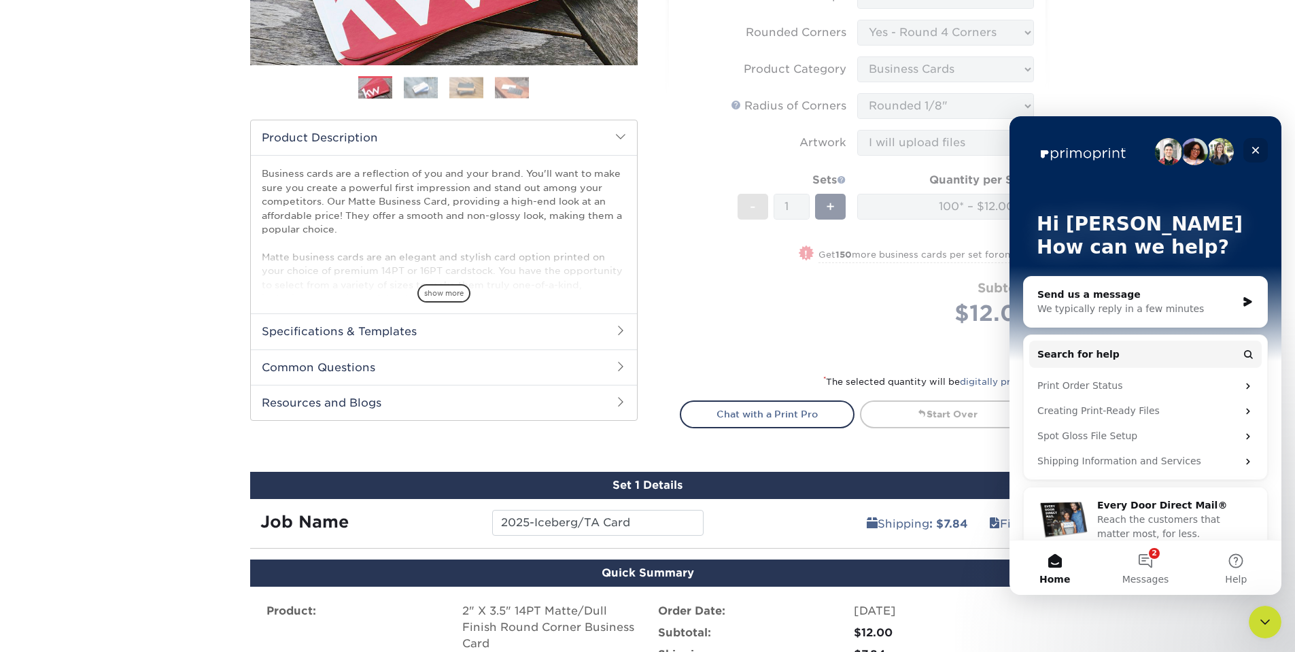
click at [1256, 150] on icon "Close" at bounding box center [1255, 150] width 7 height 7
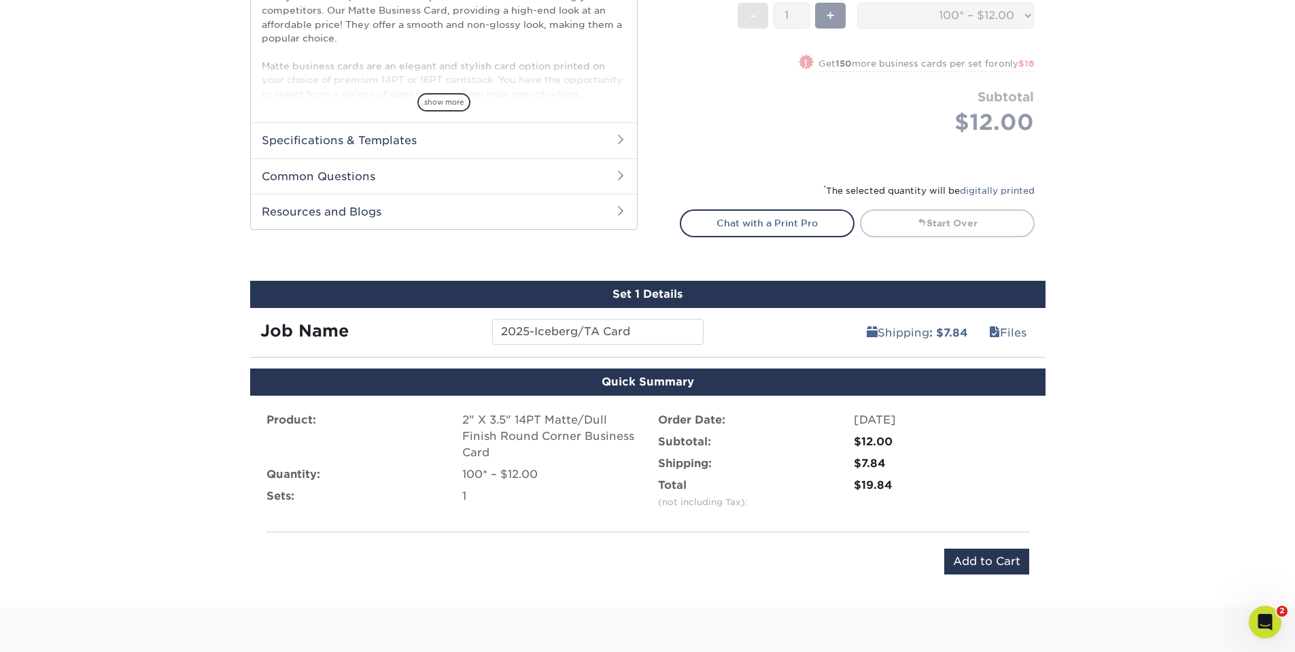
scroll to position [678, 0]
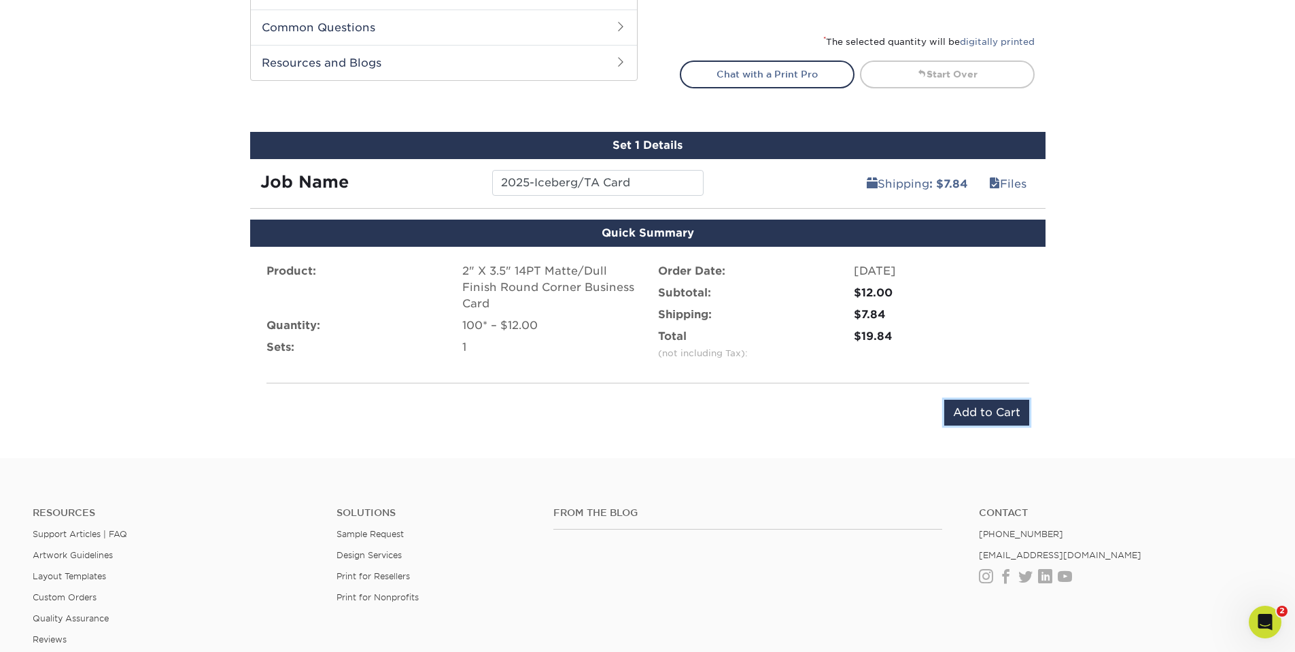
click at [979, 408] on input "Add to Cart" at bounding box center [986, 413] width 85 height 26
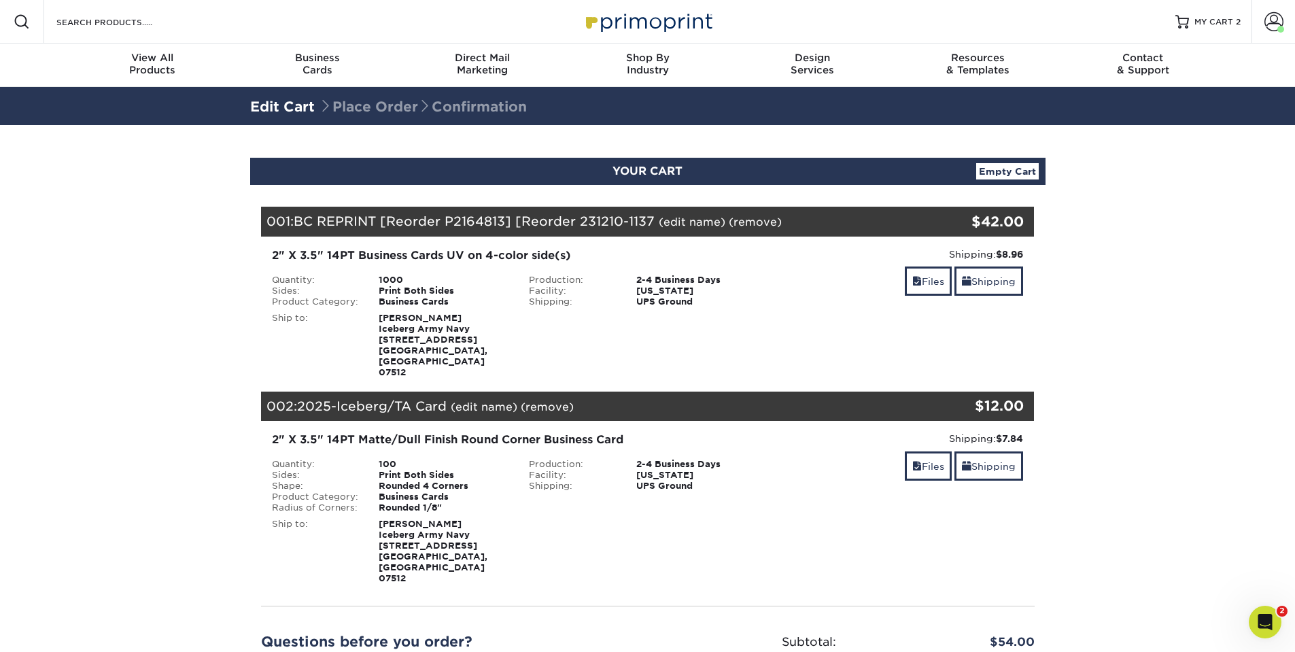
click at [761, 224] on link "(remove)" at bounding box center [755, 222] width 53 height 13
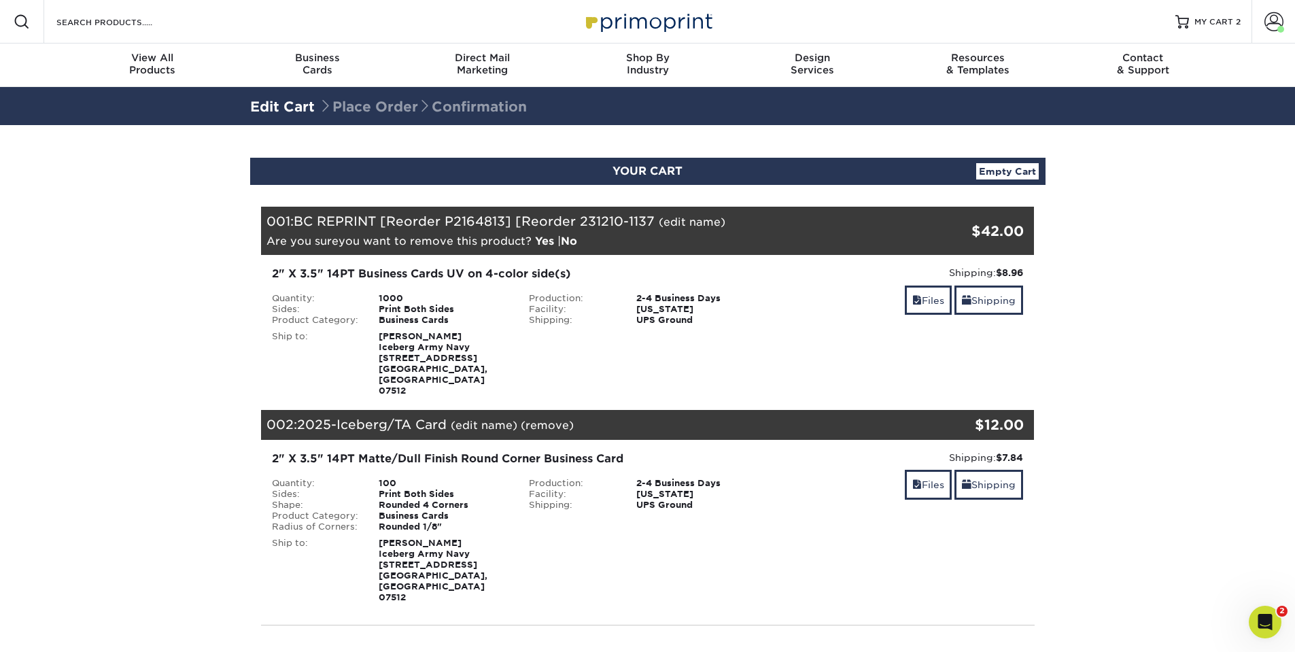
click at [541, 240] on link "Yes" at bounding box center [544, 241] width 19 height 13
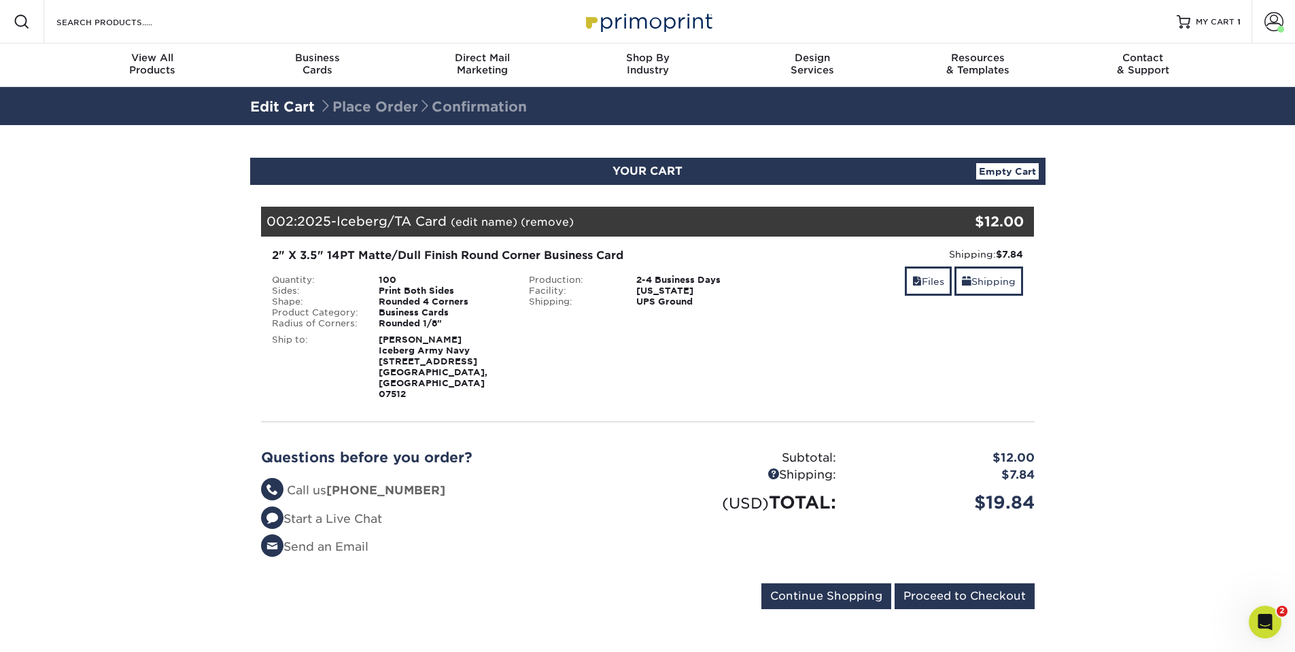
click at [393, 281] on div "100" at bounding box center [444, 280] width 150 height 11
click at [971, 583] on input "Proceed to Checkout" at bounding box center [965, 596] width 140 height 26
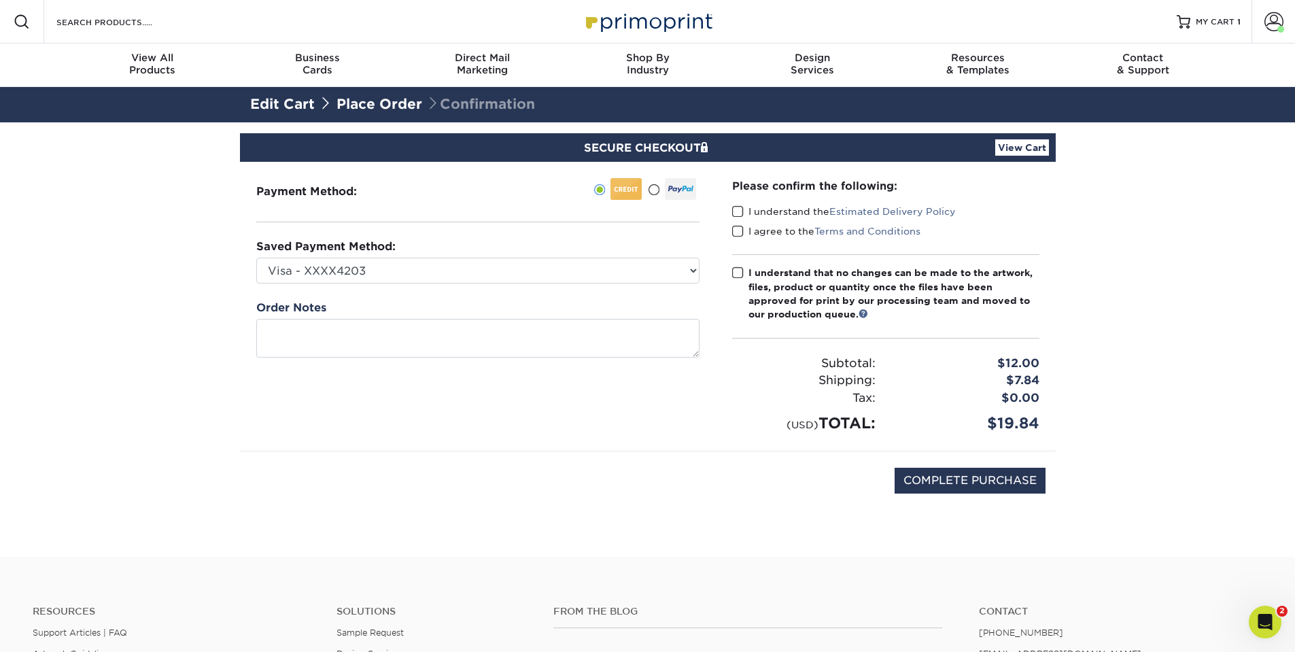
click at [741, 211] on span at bounding box center [738, 211] width 12 height 13
click at [0, 0] on input "I understand the Estimated Delivery Policy" at bounding box center [0, 0] width 0 height 0
click at [740, 230] on span at bounding box center [738, 231] width 12 height 13
click at [0, 0] on input "I agree to the Terms and Conditions" at bounding box center [0, 0] width 0 height 0
click at [735, 273] on span at bounding box center [738, 273] width 12 height 13
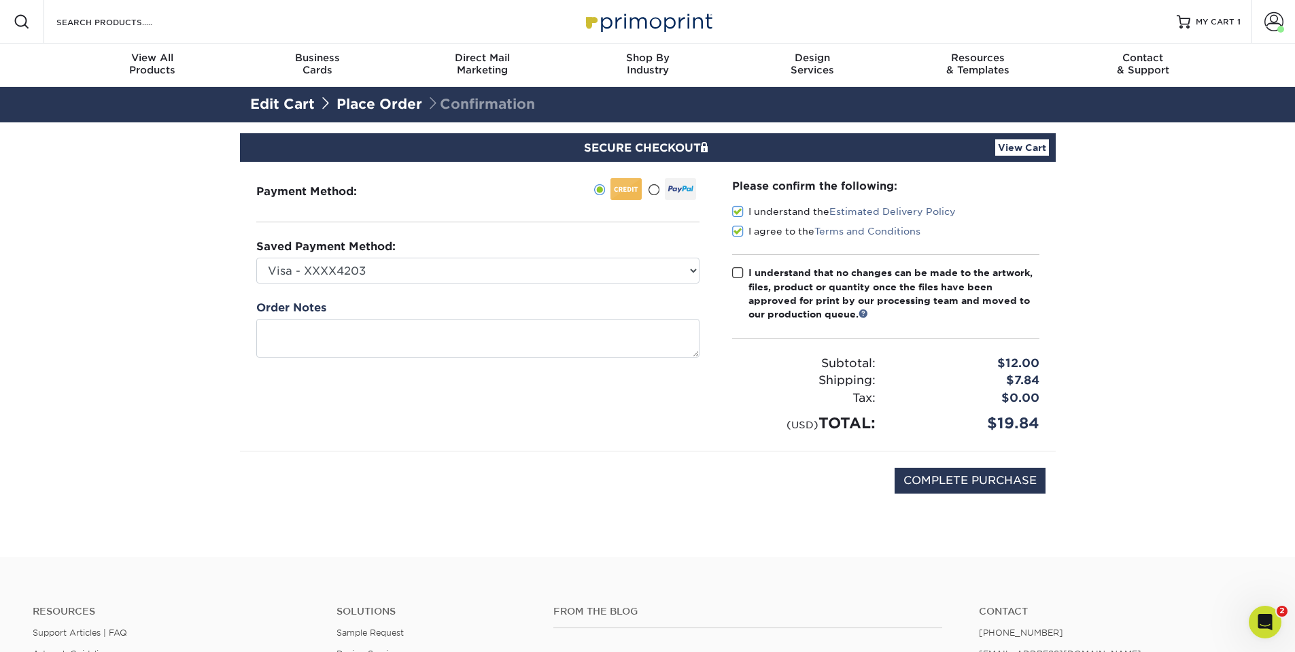
click at [0, 0] on input "I understand that no changes can be made to the artwork, files, product or quan…" at bounding box center [0, 0] width 0 height 0
click at [999, 485] on input "COMPLETE PURCHASE" at bounding box center [970, 481] width 151 height 26
type input "PROCESSING, PLEASE WAIT..."
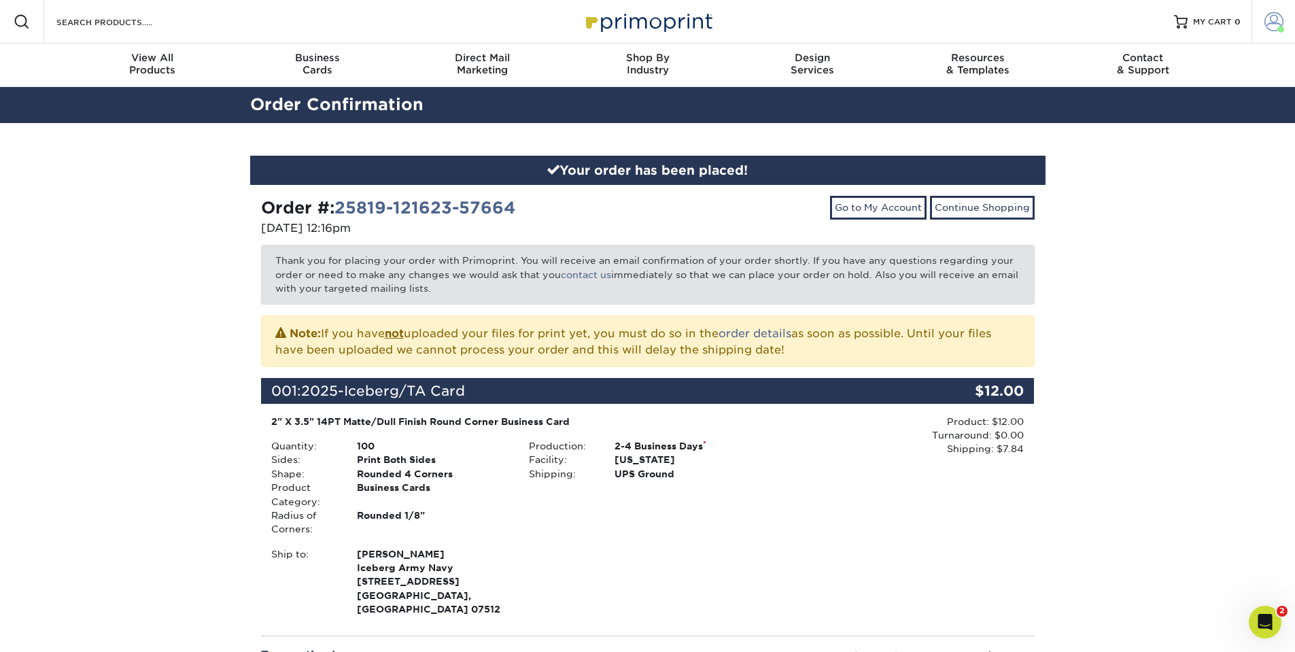
click at [1271, 22] on span at bounding box center [1274, 21] width 19 height 19
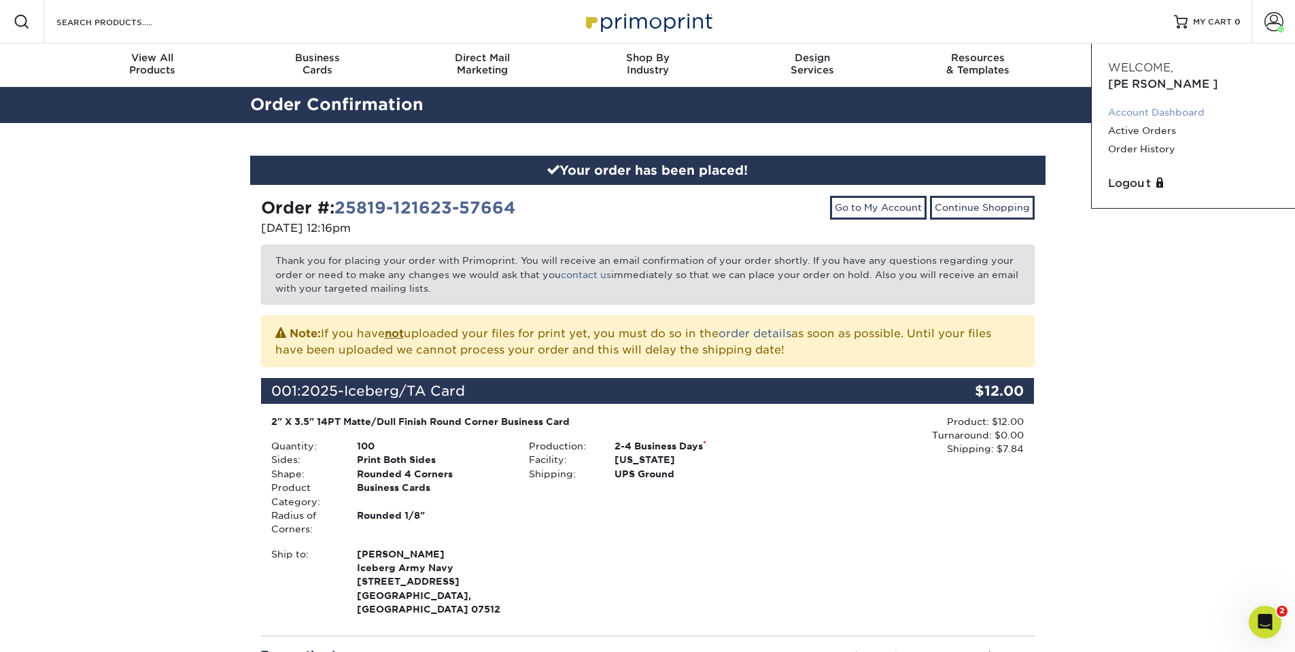
click at [1184, 103] on link "Account Dashboard" at bounding box center [1193, 112] width 171 height 18
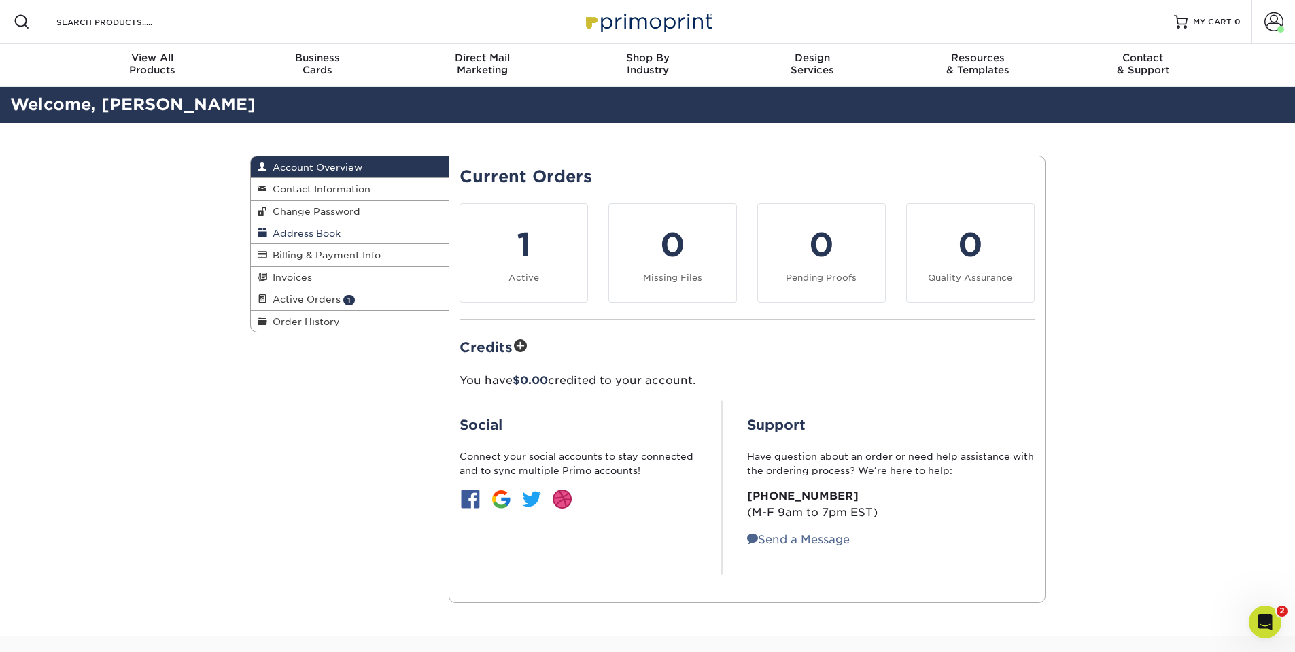
click at [331, 231] on span "Address Book" at bounding box center [303, 233] width 73 height 11
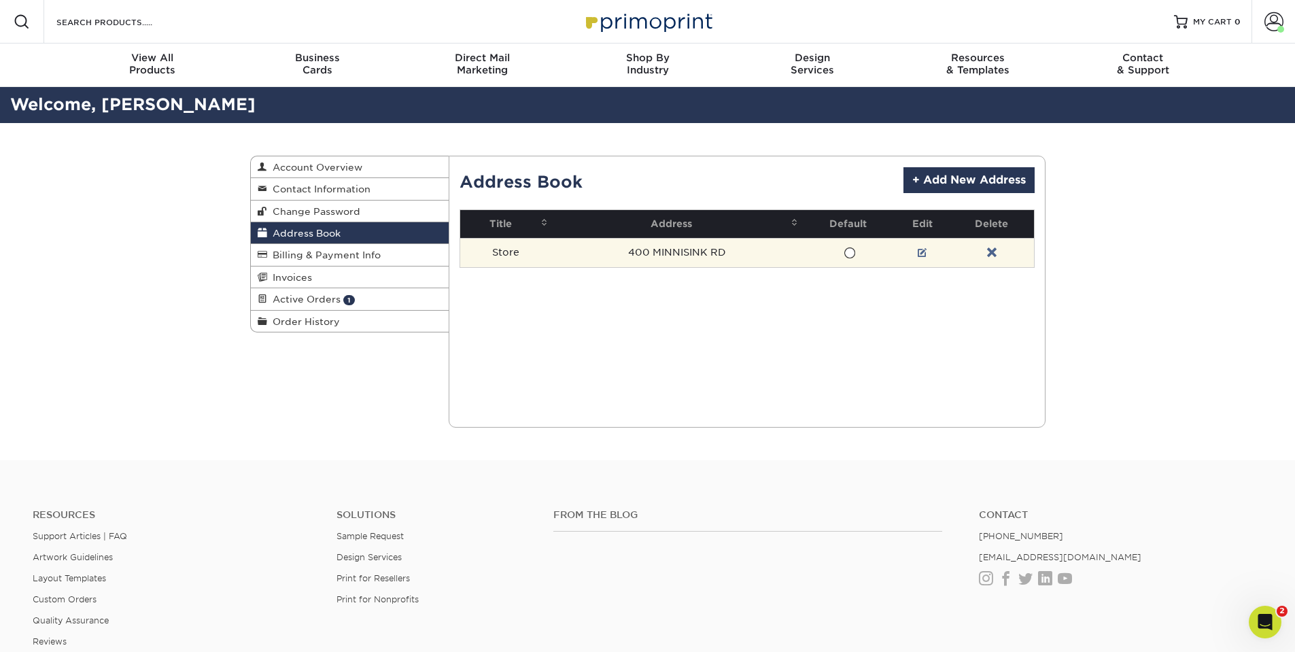
click at [740, 254] on td "400 MINNISINK RD" at bounding box center [677, 252] width 250 height 29
click at [919, 252] on link at bounding box center [923, 252] width 10 height 11
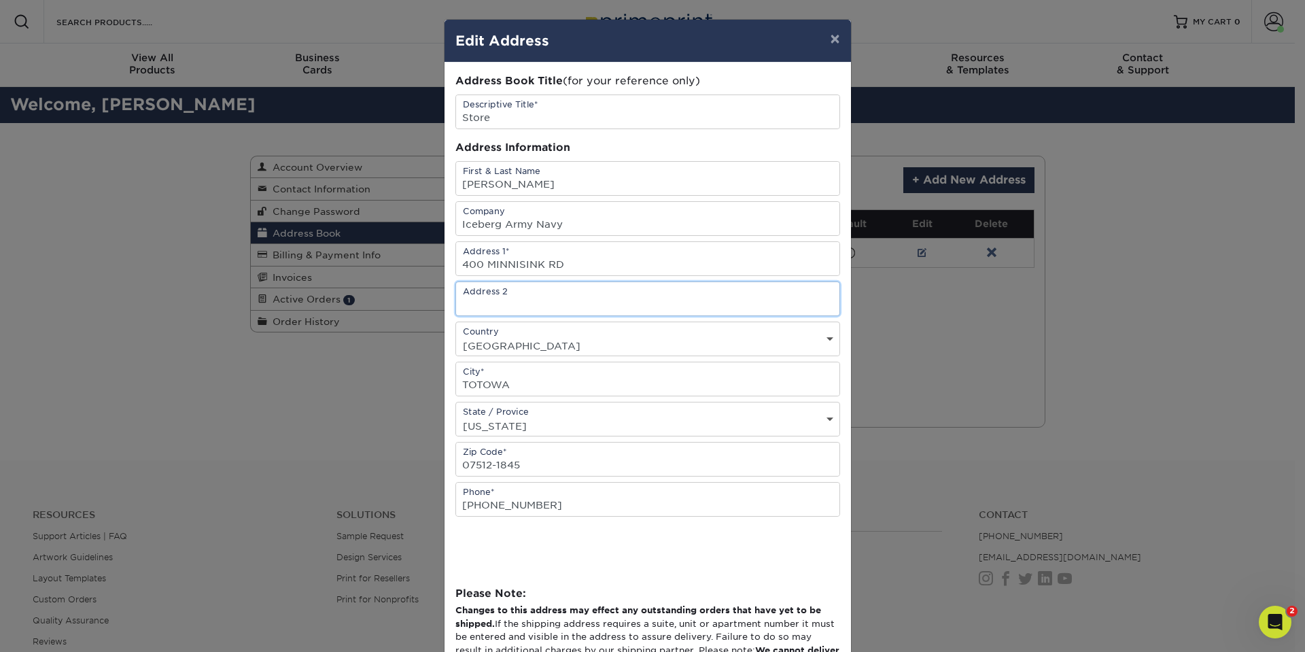
click at [560, 292] on input "text" at bounding box center [647, 298] width 383 height 33
type input "Unit 105"
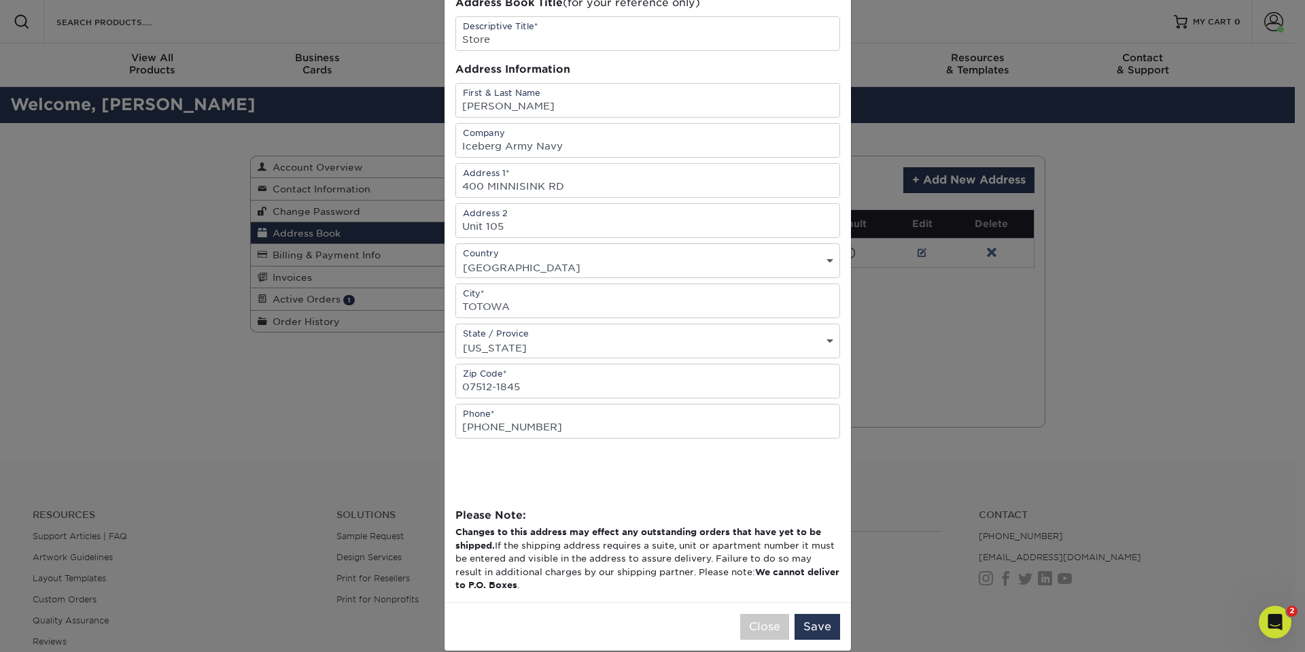
scroll to position [97, 0]
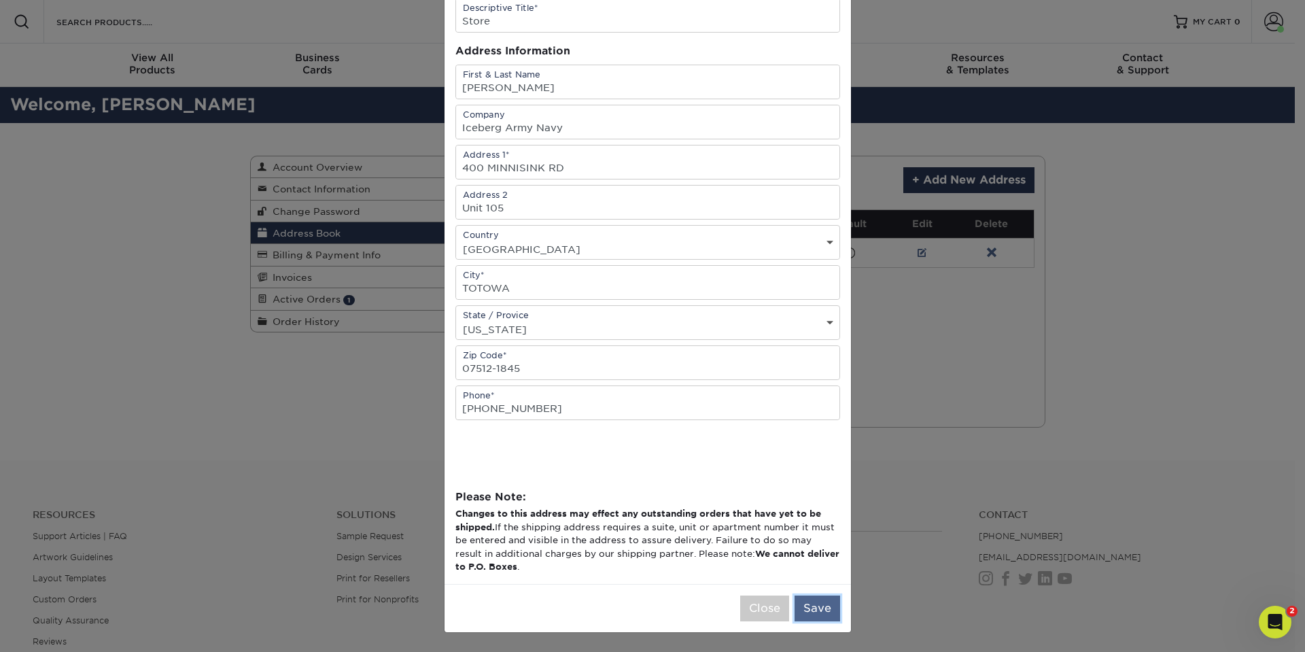
click at [820, 606] on button "Save" at bounding box center [818, 609] width 46 height 26
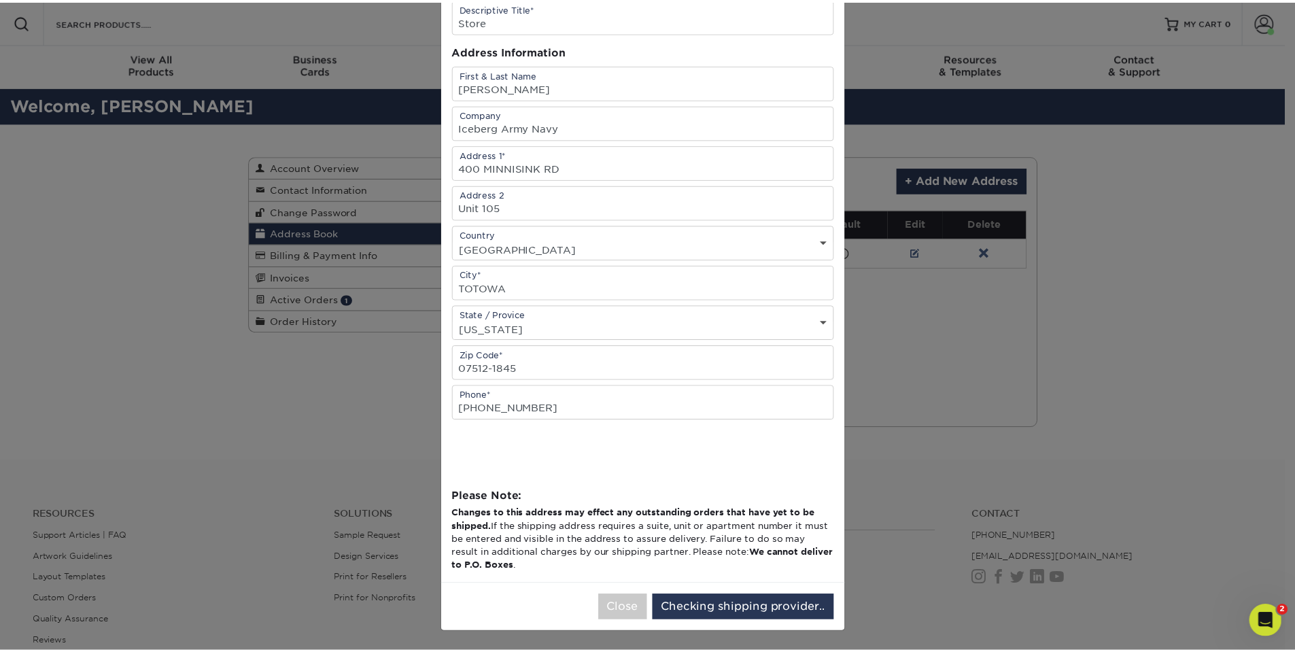
scroll to position [0, 0]
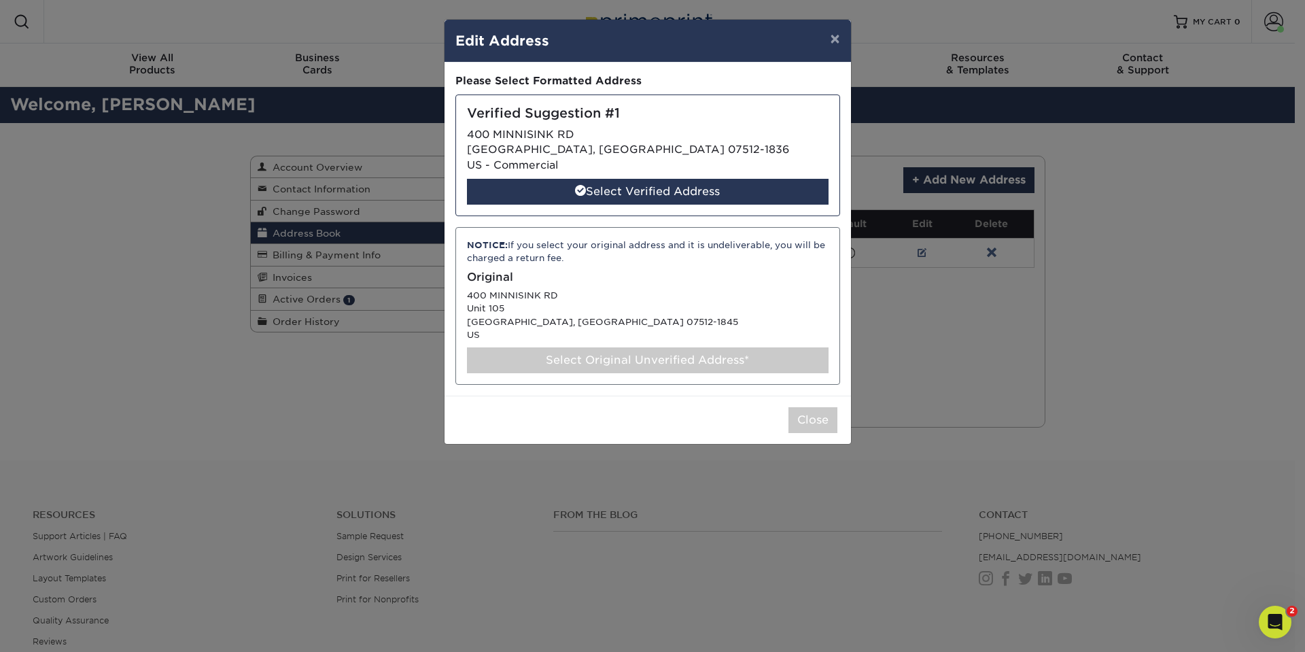
click at [656, 363] on div "Select Original Unverified Address*" at bounding box center [648, 360] width 362 height 26
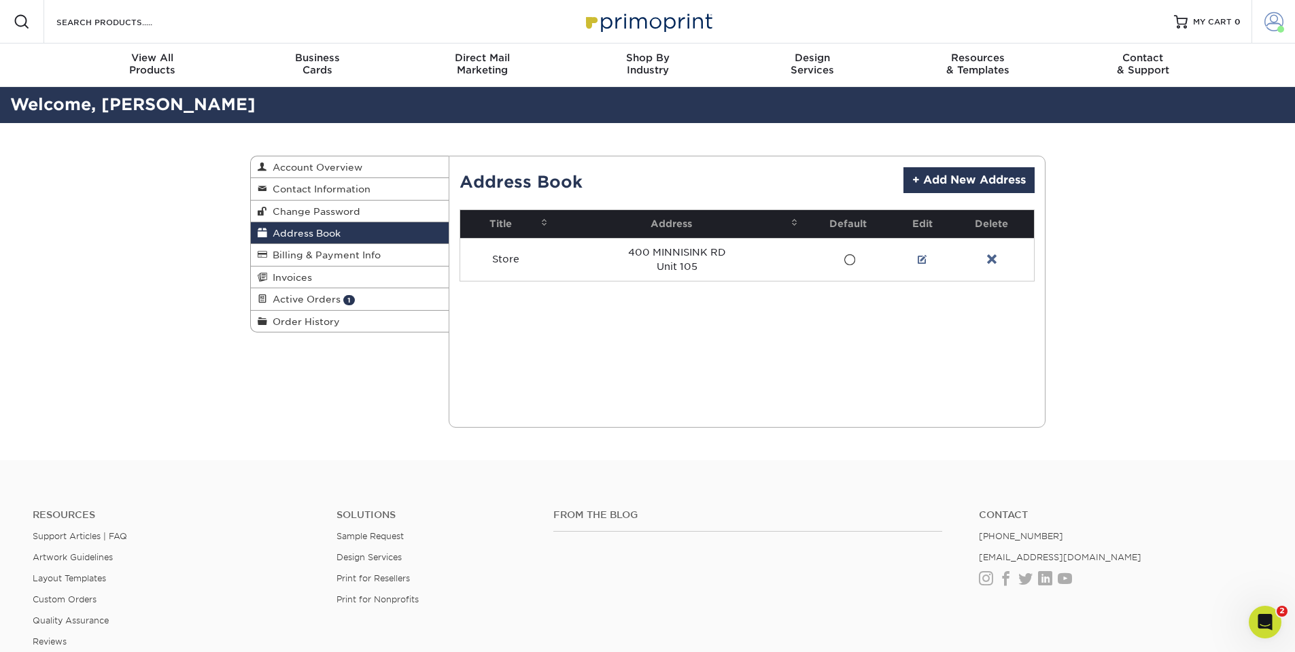
click at [1271, 22] on span at bounding box center [1274, 21] width 19 height 19
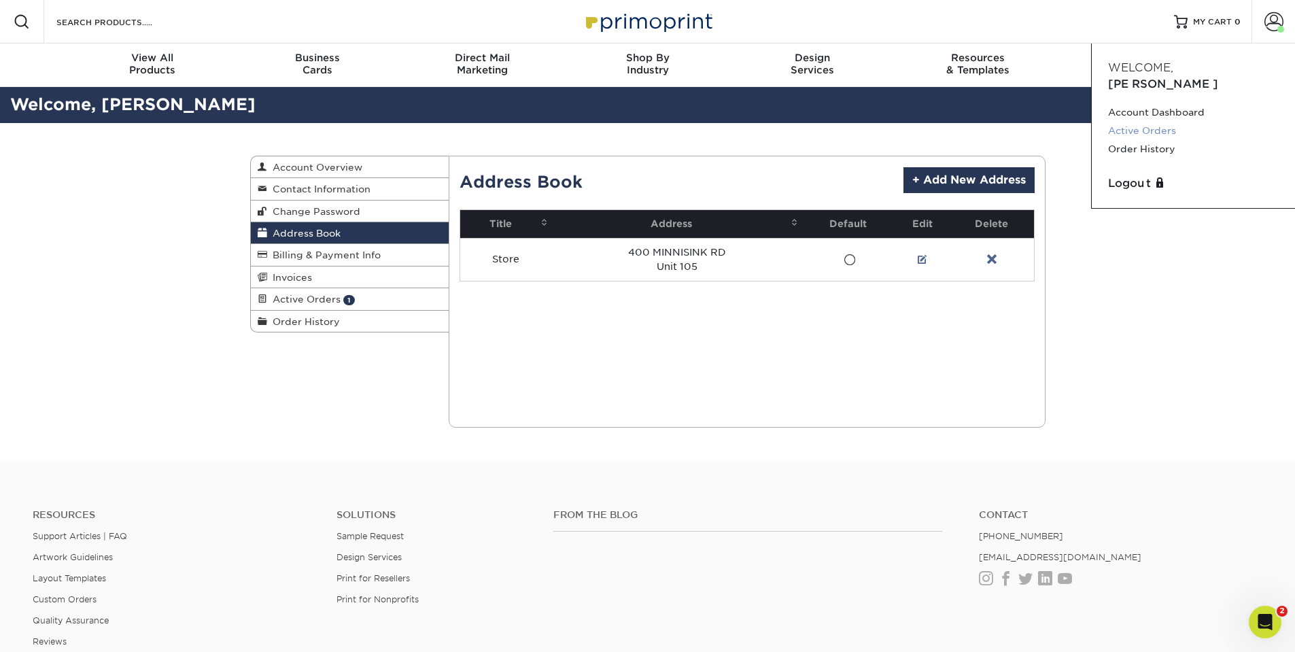
click at [1135, 122] on link "Active Orders" at bounding box center [1193, 131] width 171 height 18
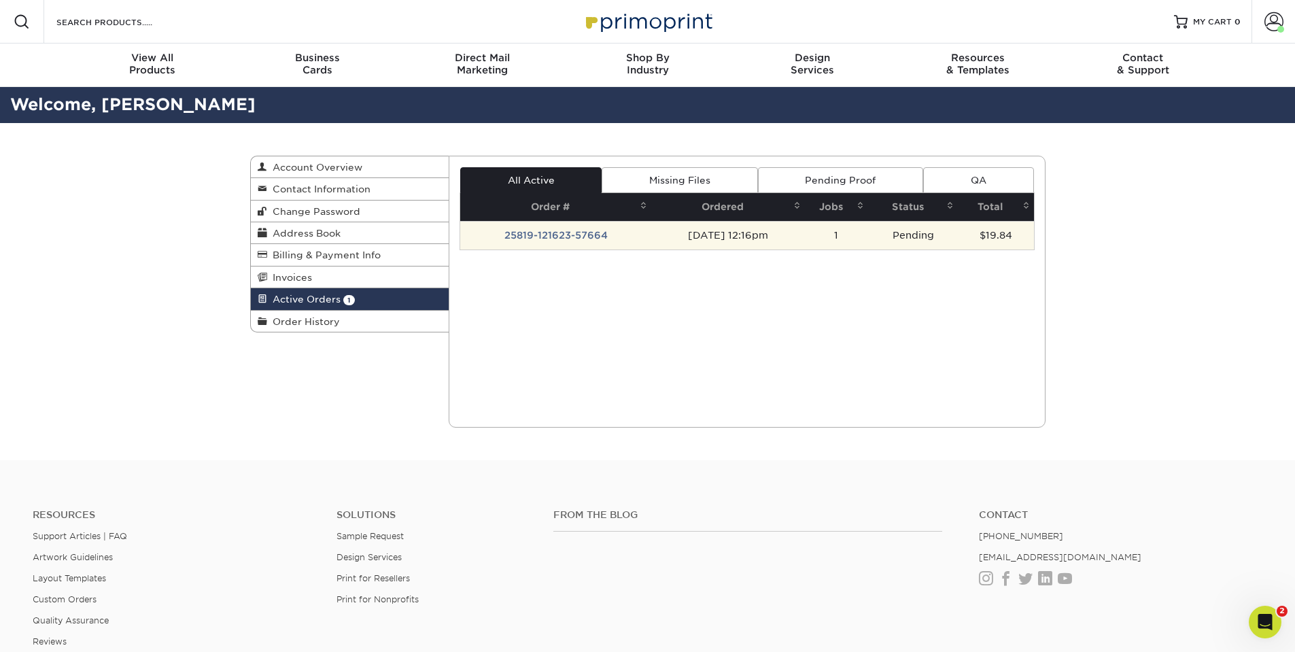
click at [584, 235] on td "25819-121623-57664" at bounding box center [555, 235] width 191 height 29
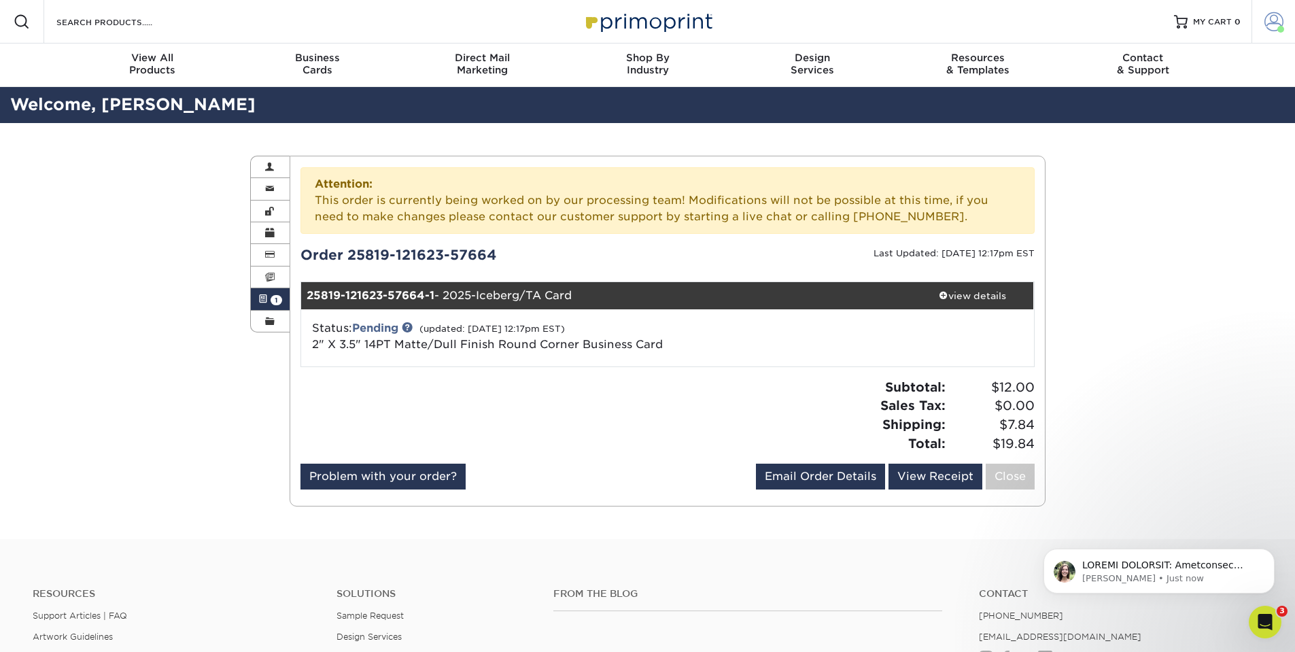
click at [1269, 18] on span at bounding box center [1274, 21] width 19 height 19
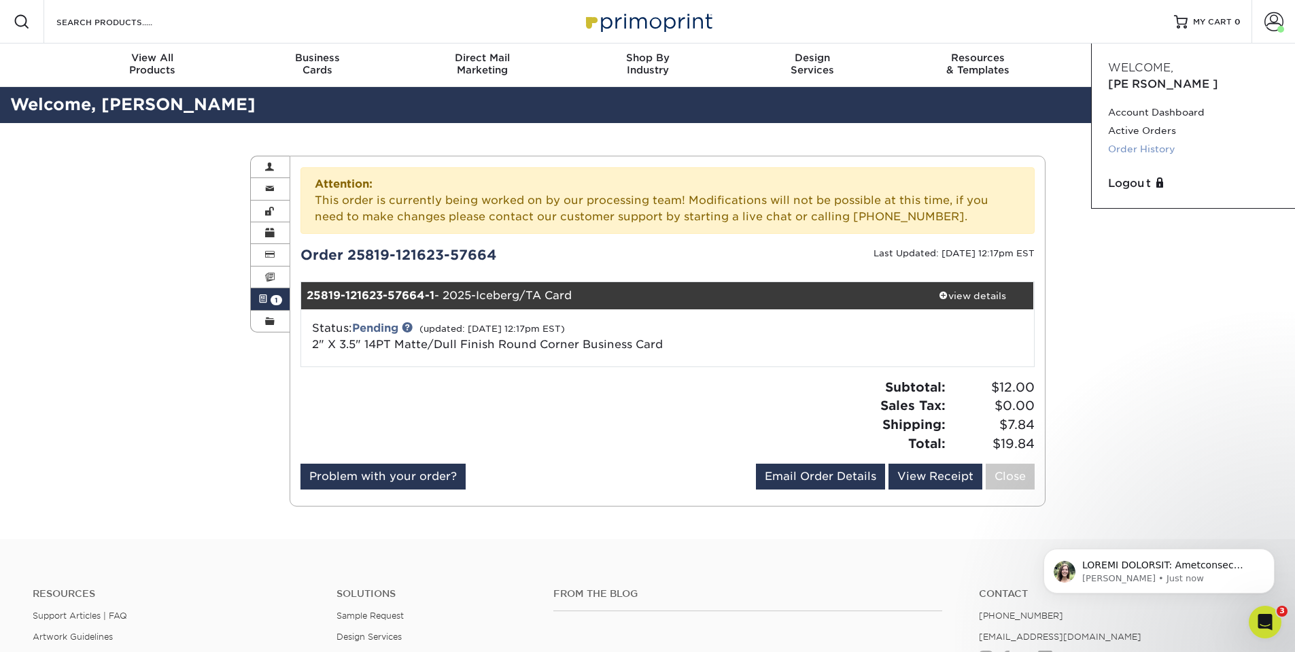
click at [1146, 140] on link "Order History" at bounding box center [1193, 149] width 171 height 18
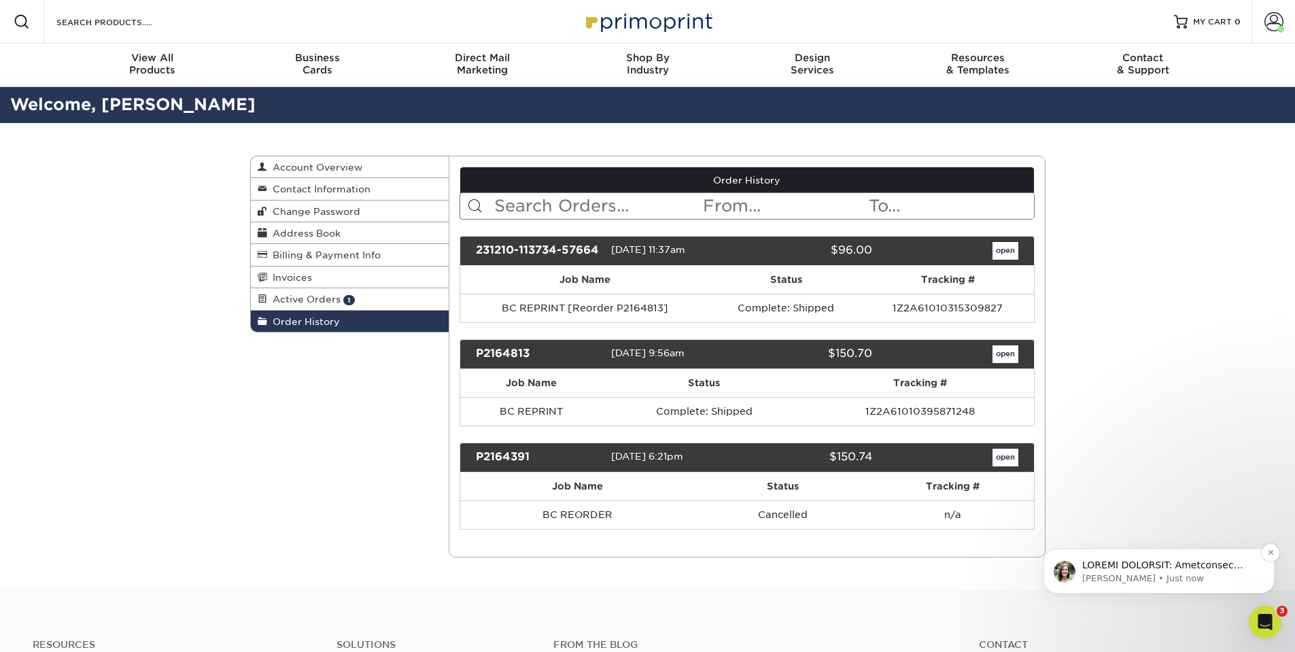
click at [1193, 561] on p "message notification from Julie, Just now. ACTION REQUIRED: Primoprint Order 25…" at bounding box center [1169, 566] width 175 height 14
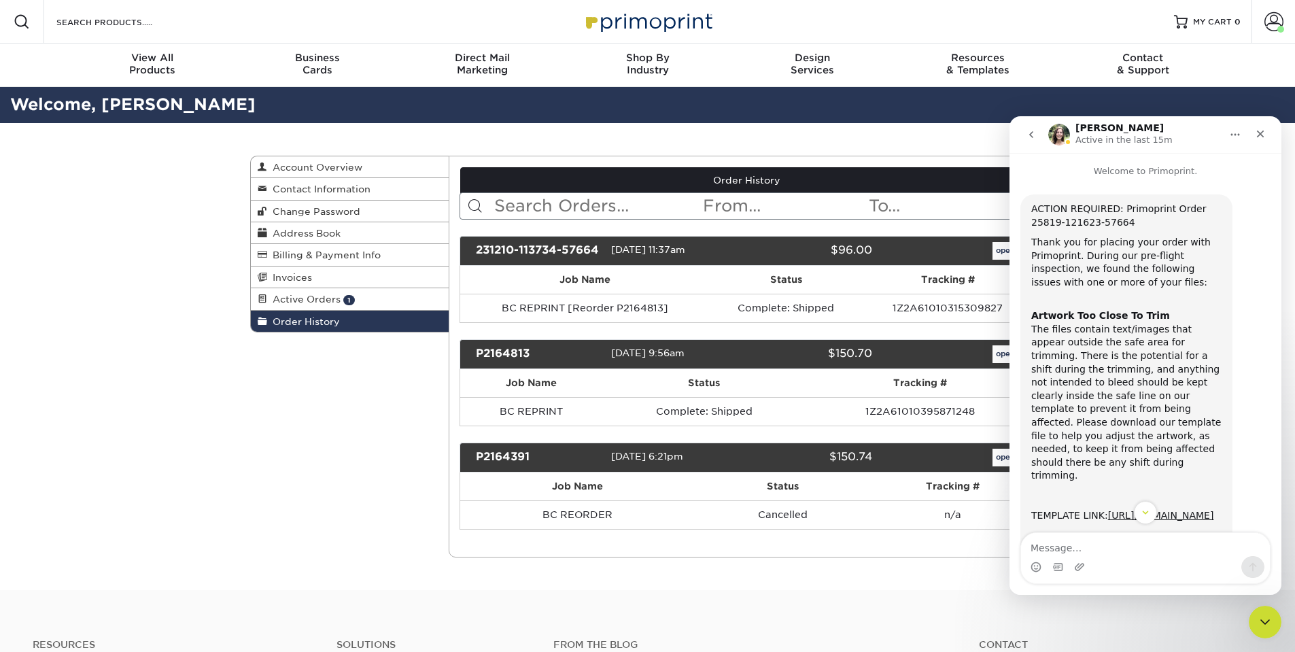
scroll to position [68, 0]
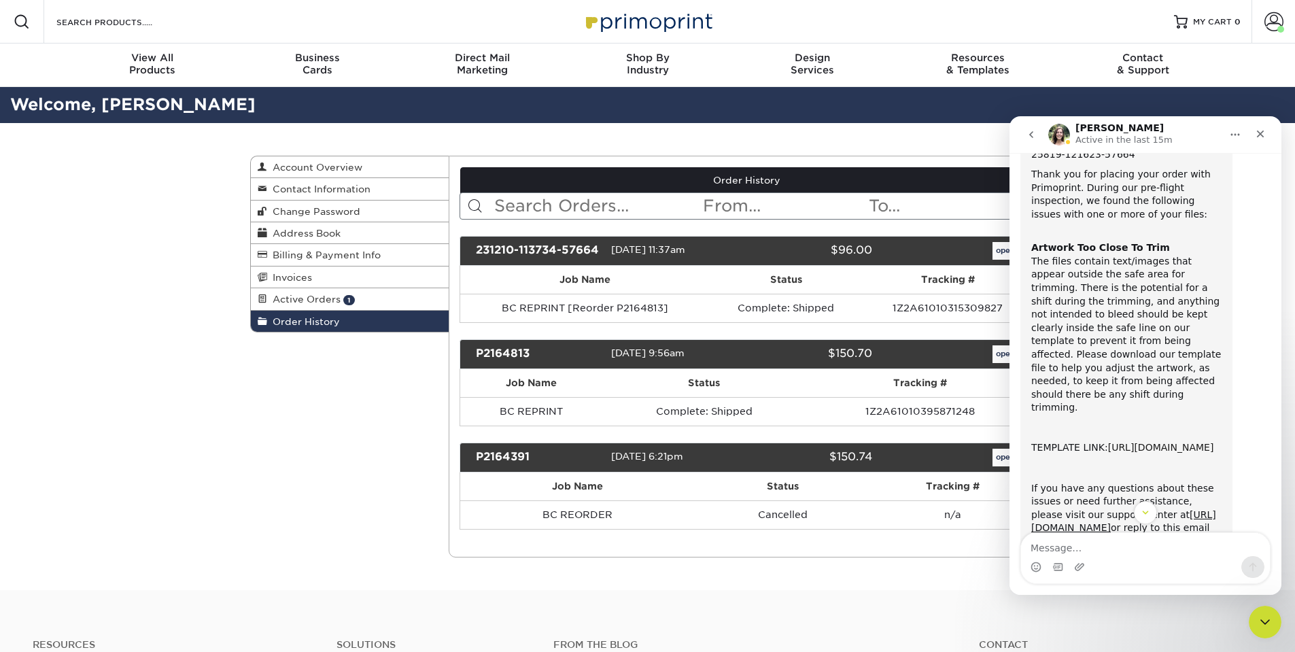
click at [1128, 442] on link "[URL][DOMAIN_NAME]" at bounding box center [1161, 447] width 106 height 11
